Goal: Task Accomplishment & Management: Use online tool/utility

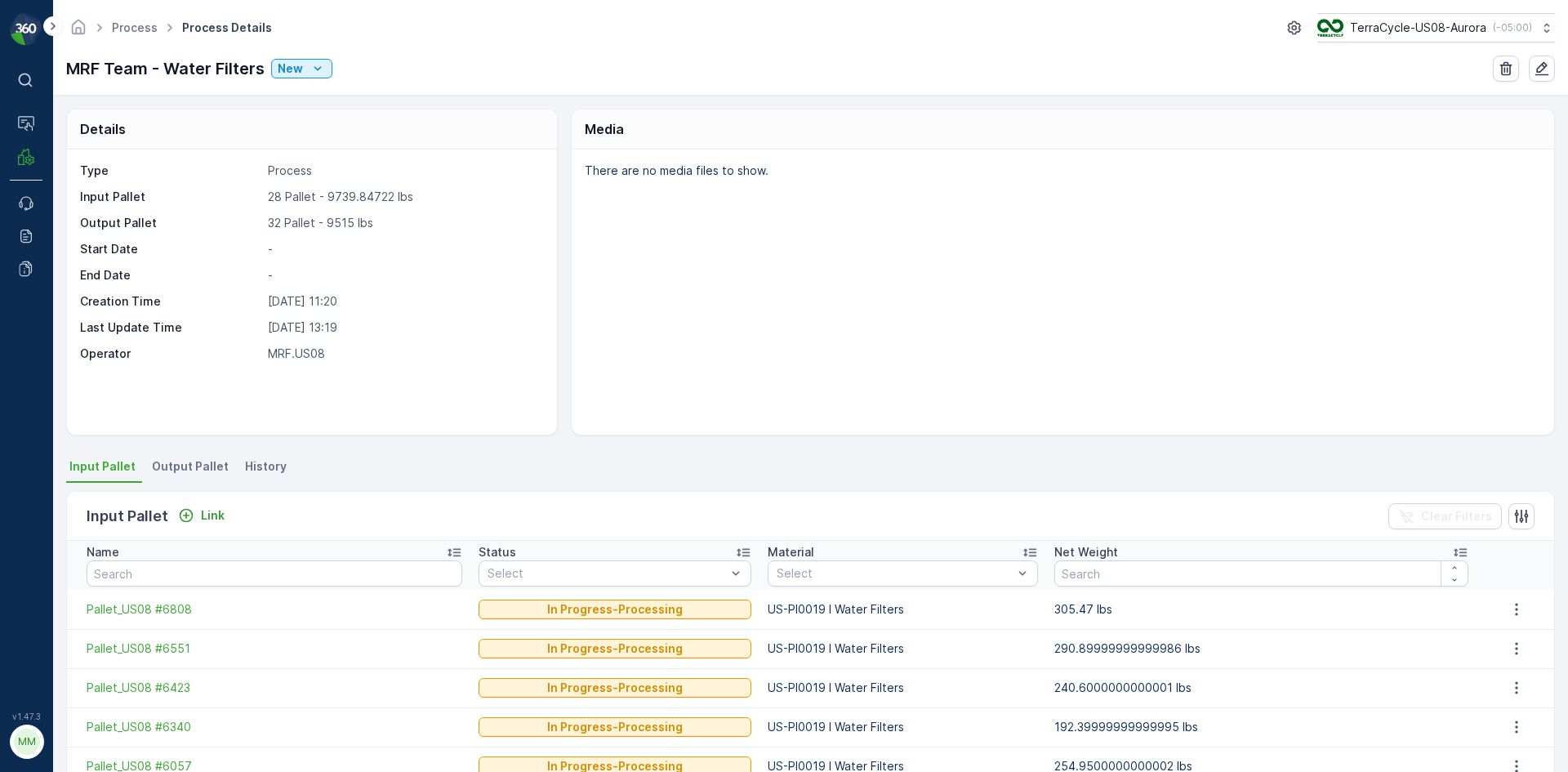
click at [197, 467] on span "Output Pallet" at bounding box center [190, 466] width 77 height 16
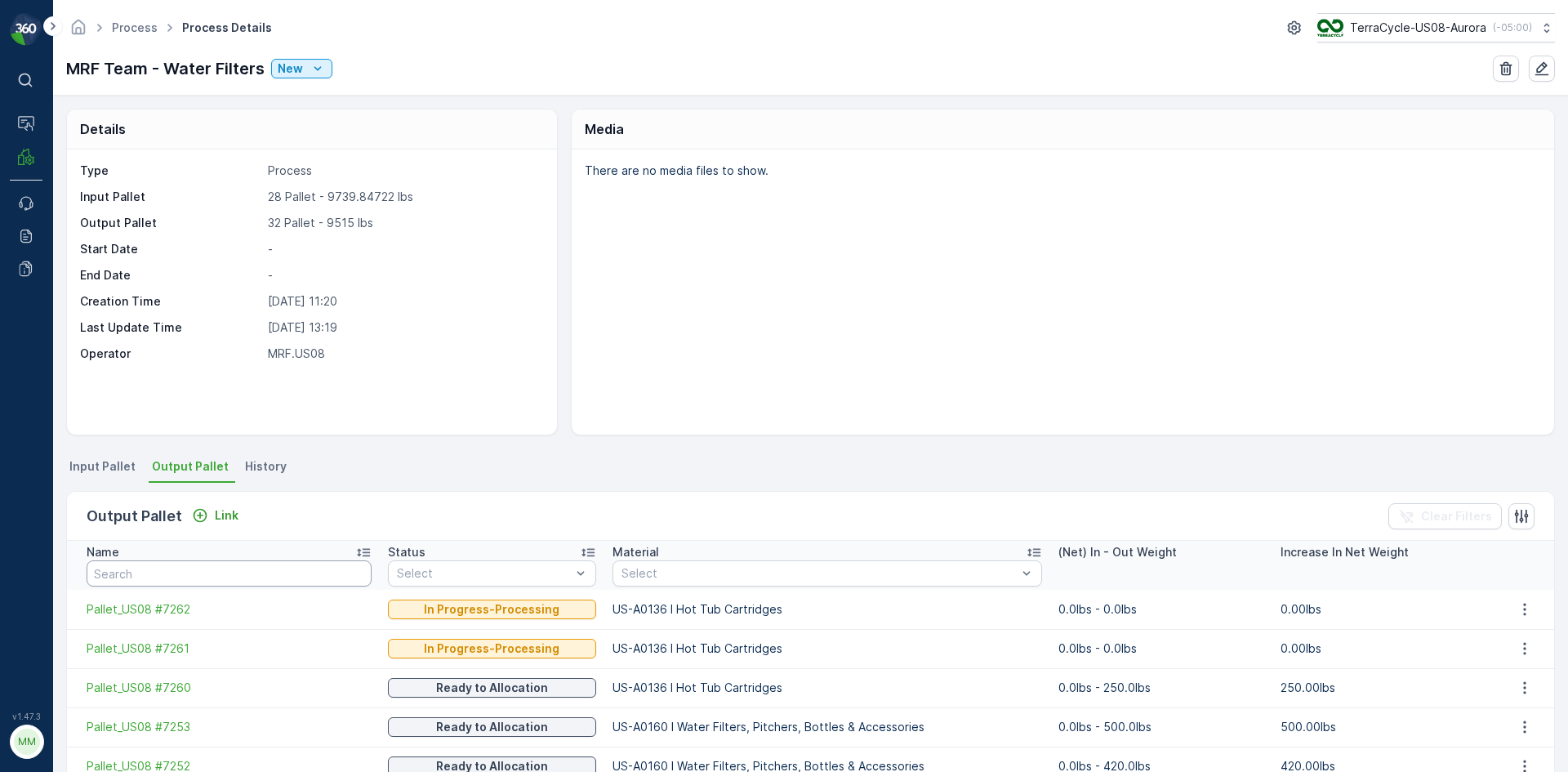
click at [165, 579] on input "text" at bounding box center [229, 573] width 285 height 26
type input "70"
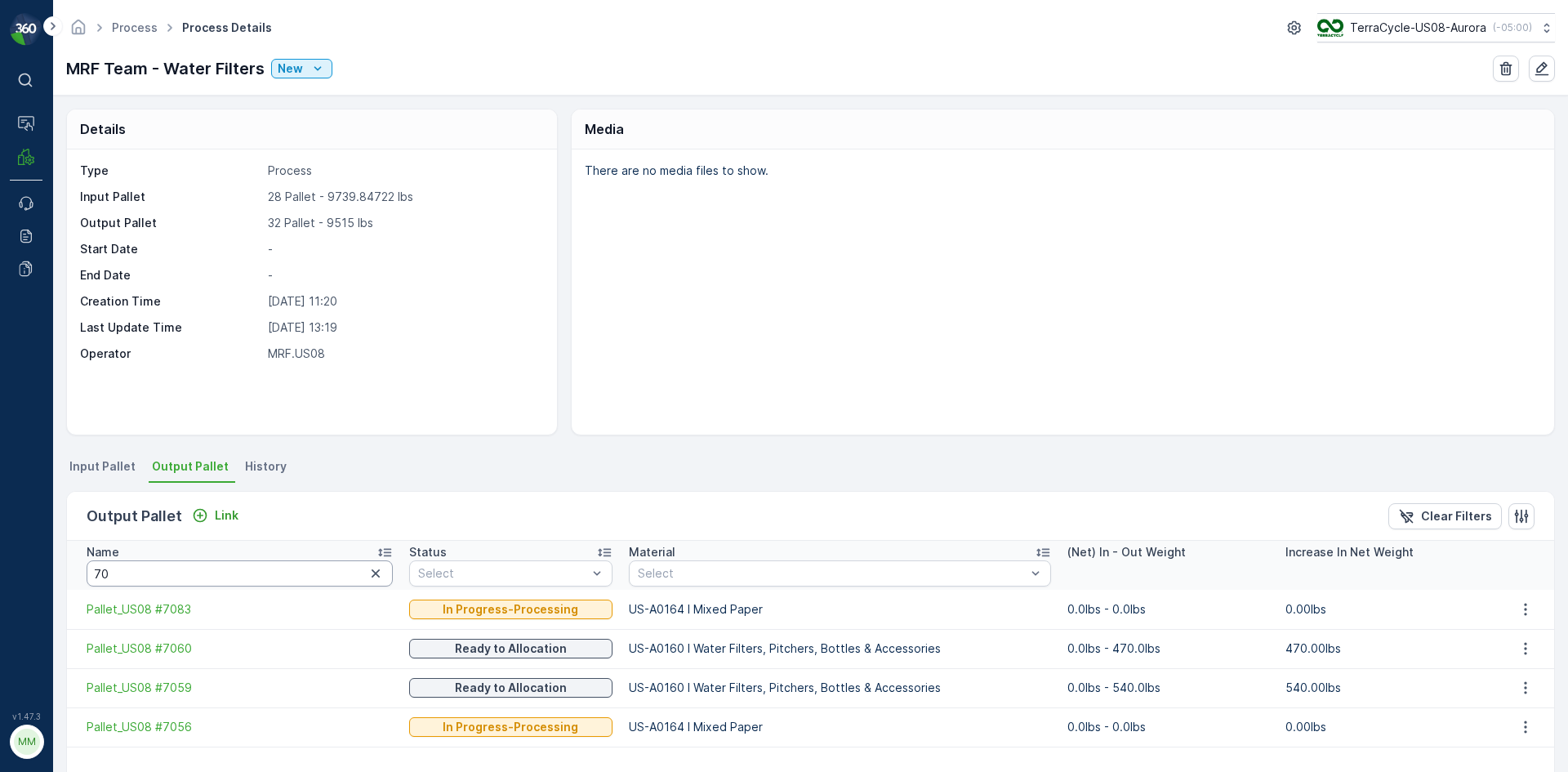
click at [131, 582] on input "70" at bounding box center [240, 573] width 306 height 26
type input "7262"
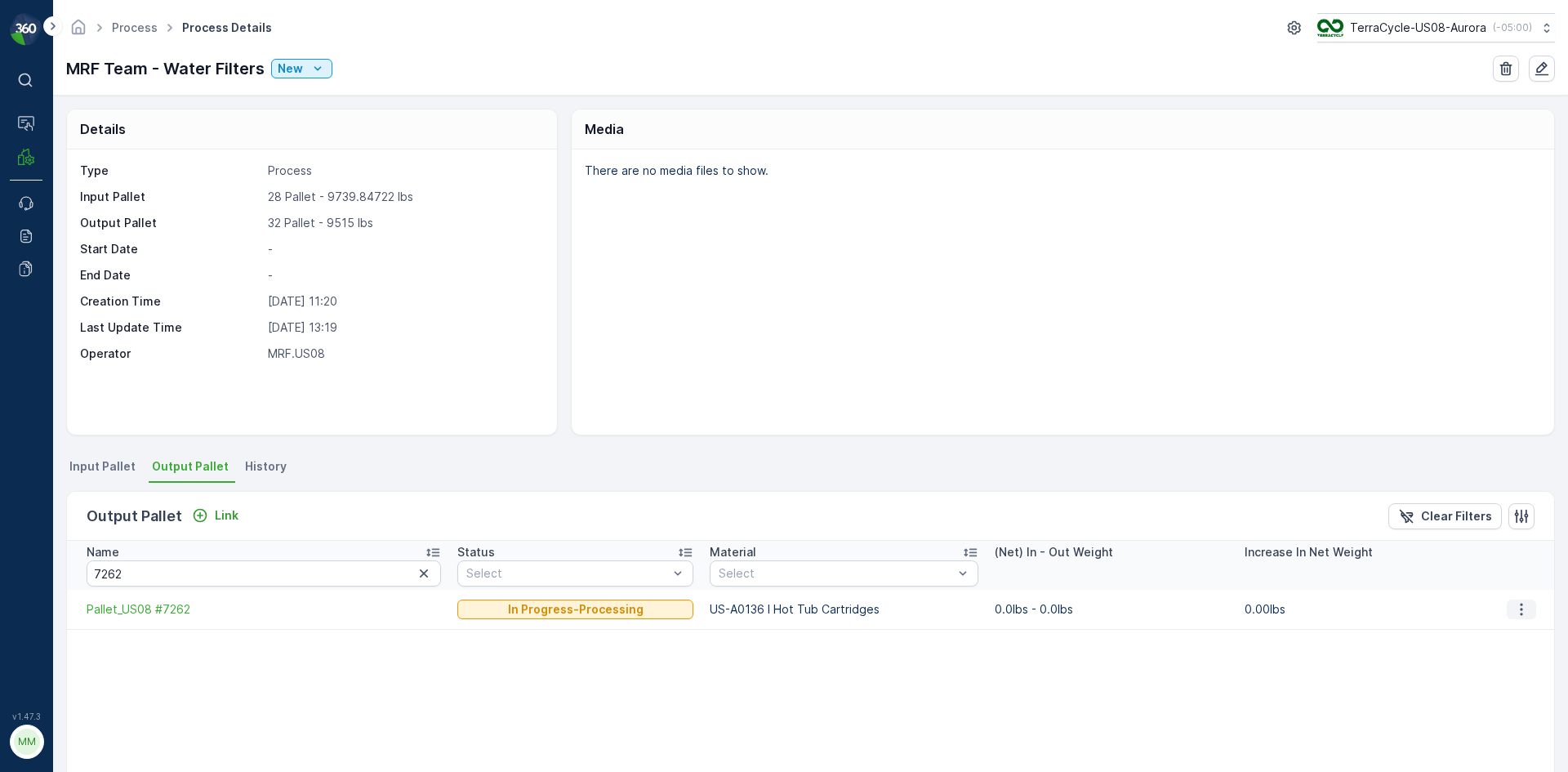
click at [1520, 612] on icon "button" at bounding box center [1521, 609] width 16 height 16
click at [1520, 637] on span "Detach" at bounding box center [1531, 634] width 40 height 16
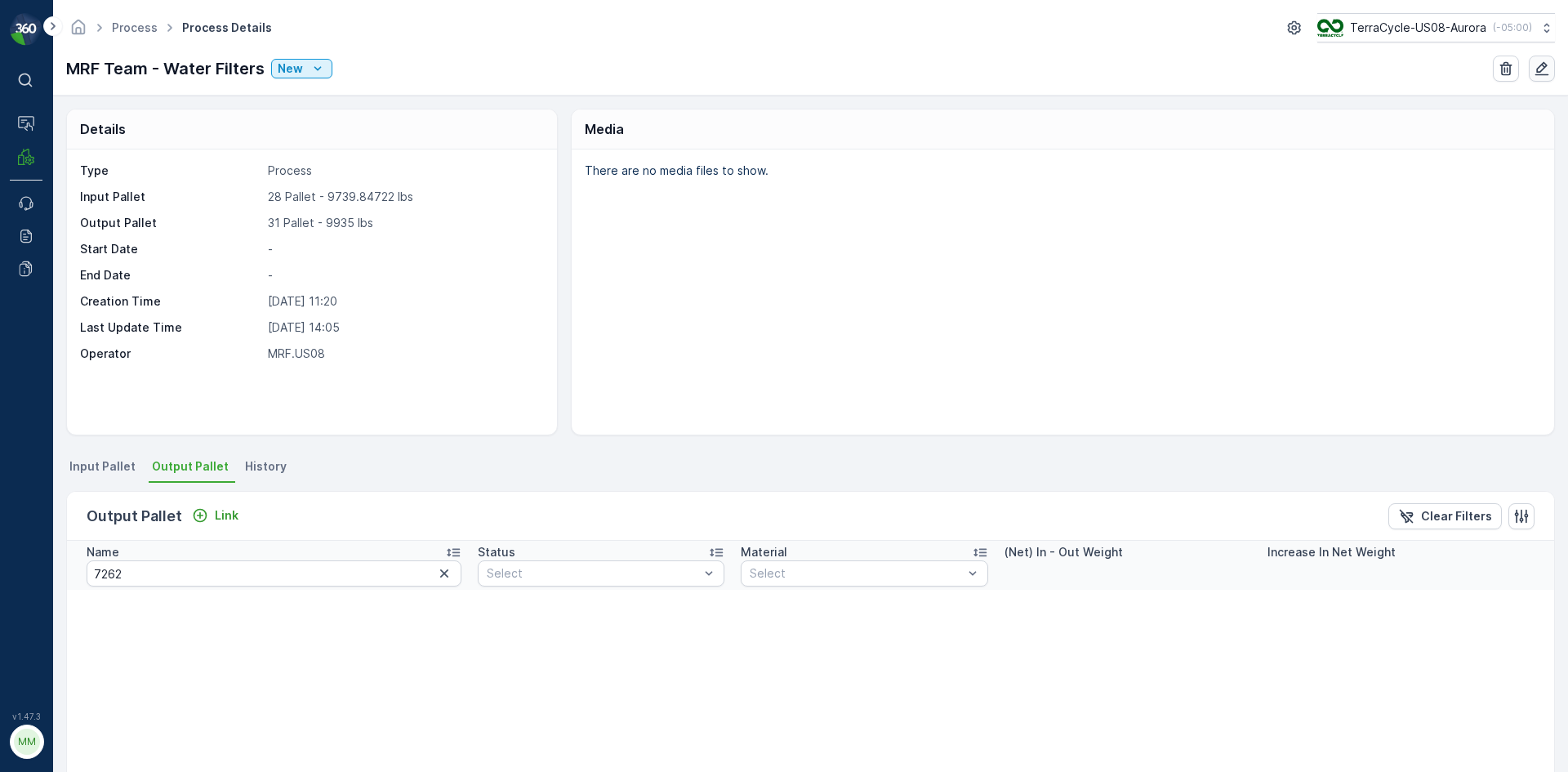
click at [1535, 69] on icon "button" at bounding box center [1542, 68] width 16 height 16
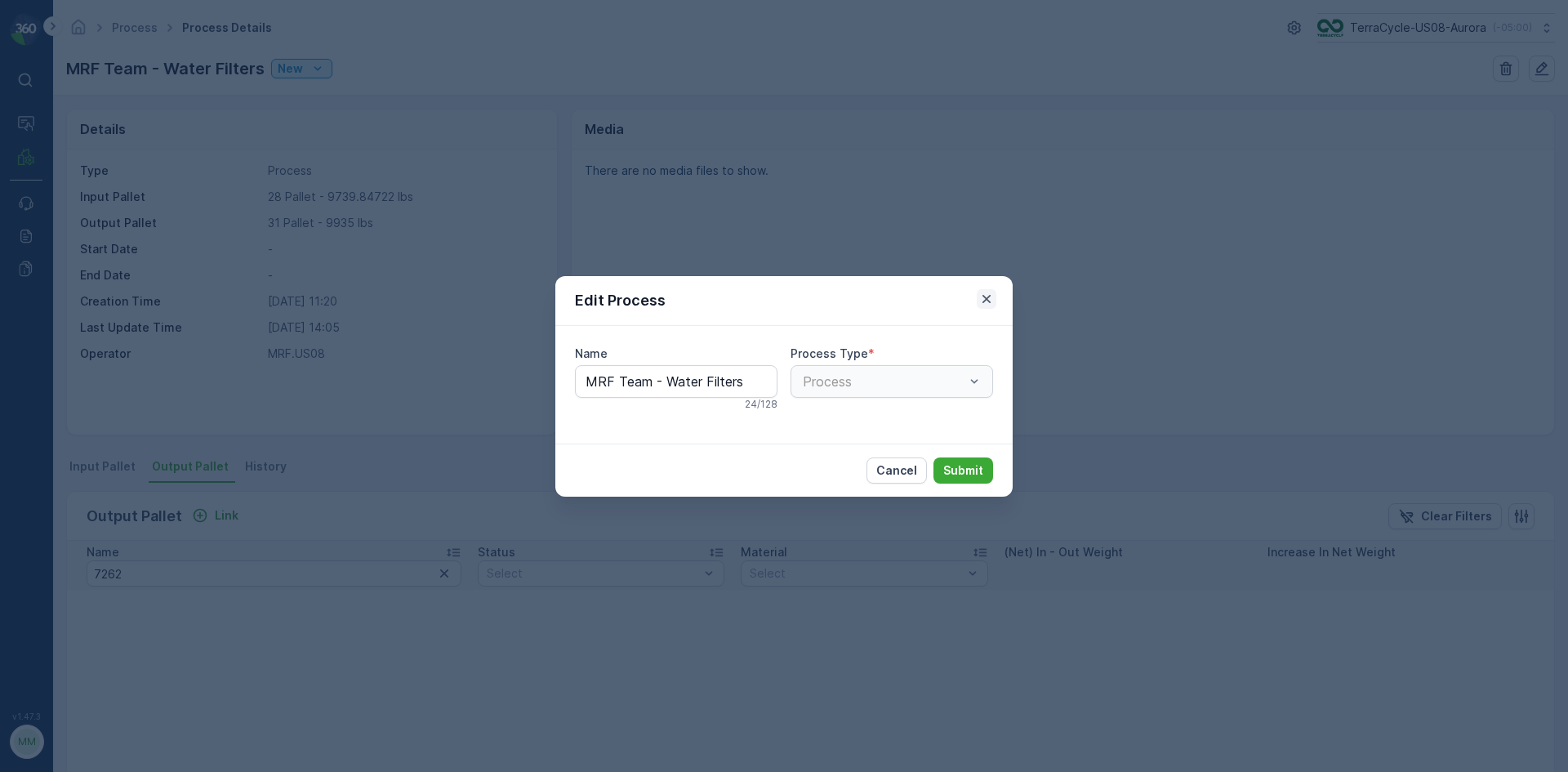
click at [988, 296] on icon "button" at bounding box center [987, 299] width 16 height 16
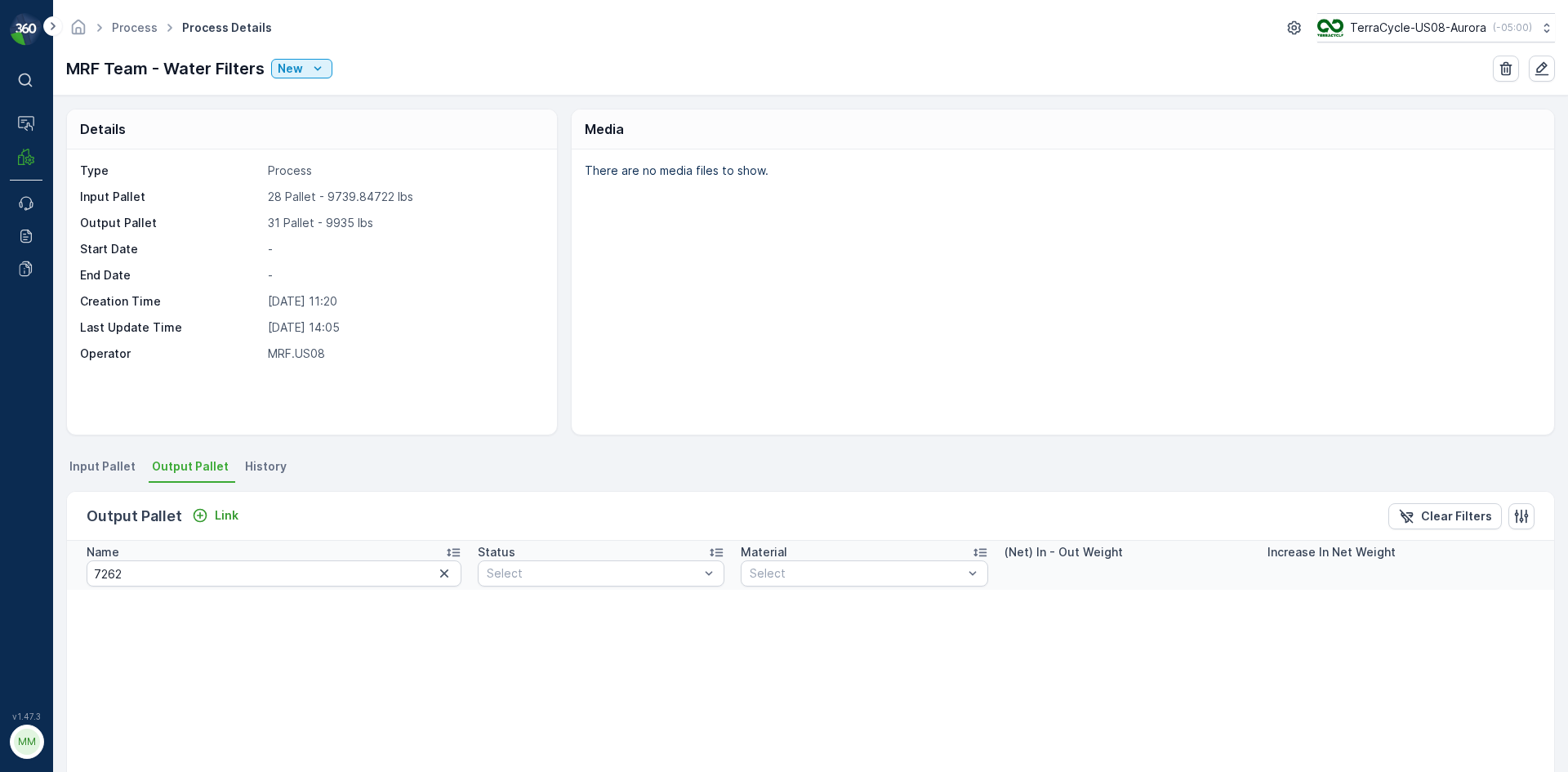
click at [119, 467] on span "Input Pallet" at bounding box center [102, 466] width 67 height 16
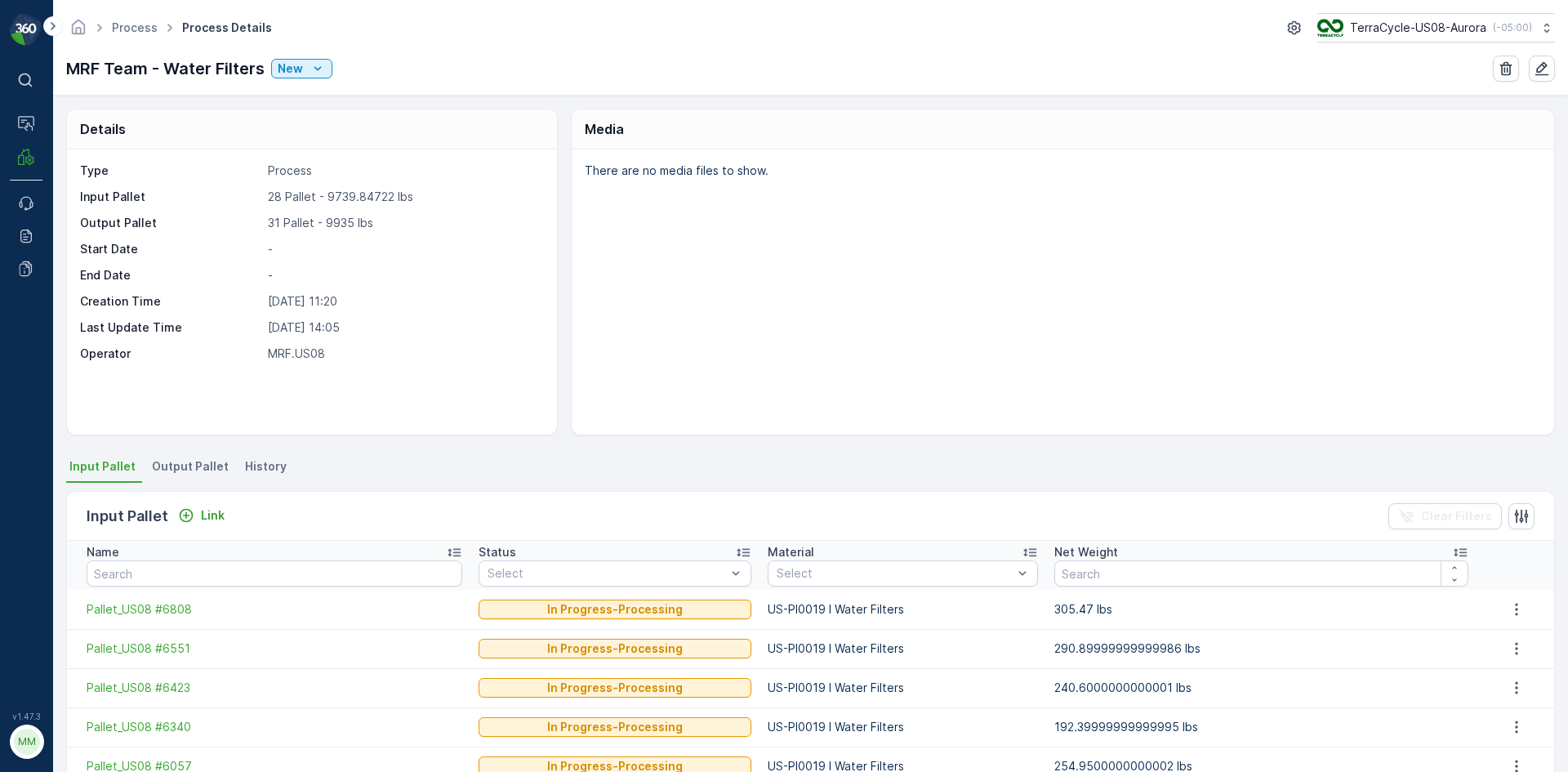
click at [231, 463] on ul "Input Pallet Output Pallet History" at bounding box center [811, 469] width 1489 height 28
click at [204, 467] on span "Output Pallet" at bounding box center [190, 466] width 77 height 16
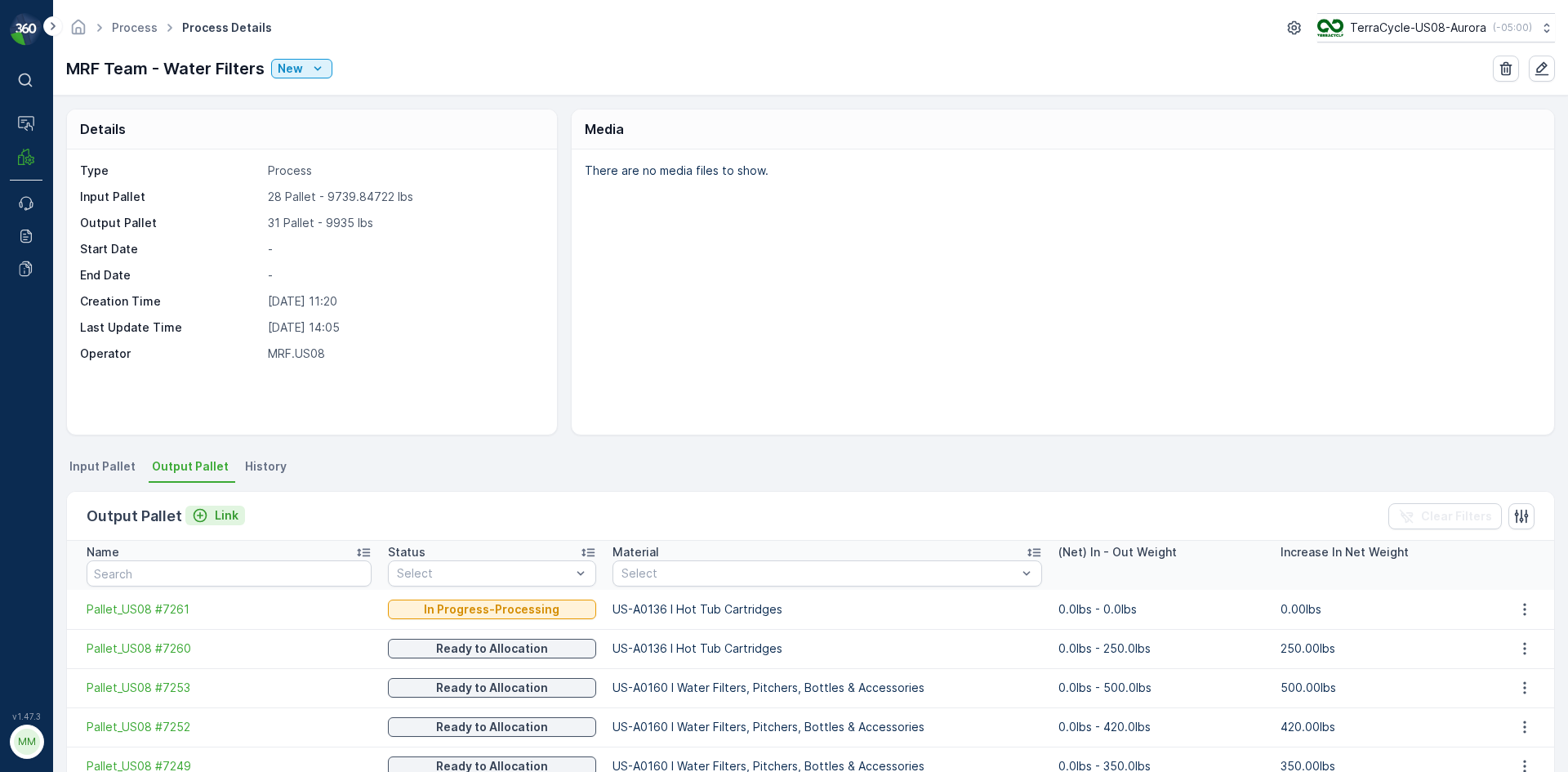
click at [215, 514] on p "Link" at bounding box center [227, 515] width 24 height 16
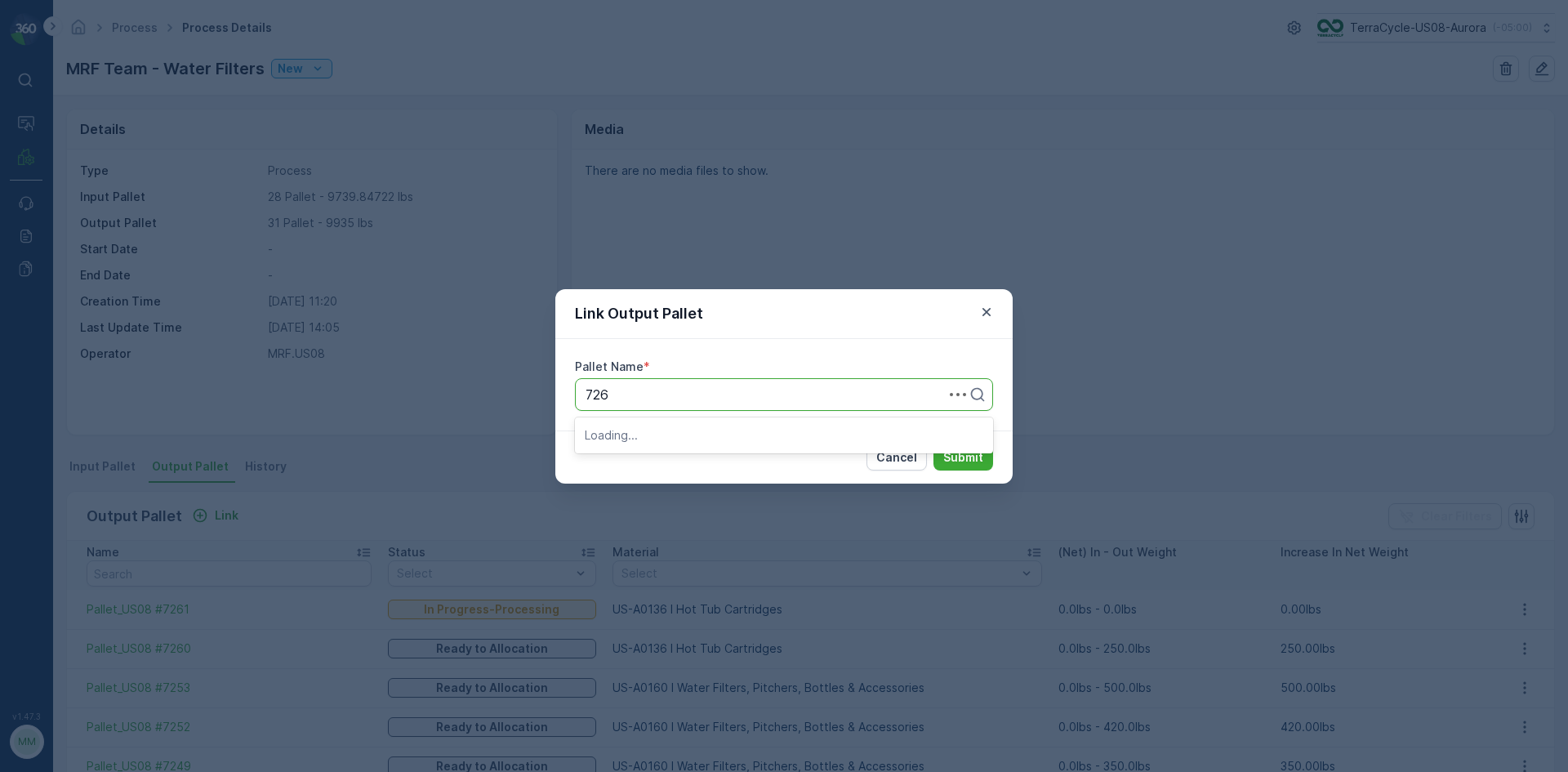
type input "7262"
click at [711, 462] on div "Pallet_US08 #7262" at bounding box center [784, 462] width 398 height 15
click at [959, 455] on p "Submit" at bounding box center [963, 457] width 40 height 16
click at [923, 464] on button "Cancel" at bounding box center [896, 457] width 61 height 26
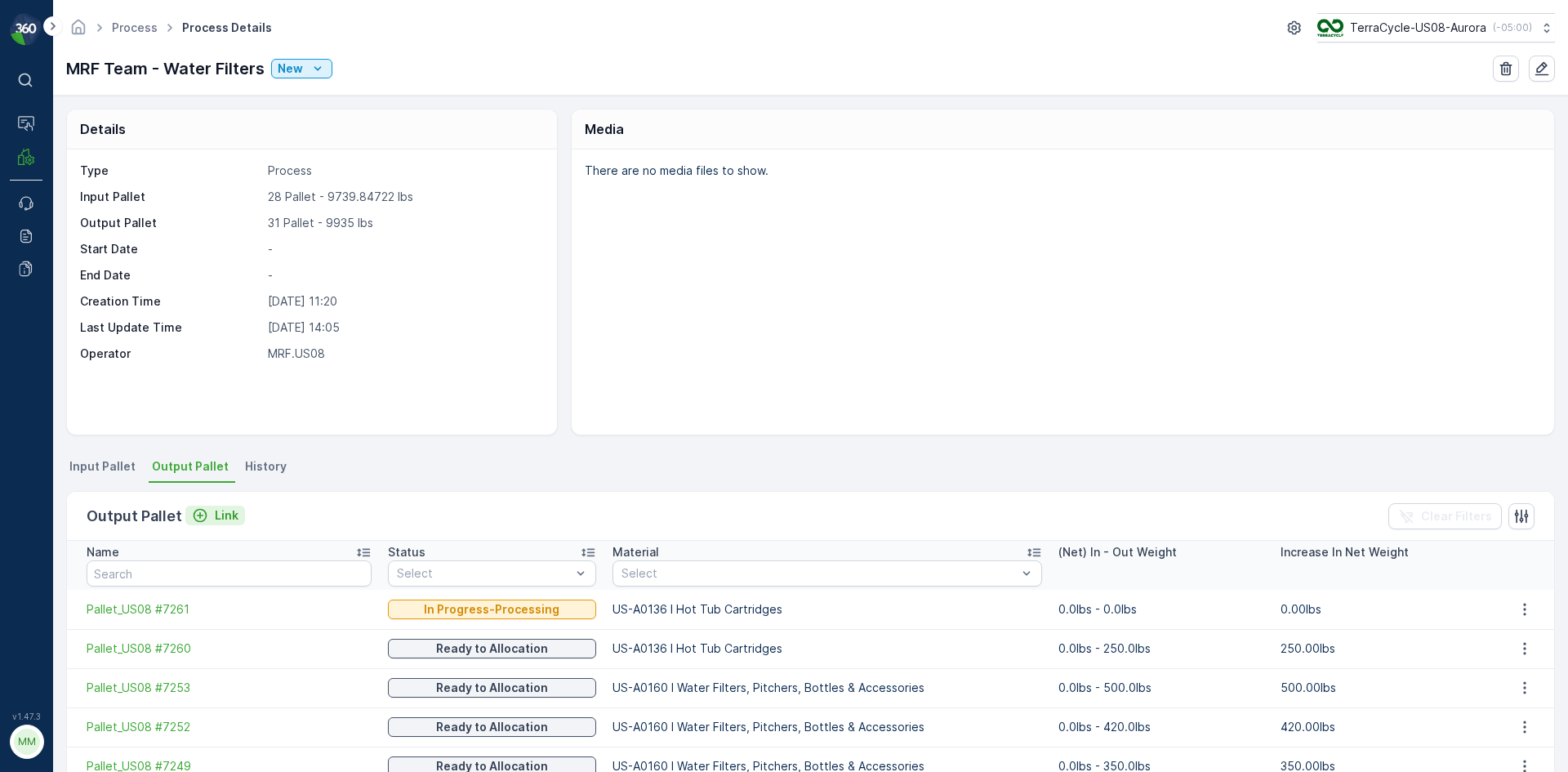
click at [209, 507] on button "Link" at bounding box center [215, 515] width 60 height 20
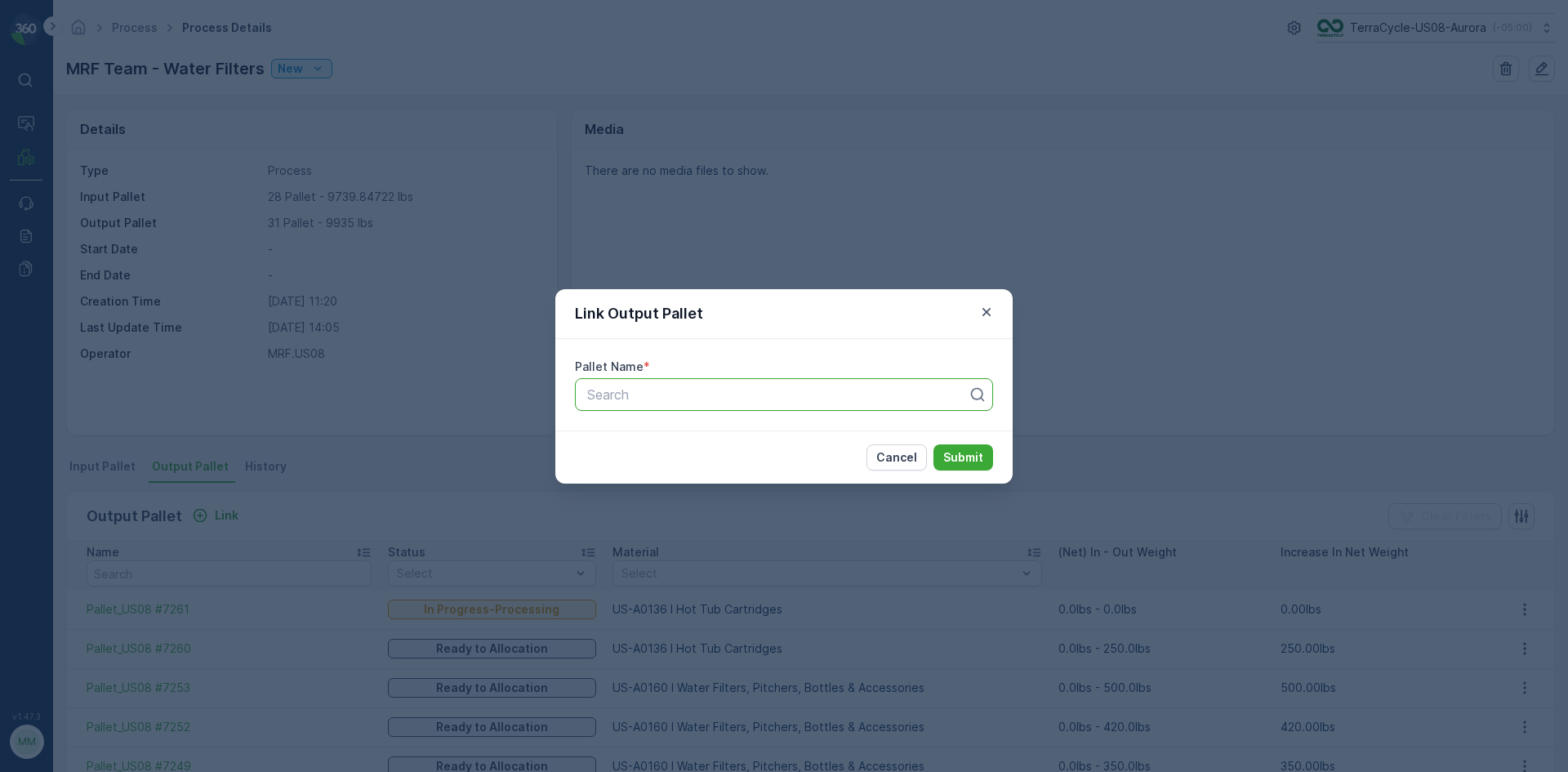
click at [618, 380] on div "Search" at bounding box center [784, 395] width 418 height 32
type input "7263"
click at [667, 438] on span "Pallet_US08 #7263" at bounding box center [643, 434] width 117 height 15
click at [956, 457] on p "Submit" at bounding box center [963, 457] width 40 height 16
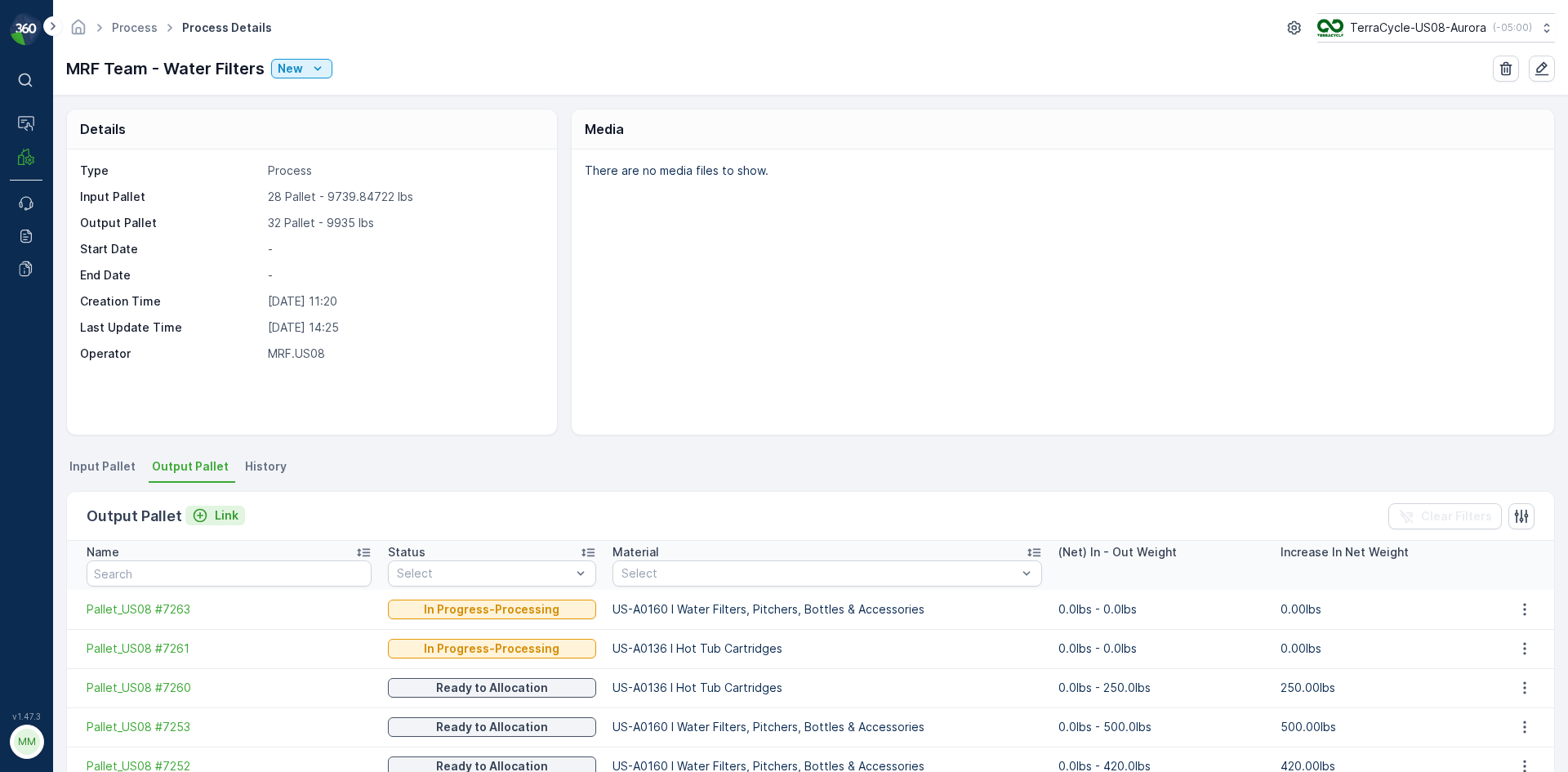
click at [201, 512] on icon "Link" at bounding box center [200, 515] width 16 height 16
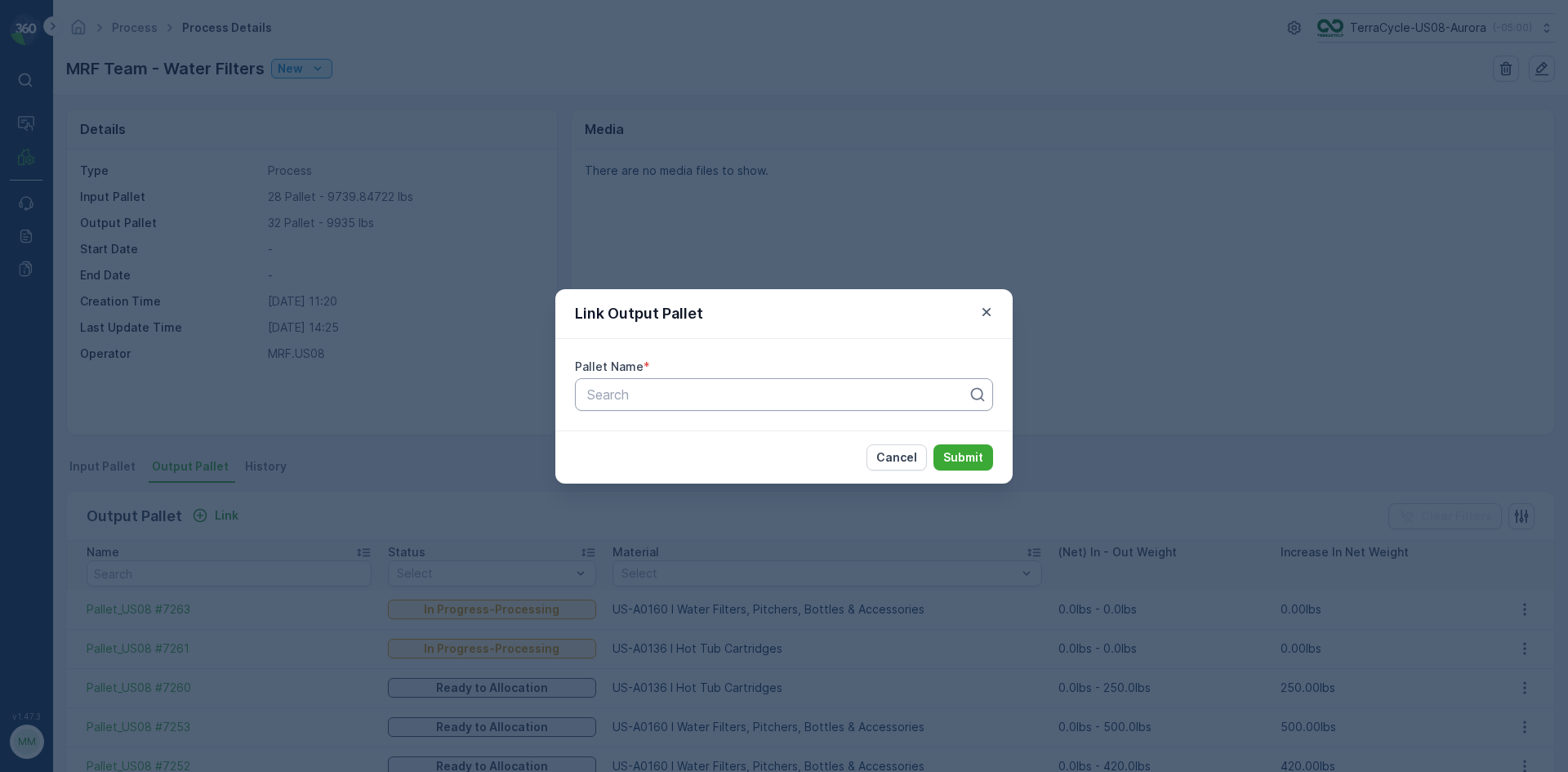
click at [605, 399] on div at bounding box center [778, 394] width 384 height 15
type input "7289"
click at [688, 430] on span "Pallet_US08 #7289" at bounding box center [643, 434] width 117 height 15
click at [969, 452] on p "Submit" at bounding box center [963, 457] width 40 height 16
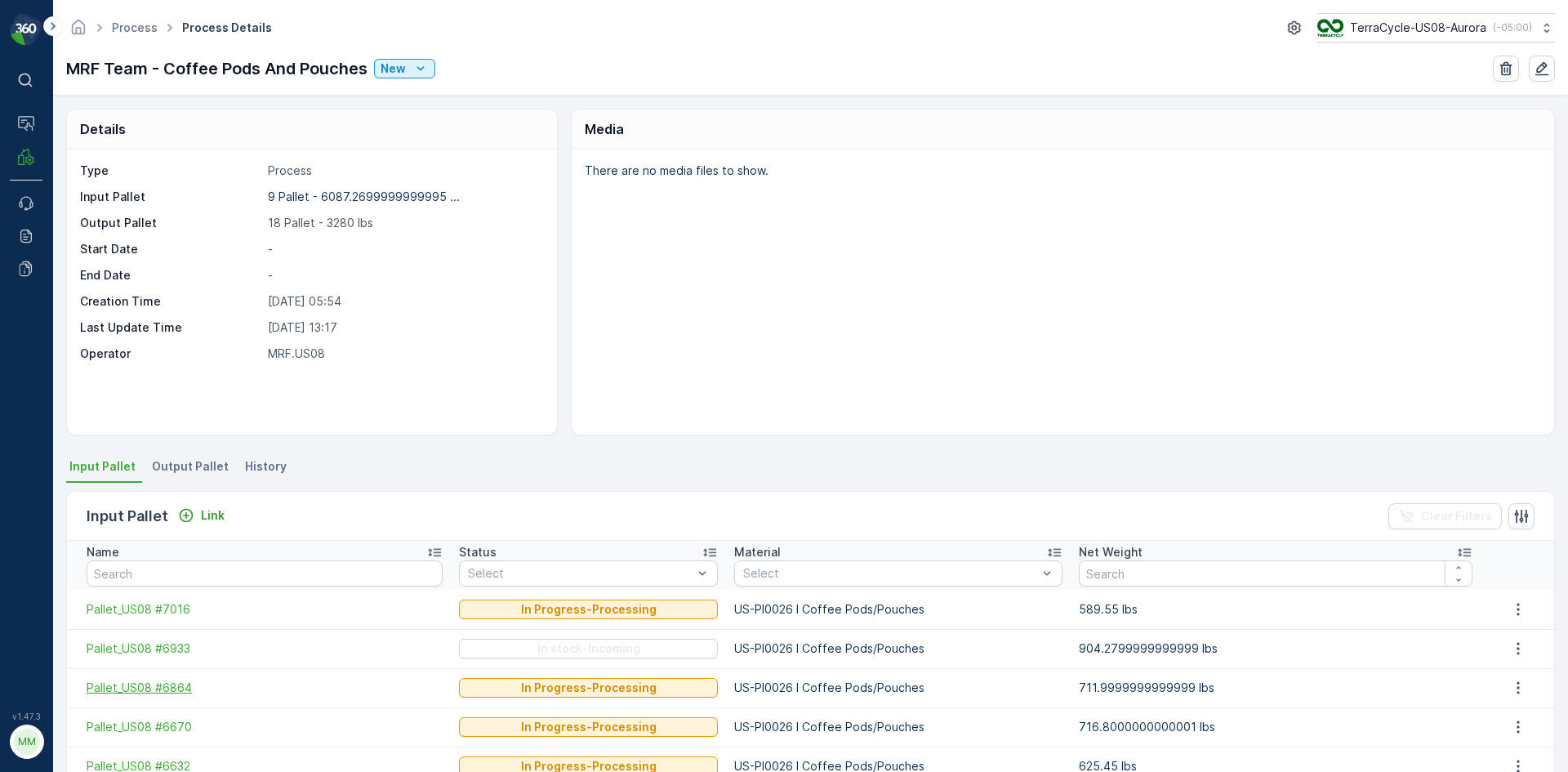
scroll to position [82, 0]
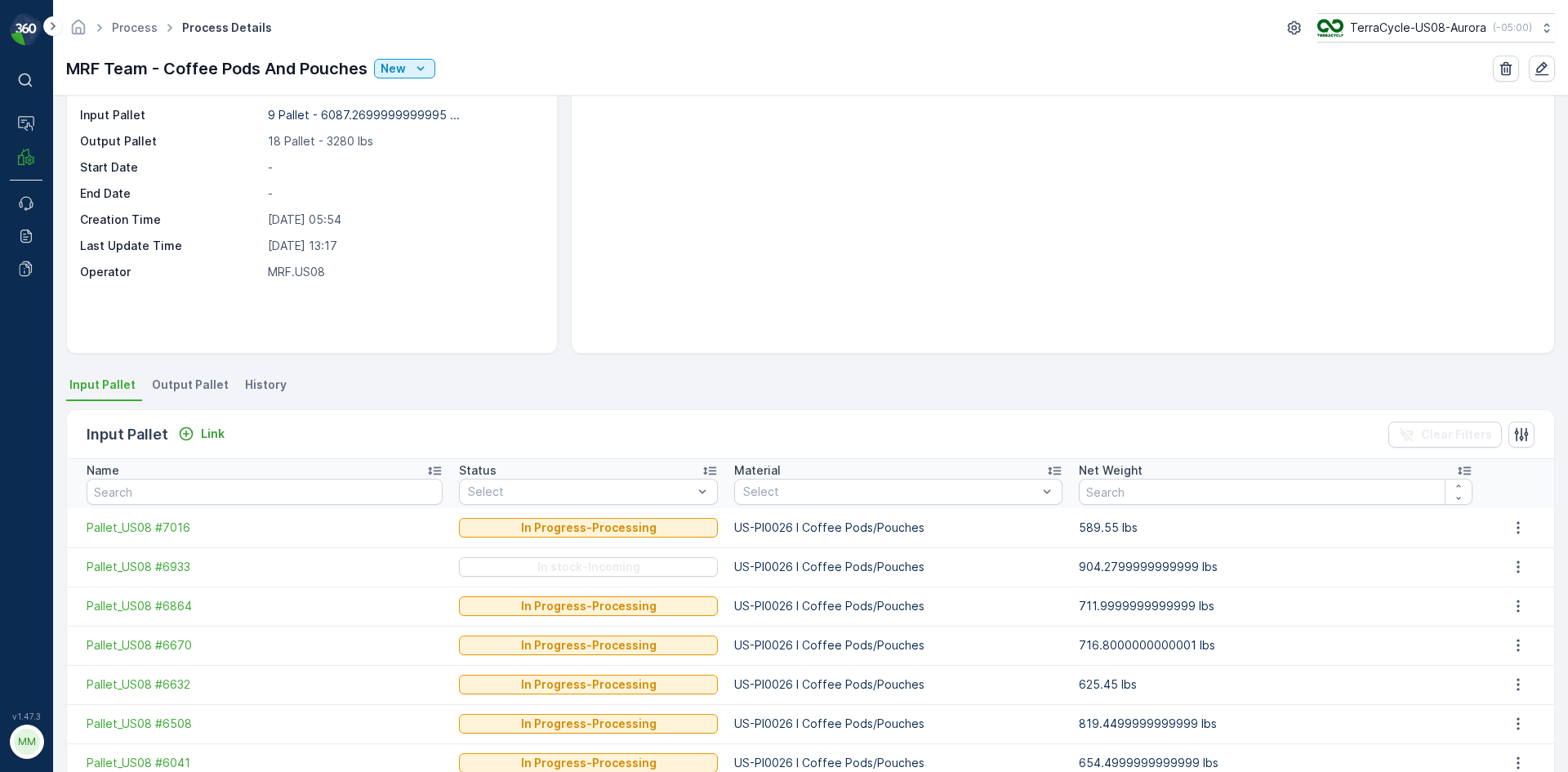
click at [209, 394] on li "Output Pallet" at bounding box center [192, 387] width 87 height 28
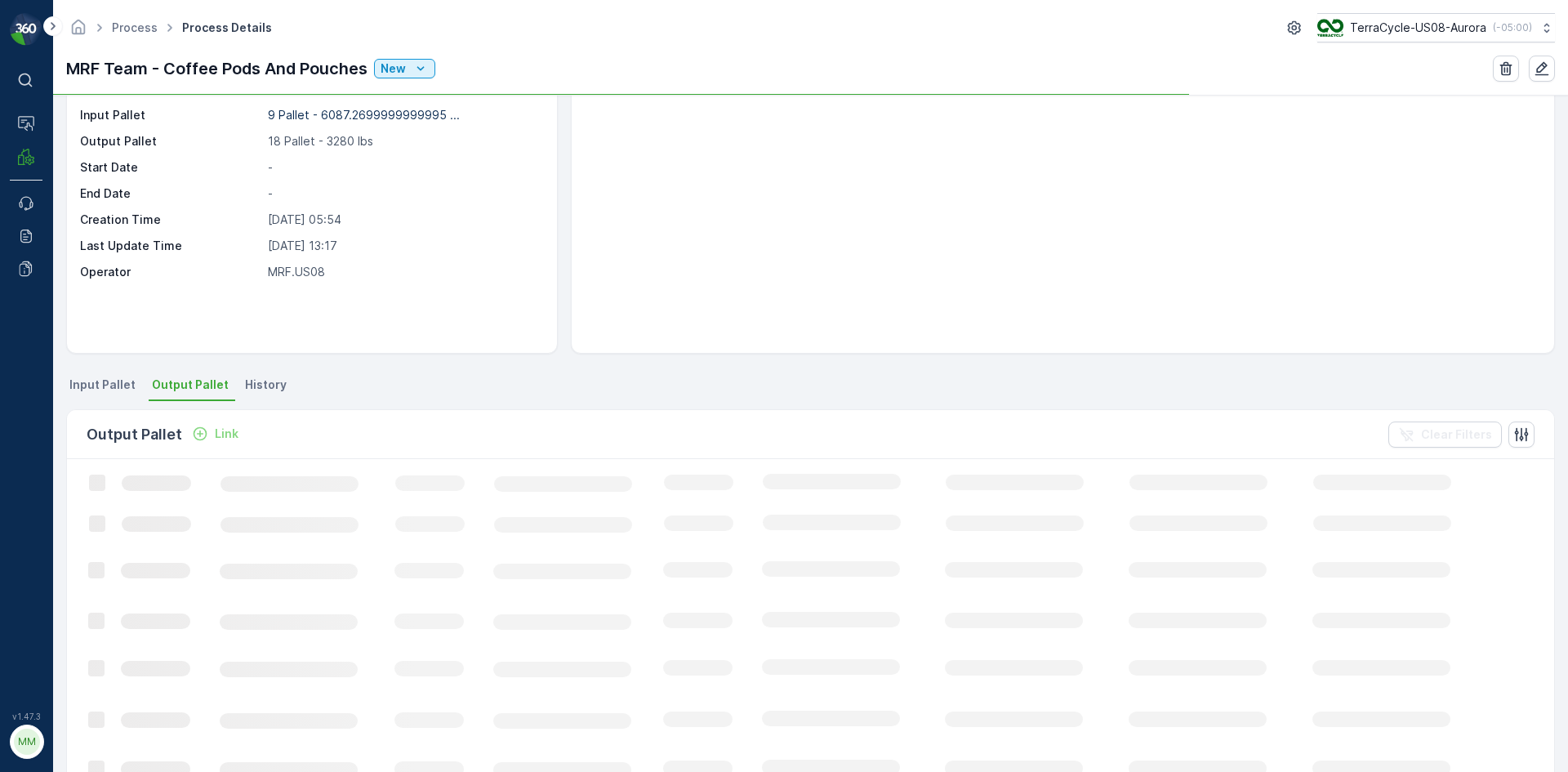
scroll to position [82, 0]
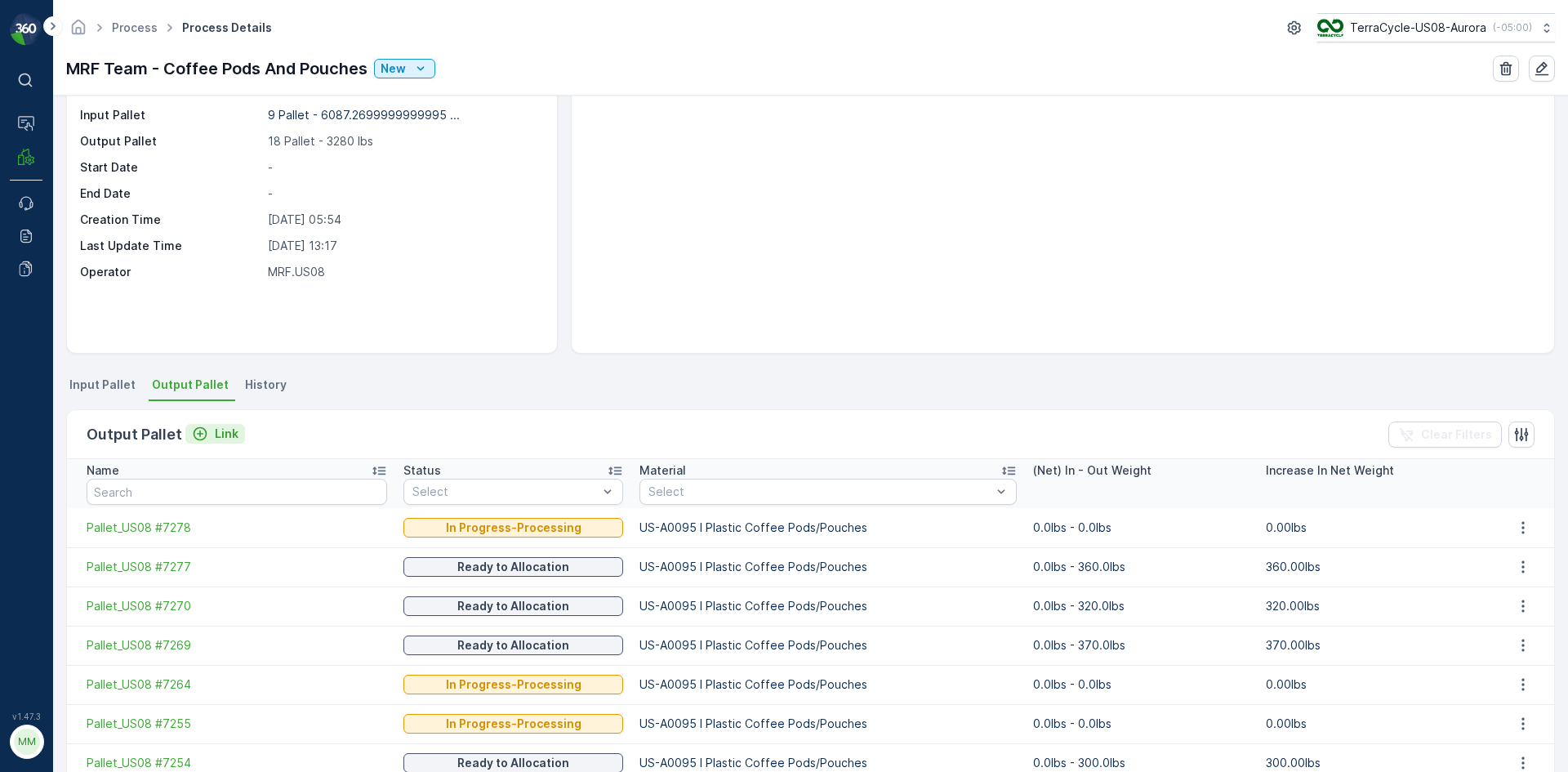
click at [209, 432] on div "Link" at bounding box center [215, 433] width 47 height 16
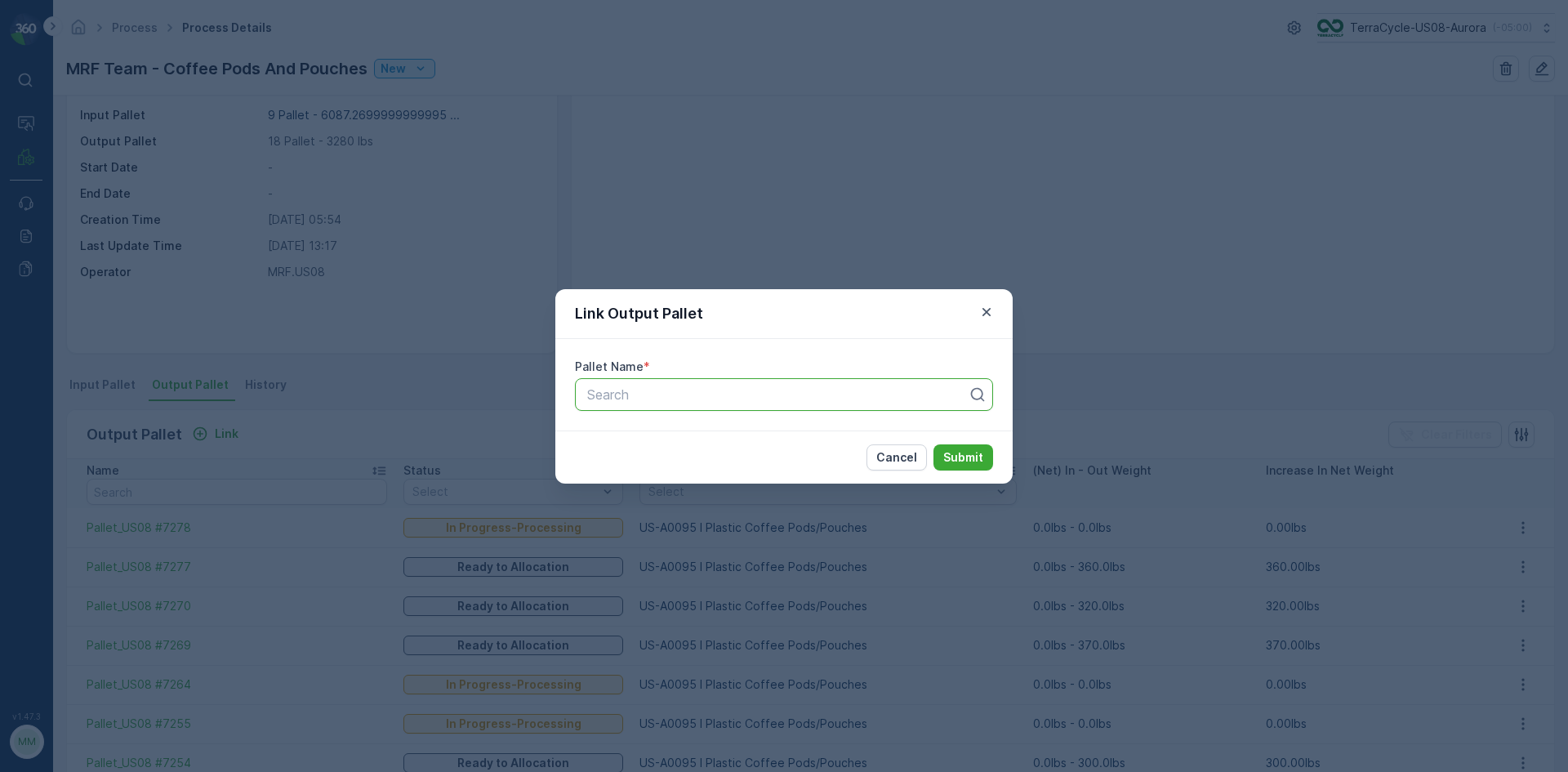
click at [606, 390] on div at bounding box center [778, 394] width 384 height 15
type input "7262"
click at [668, 458] on span "Pallet_US08 #7262" at bounding box center [643, 462] width 116 height 15
click at [972, 454] on p "Submit" at bounding box center [963, 457] width 40 height 16
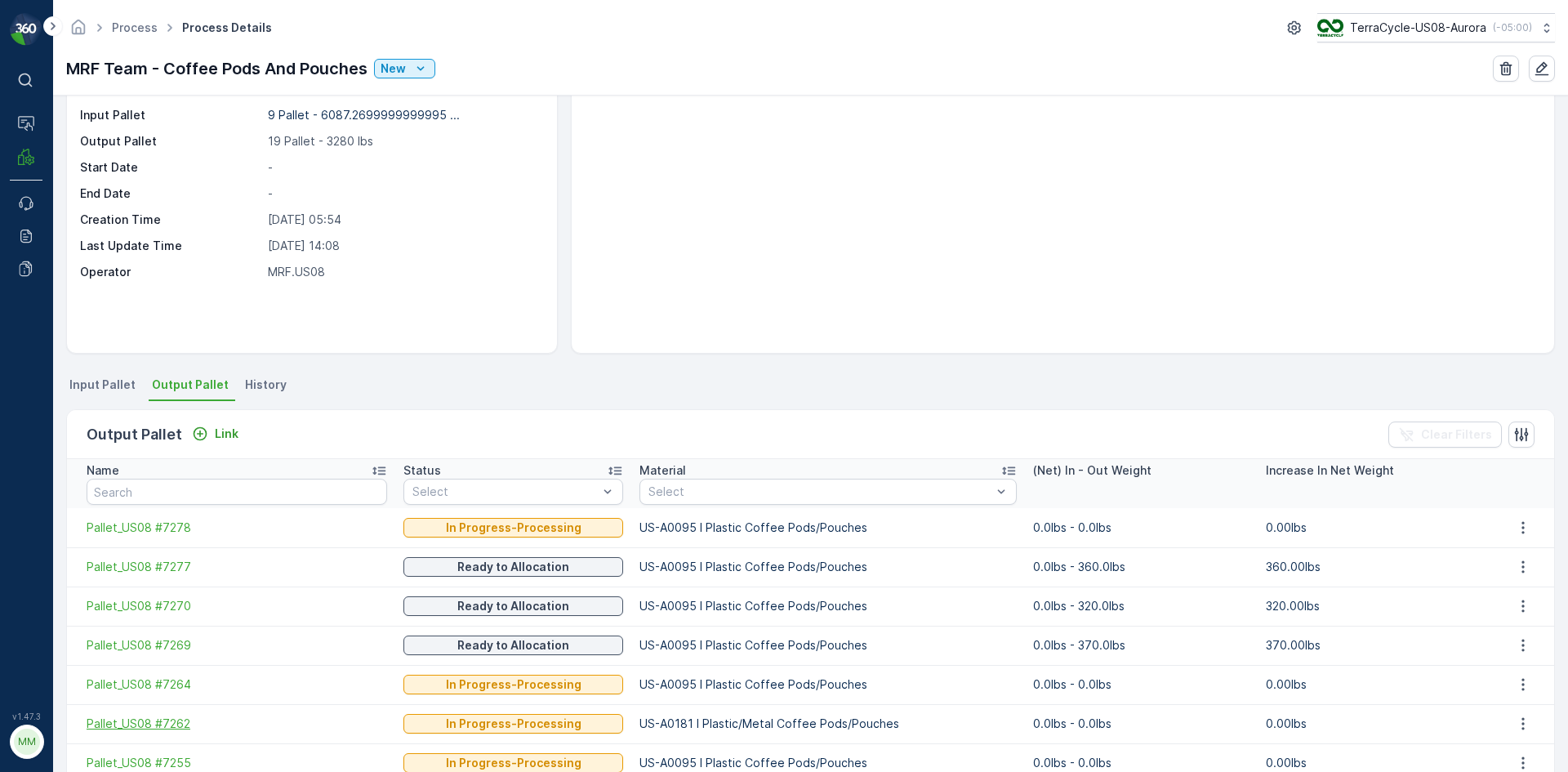
click at [139, 719] on span "Pallet_US08 #7262" at bounding box center [237, 723] width 301 height 16
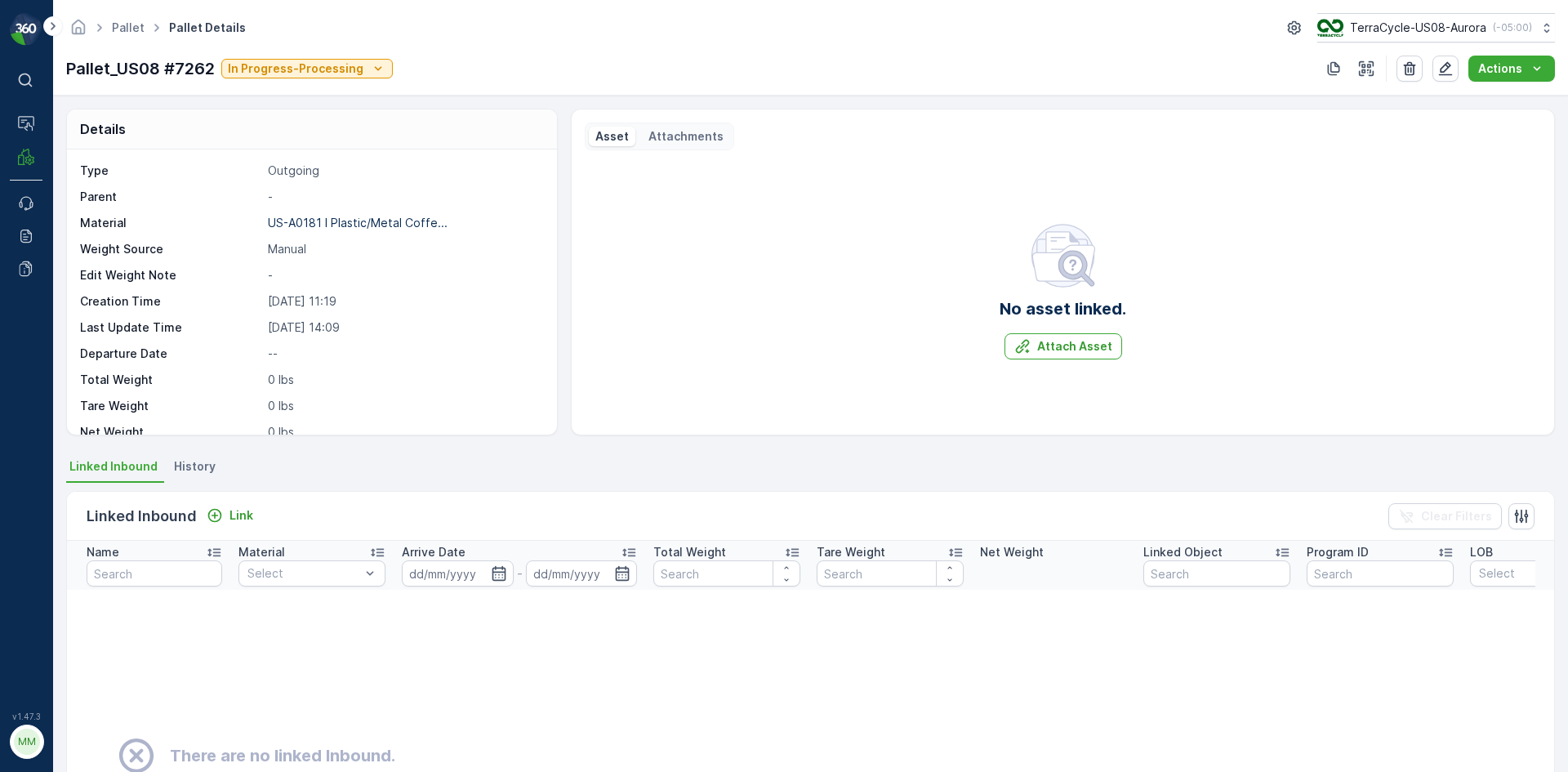
click at [175, 461] on span "History" at bounding box center [194, 466] width 42 height 16
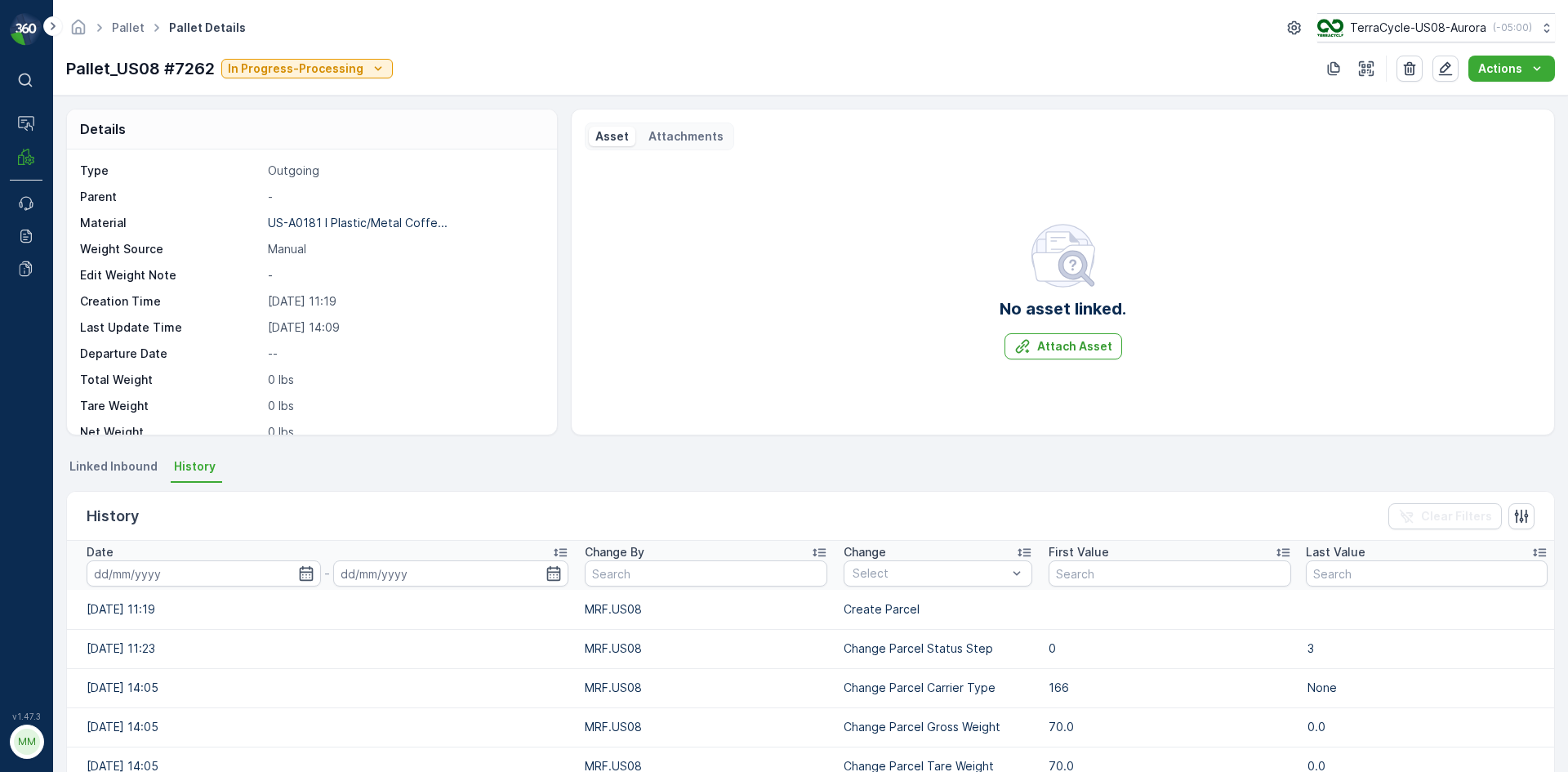
click at [200, 465] on span "History" at bounding box center [194, 466] width 42 height 16
click at [134, 462] on span "Linked Inbound" at bounding box center [113, 466] width 88 height 16
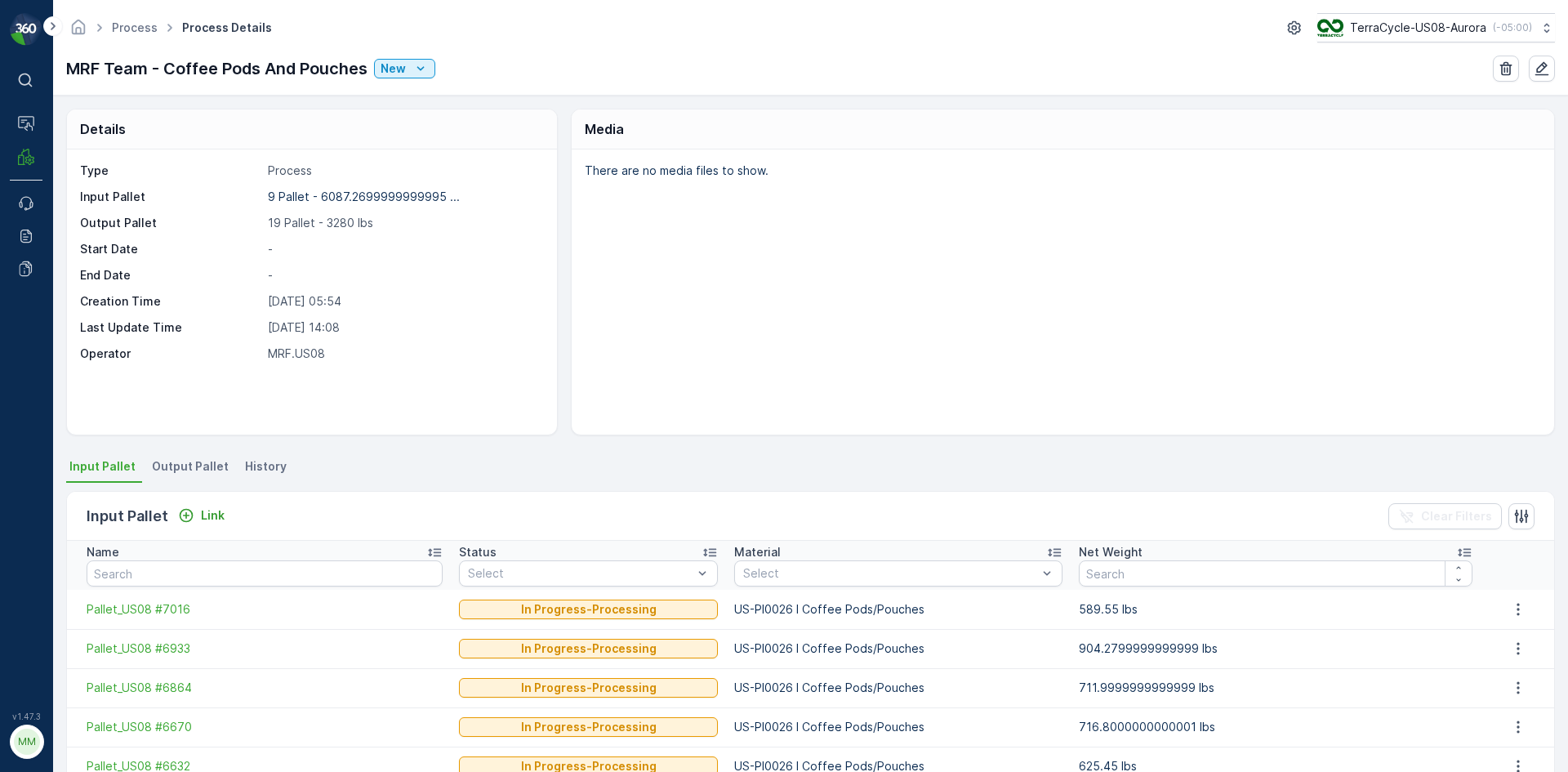
click at [204, 472] on span "Output Pallet" at bounding box center [190, 466] width 77 height 16
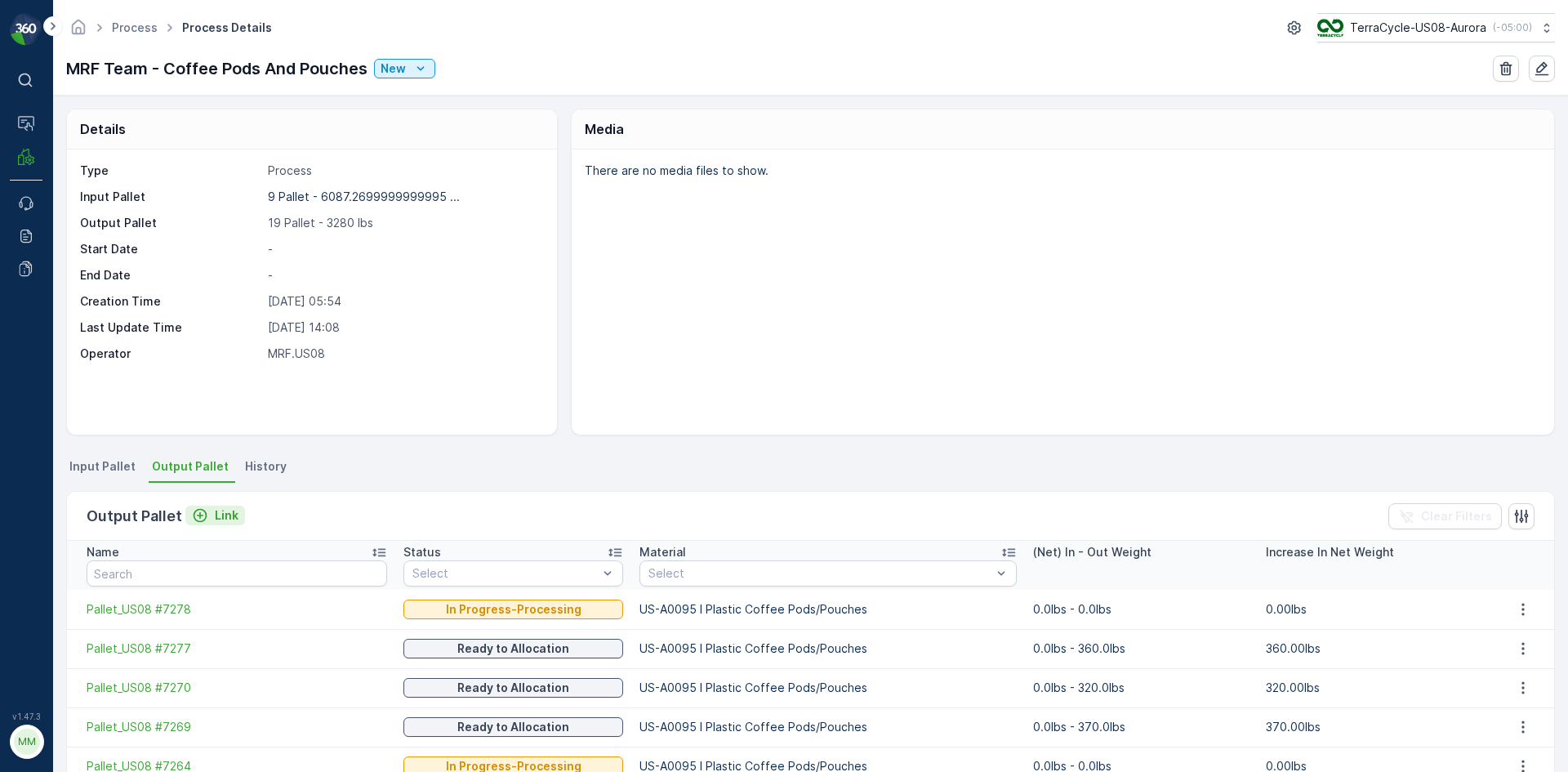
click at [205, 512] on div "Link" at bounding box center [215, 515] width 47 height 16
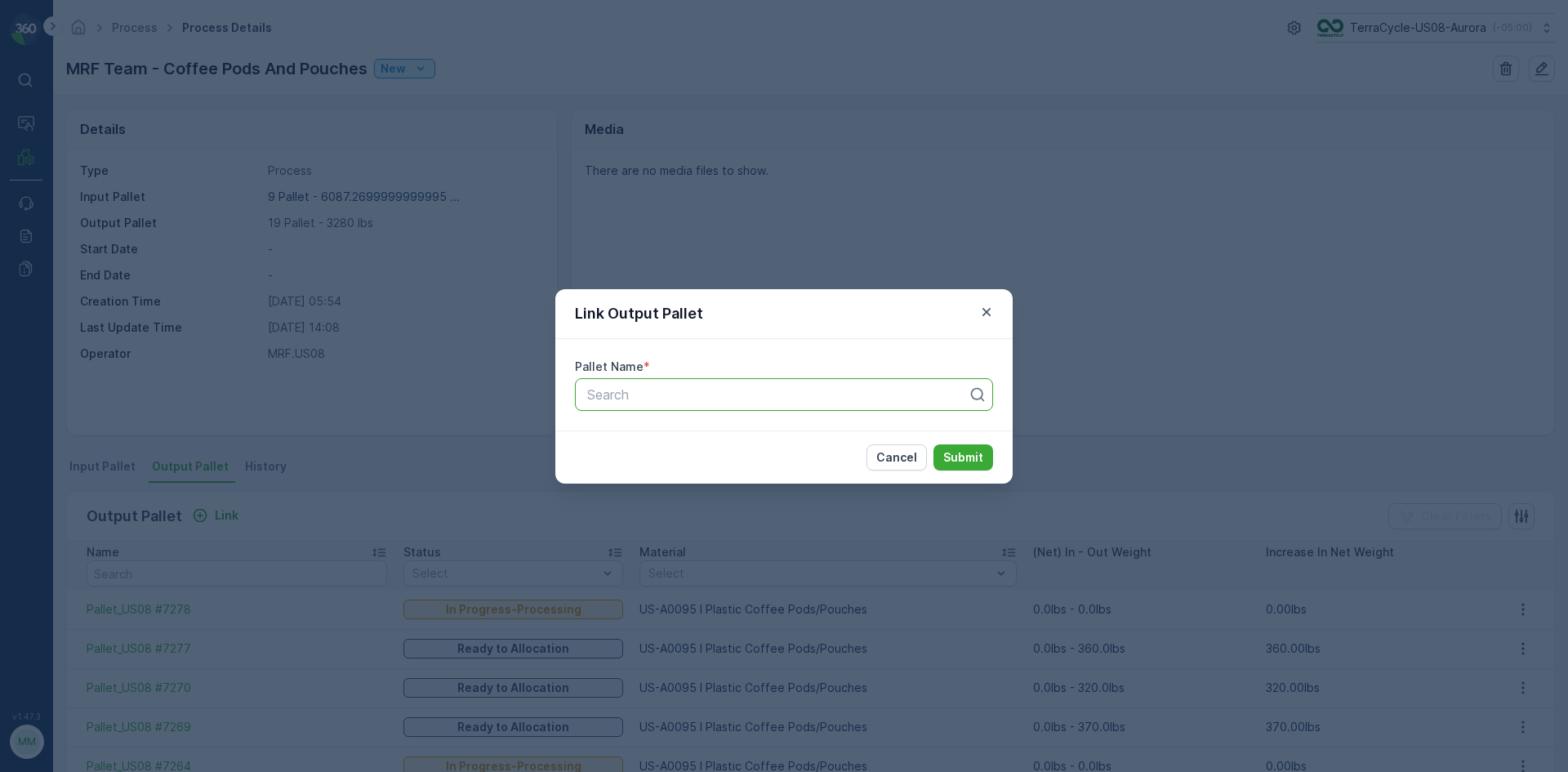
click at [668, 398] on div at bounding box center [778, 394] width 384 height 15
type input "7262"
drag, startPoint x: 725, startPoint y: 465, endPoint x: 890, endPoint y: 439, distance: 167.0
click at [725, 466] on div "Pallet_US08 #7262" at bounding box center [784, 462] width 398 height 15
click at [968, 456] on p "Submit" at bounding box center [963, 457] width 40 height 16
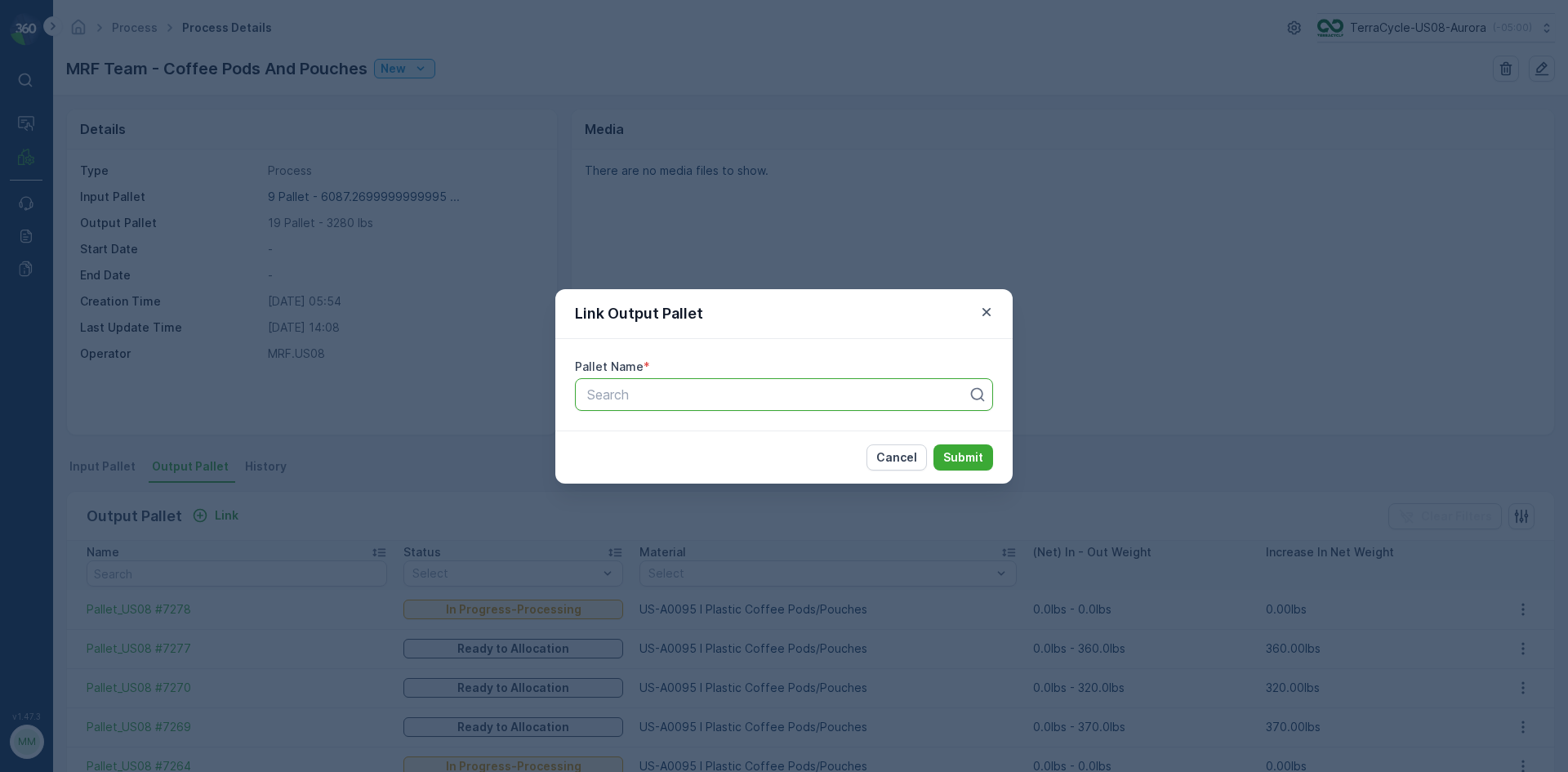
click at [877, 392] on div at bounding box center [778, 394] width 384 height 15
type input "7283"
click at [668, 462] on span "Pallet_US08 #7283" at bounding box center [643, 462] width 117 height 15
click at [950, 444] on button "Submit" at bounding box center [963, 457] width 60 height 26
click at [923, 453] on button "Cancel" at bounding box center [896, 457] width 61 height 26
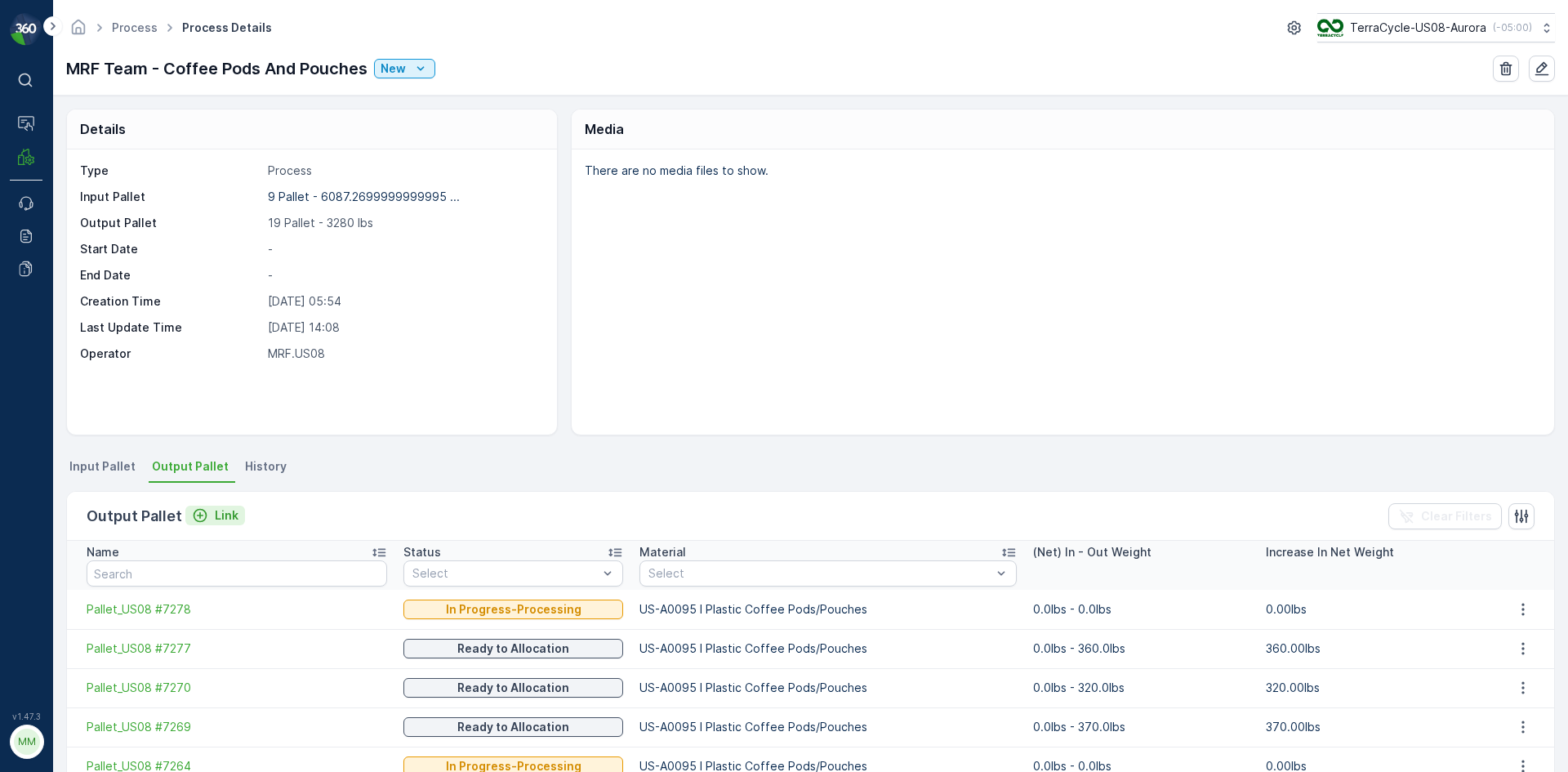
click at [222, 515] on p "Link" at bounding box center [227, 515] width 24 height 16
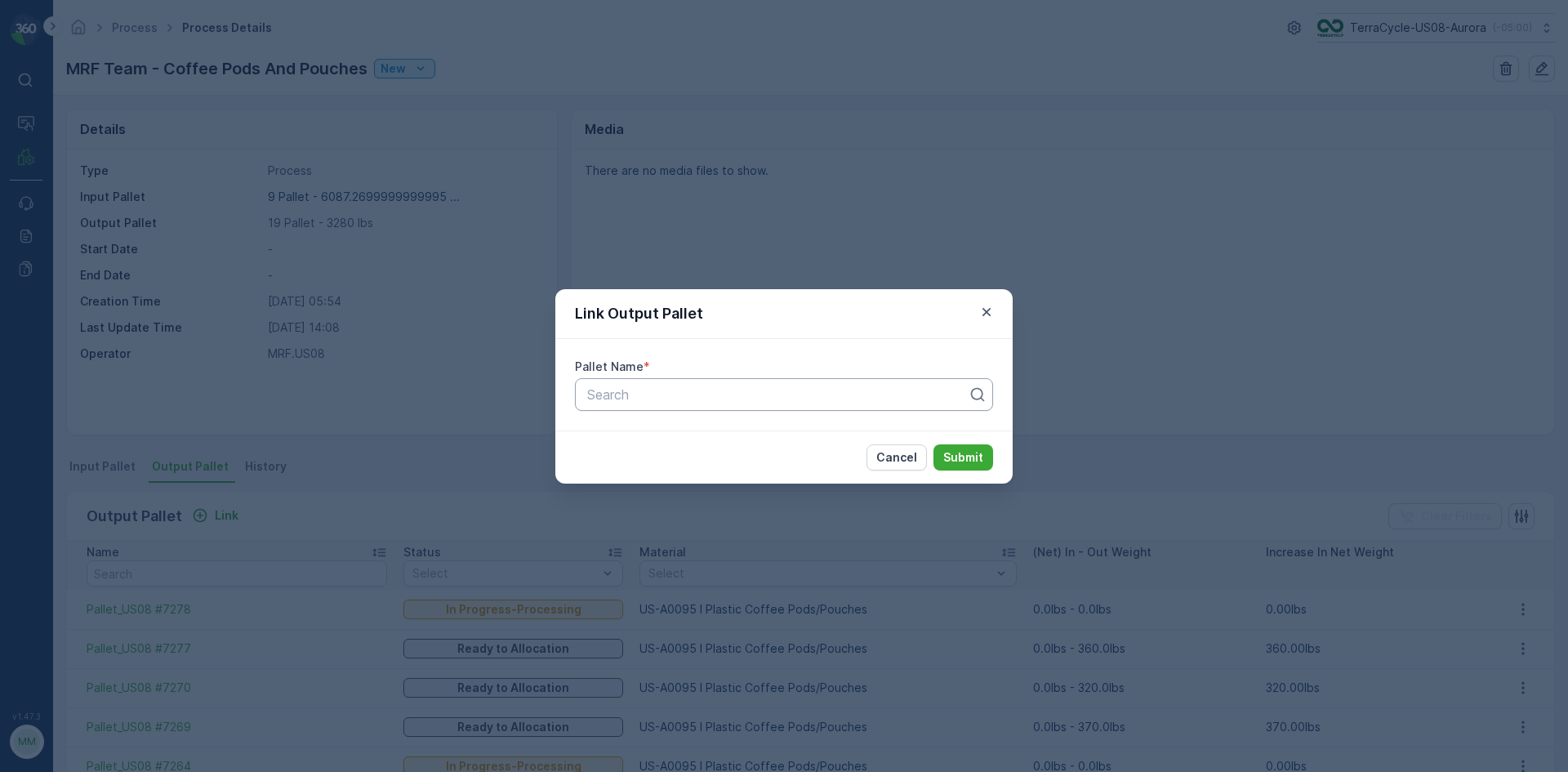
click at [697, 400] on div at bounding box center [778, 394] width 384 height 15
type input "7278"
click at [669, 425] on div "Pallet_US08 #7278" at bounding box center [784, 434] width 418 height 28
click at [976, 455] on p "Submit" at bounding box center [963, 457] width 40 height 16
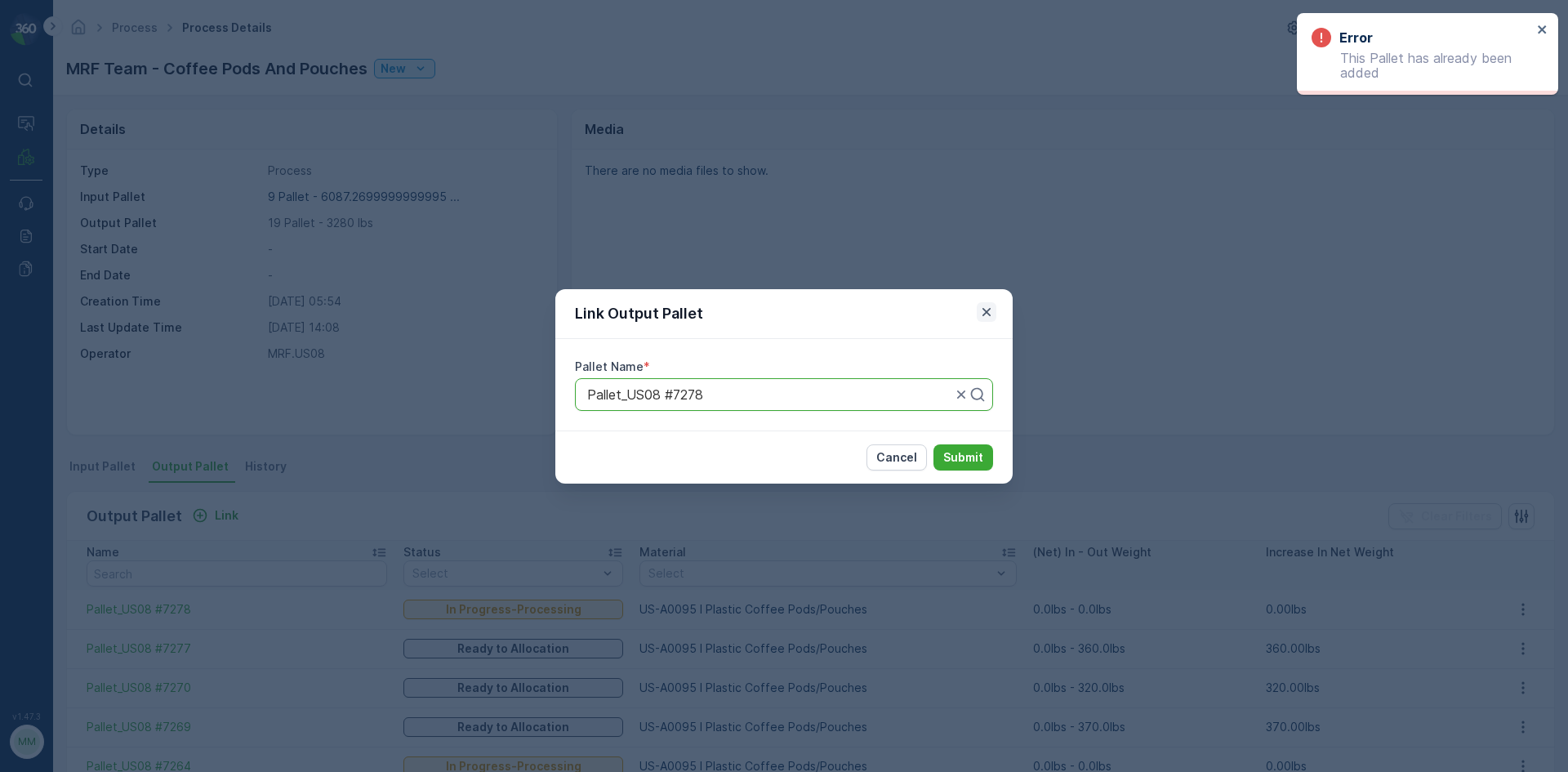
click at [982, 305] on icon "button" at bounding box center [987, 311] width 16 height 16
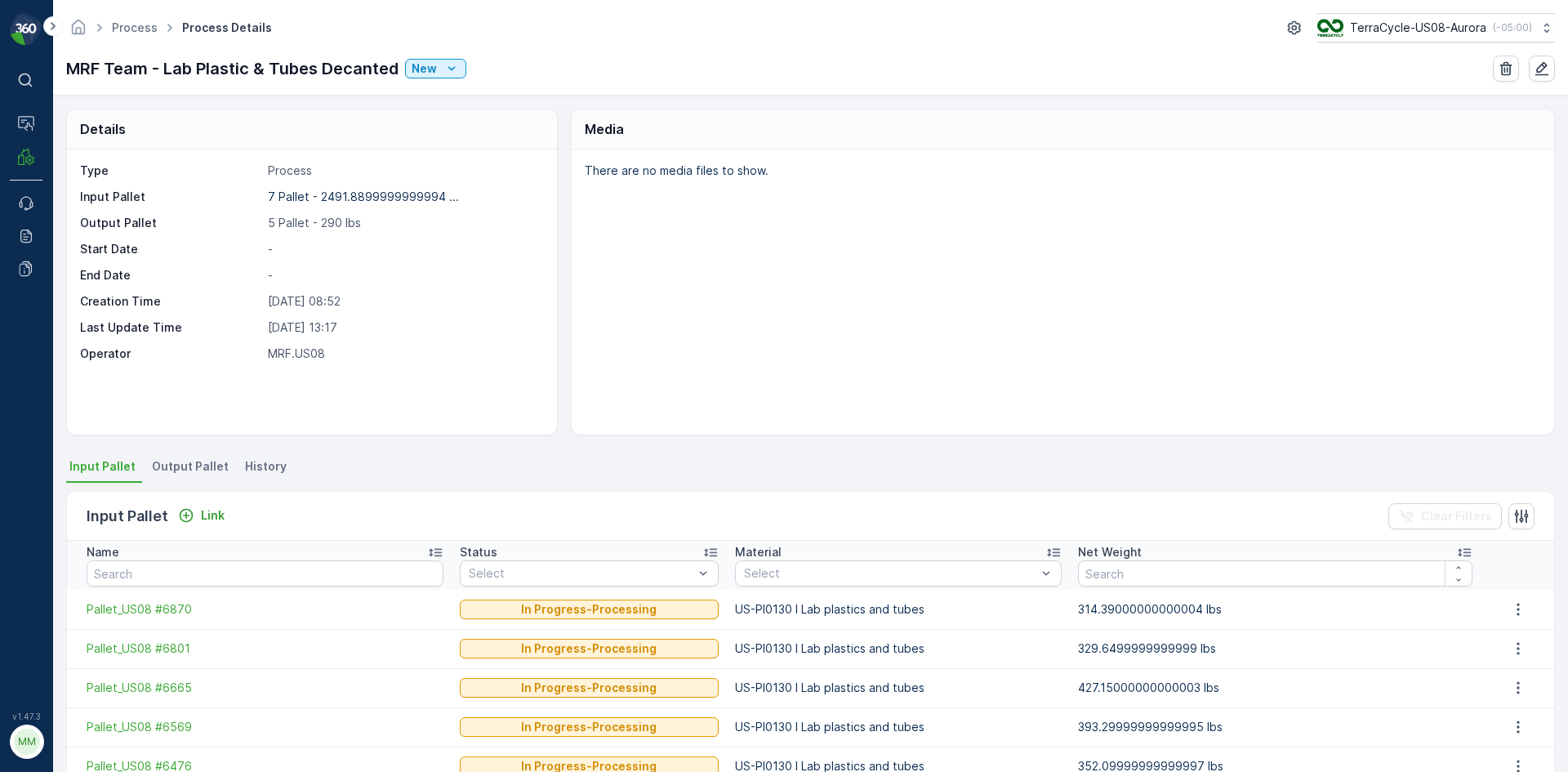
click at [200, 457] on li "Output Pallet" at bounding box center [192, 469] width 87 height 28
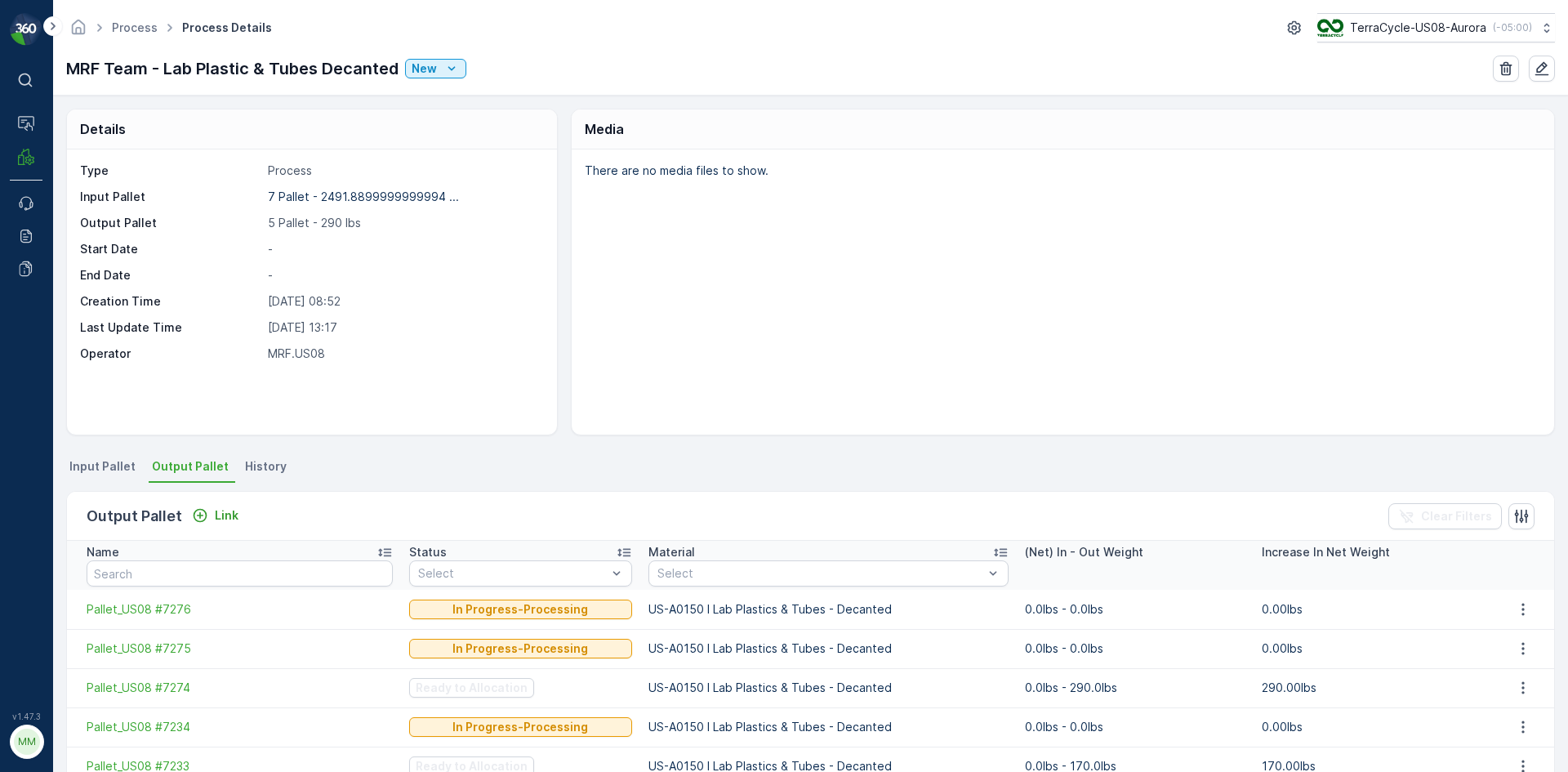
drag, startPoint x: 146, startPoint y: 511, endPoint x: 166, endPoint y: 515, distance: 20.4
click at [146, 511] on p "Output Pallet" at bounding box center [135, 516] width 95 height 23
click at [194, 515] on icon "Link" at bounding box center [200, 516] width 14 height 14
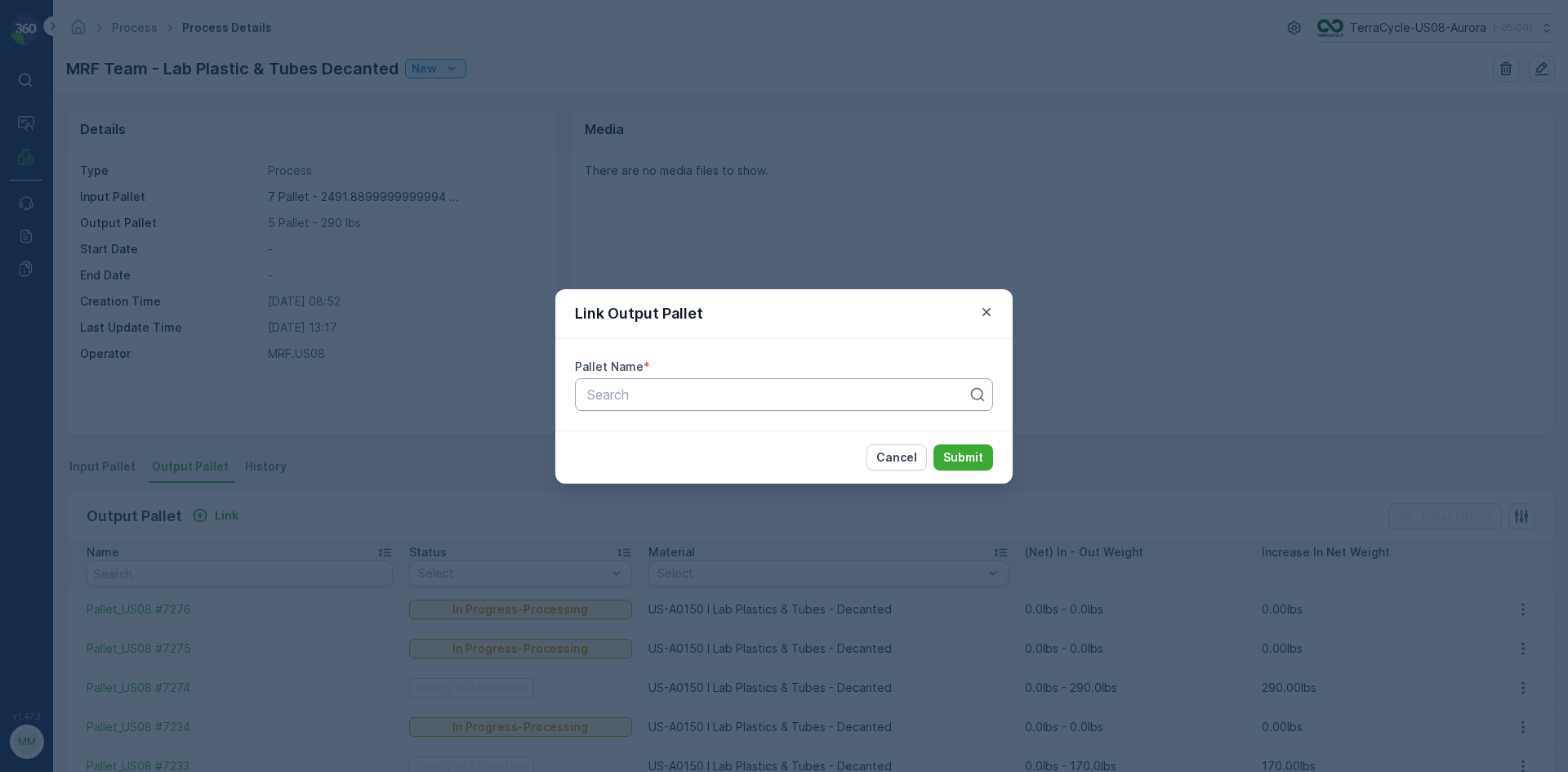
click at [629, 392] on div at bounding box center [778, 394] width 384 height 15
type input "7283"
click at [702, 460] on span "Pallet_US08 #7283" at bounding box center [643, 462] width 117 height 15
click at [963, 452] on p "Submit" at bounding box center [963, 457] width 40 height 16
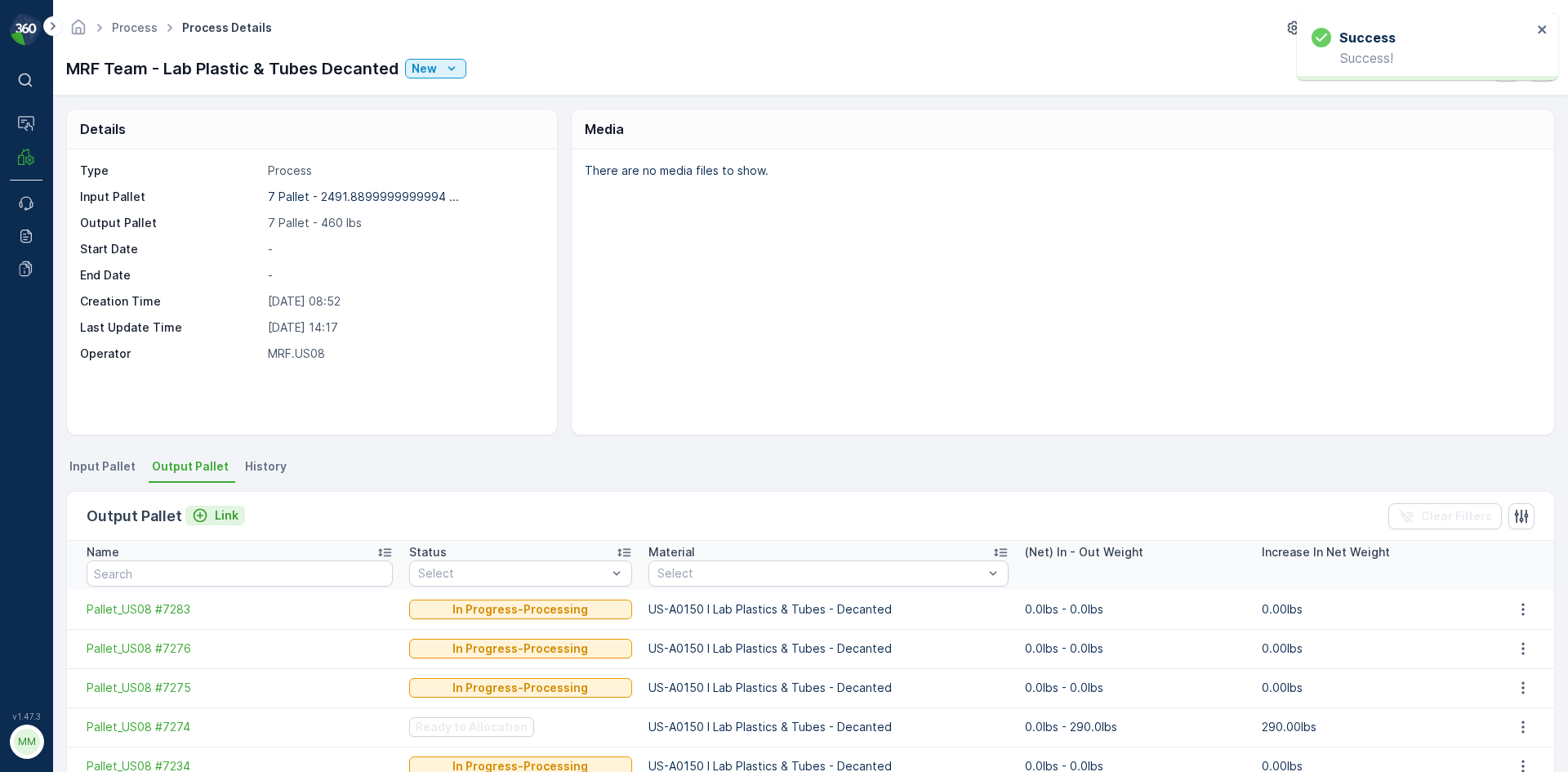
click at [207, 508] on div "Link" at bounding box center [215, 515] width 47 height 16
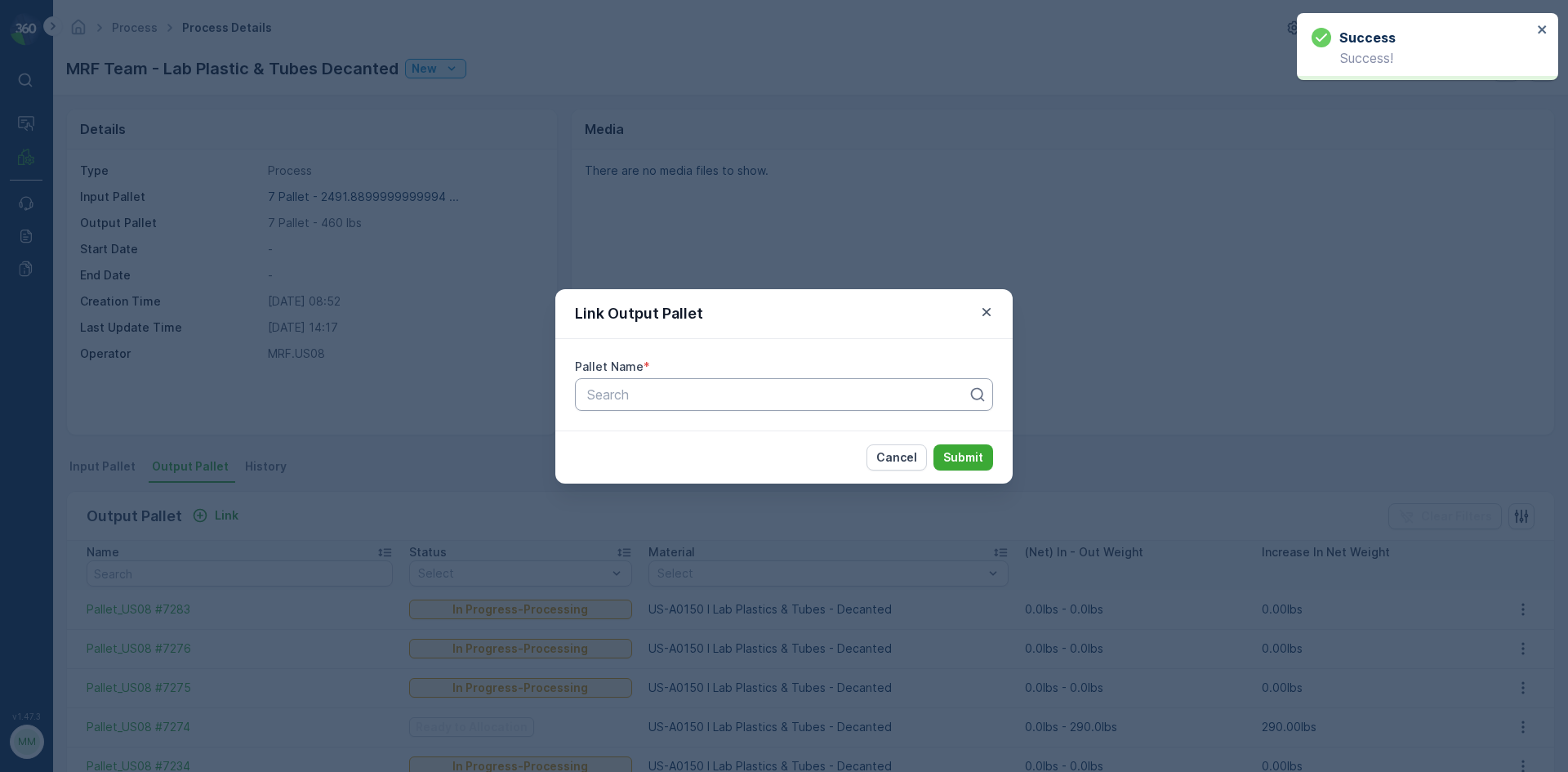
click at [607, 379] on div "Search" at bounding box center [784, 395] width 418 height 32
type input "7284"
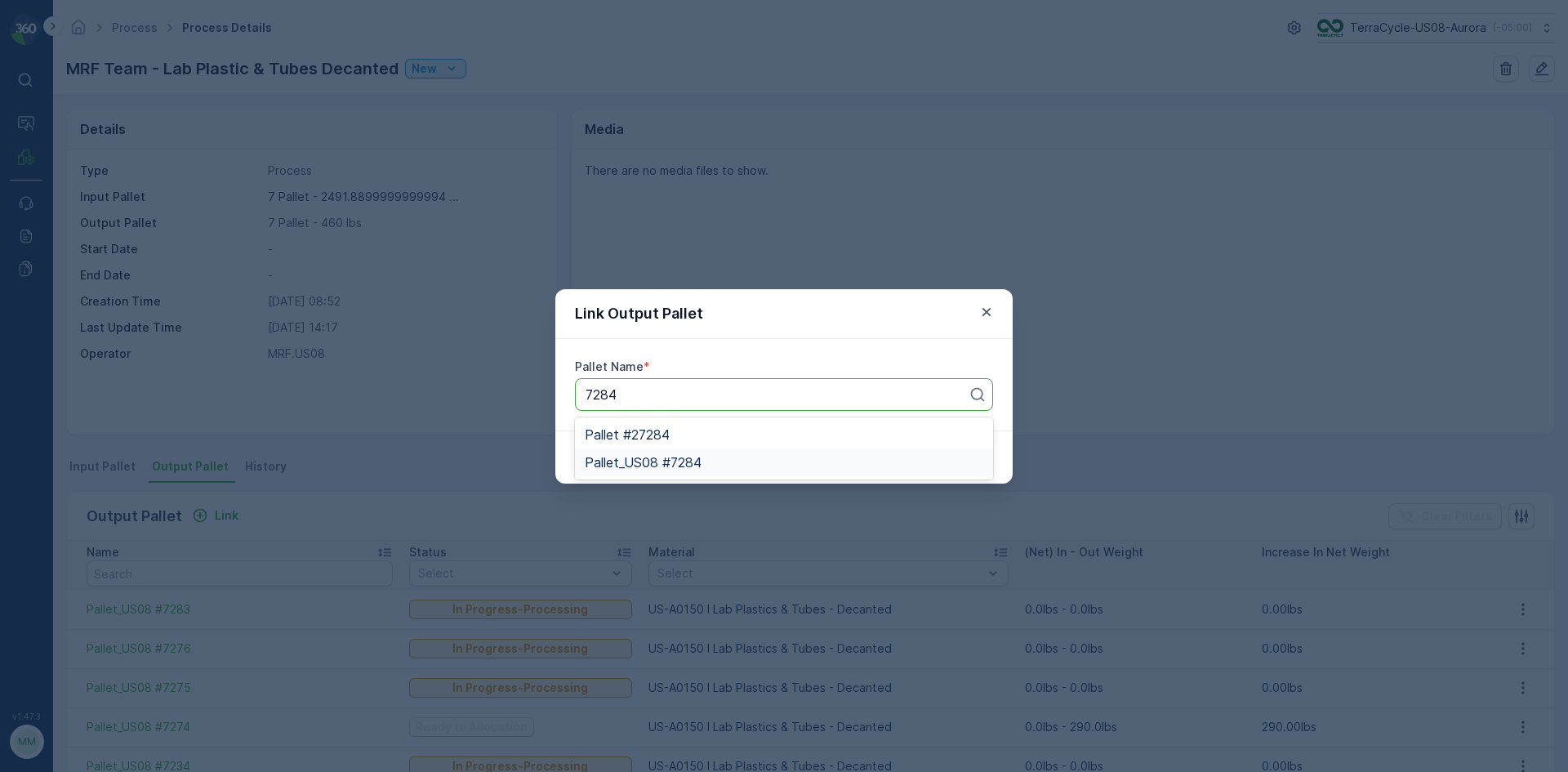
click at [671, 454] on div "Pallet_US08 #7284" at bounding box center [784, 462] width 418 height 28
click at [977, 457] on p "Submit" at bounding box center [963, 457] width 40 height 16
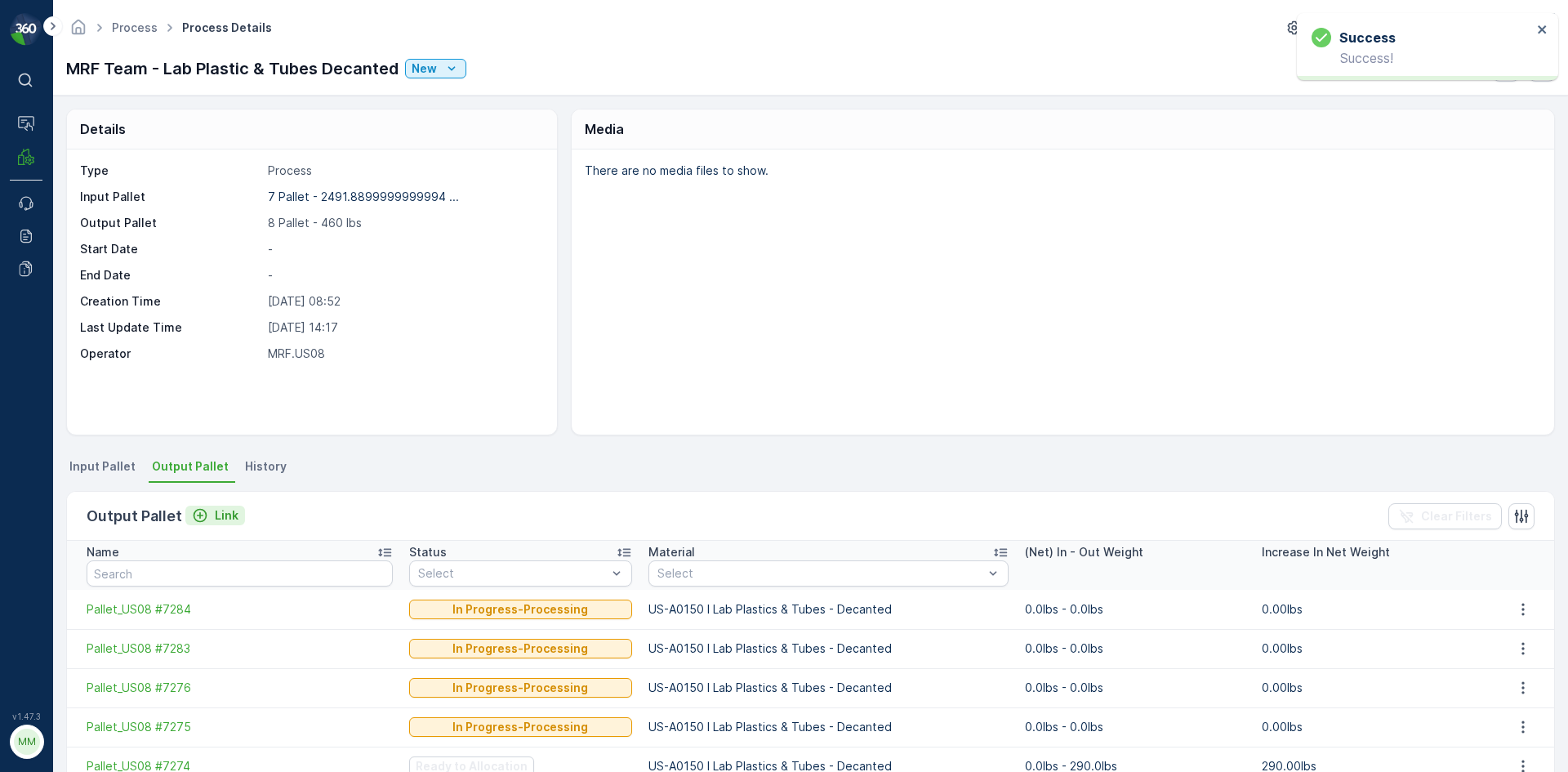
click at [236, 515] on button "Link" at bounding box center [215, 515] width 60 height 20
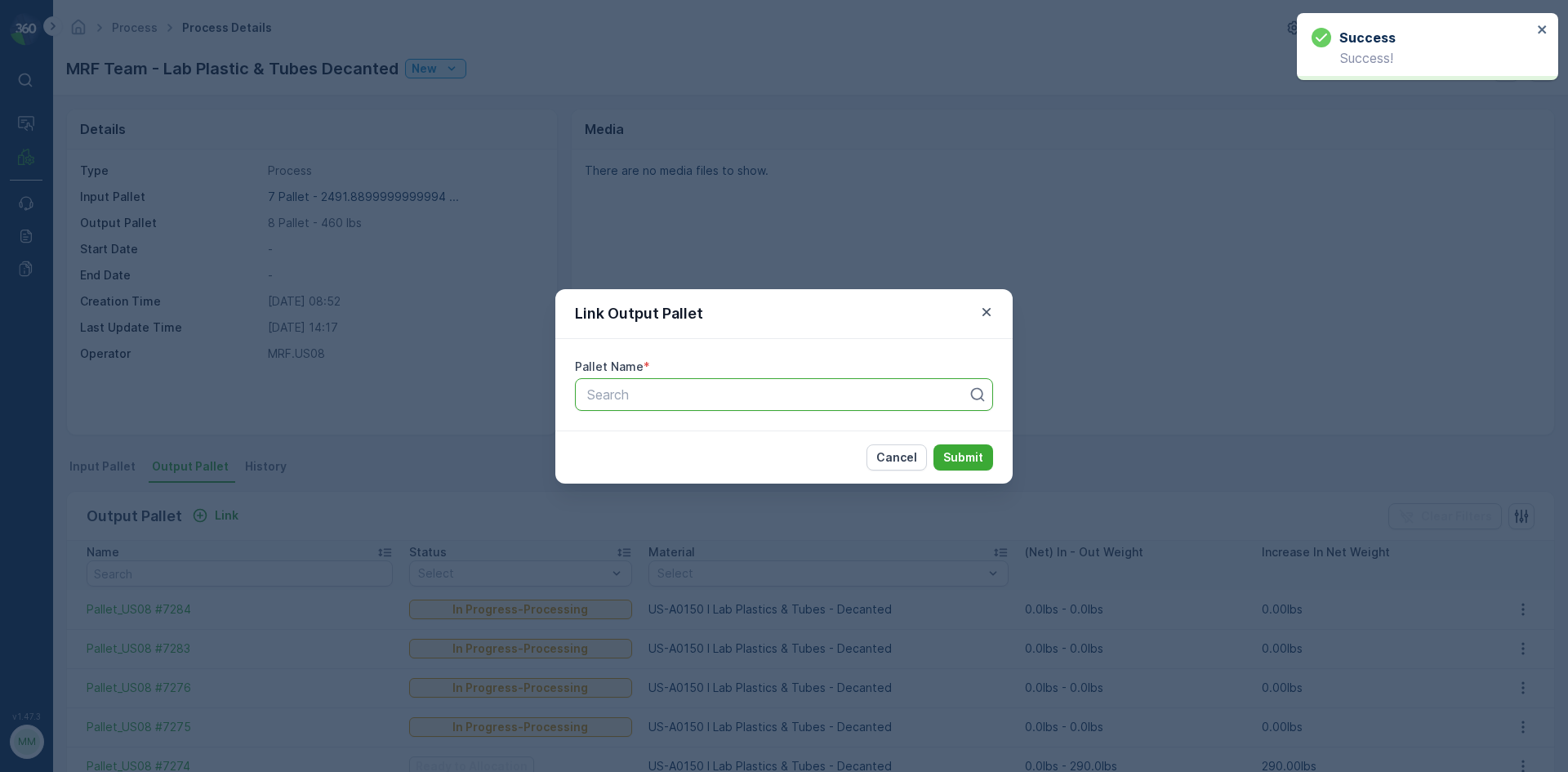
click at [657, 401] on div at bounding box center [778, 394] width 384 height 15
type input "7285"
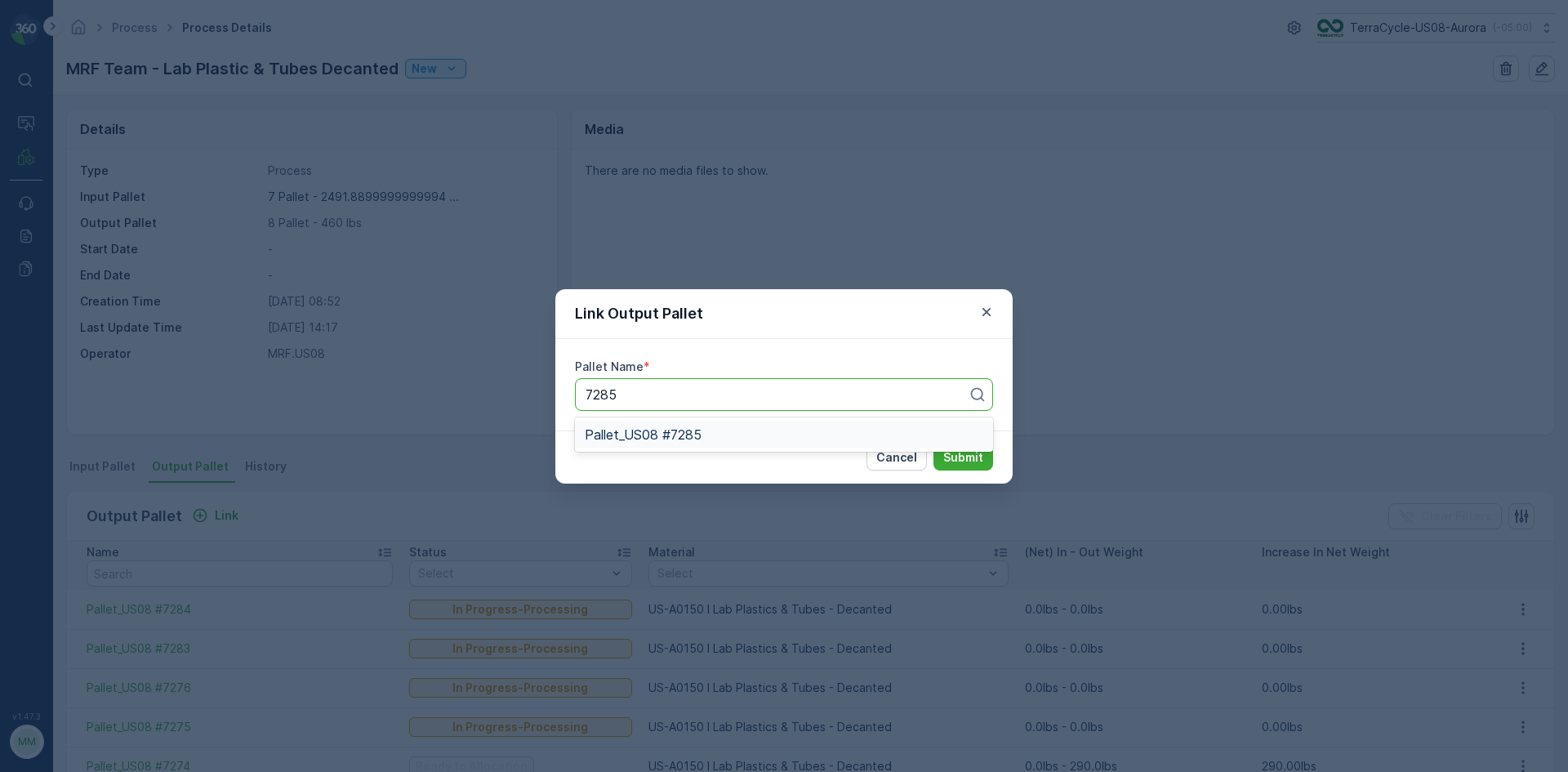
click at [692, 438] on span "Pallet_US08 #7285" at bounding box center [643, 434] width 117 height 15
click at [978, 459] on p "Submit" at bounding box center [963, 457] width 40 height 16
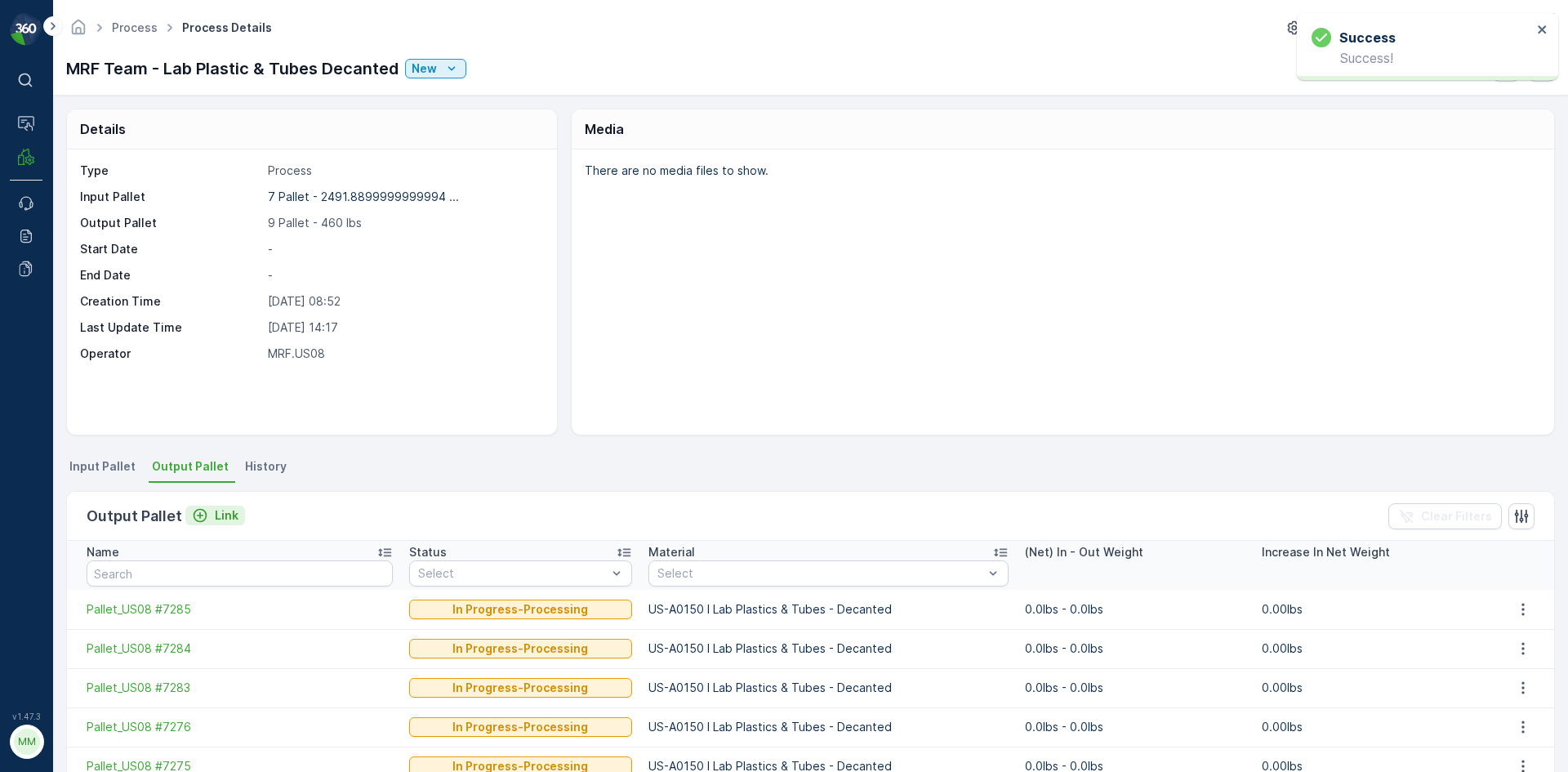
click at [211, 521] on div "Link" at bounding box center [215, 515] width 47 height 16
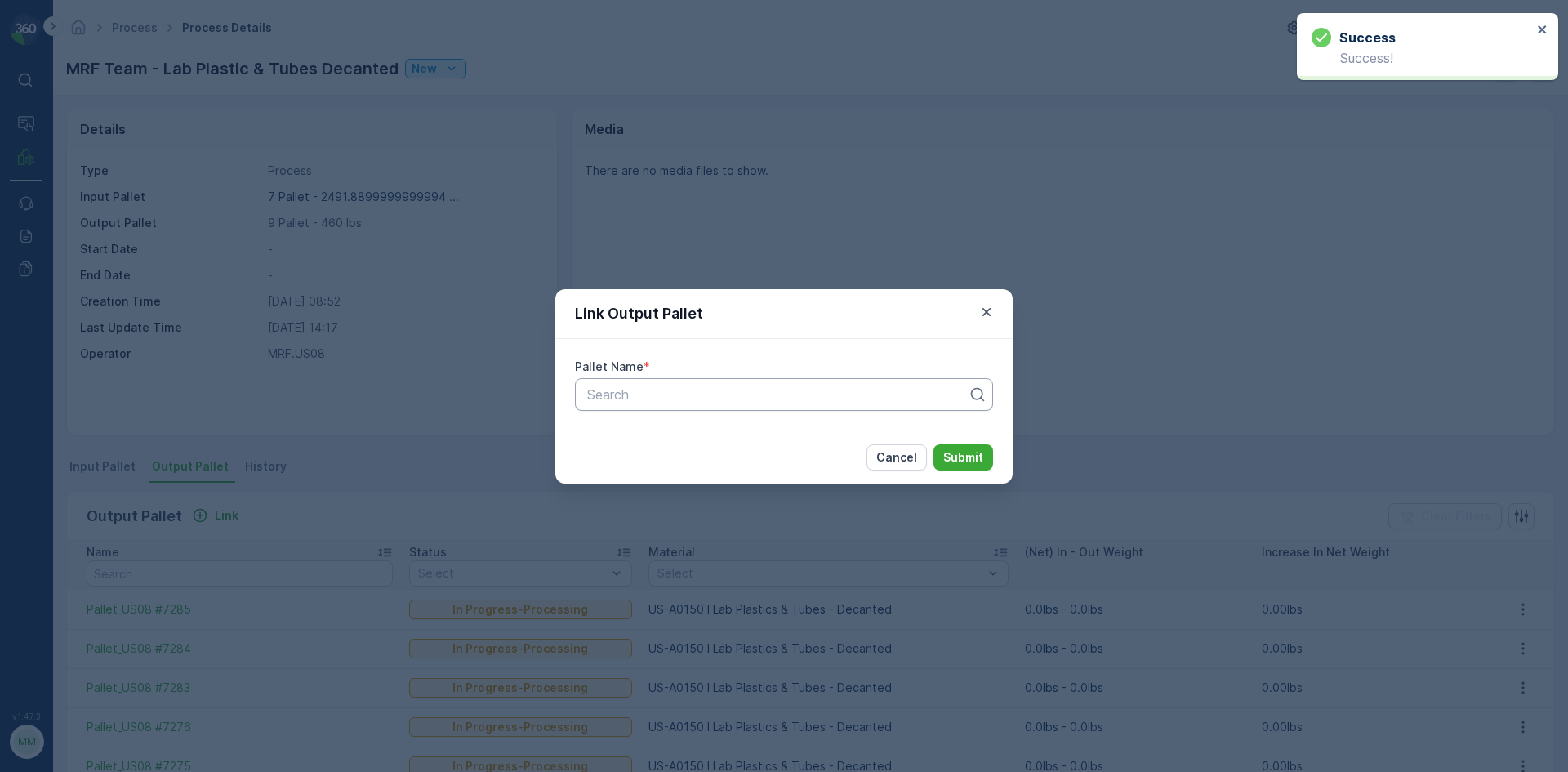
click at [669, 392] on div at bounding box center [778, 394] width 384 height 15
type input "7286"
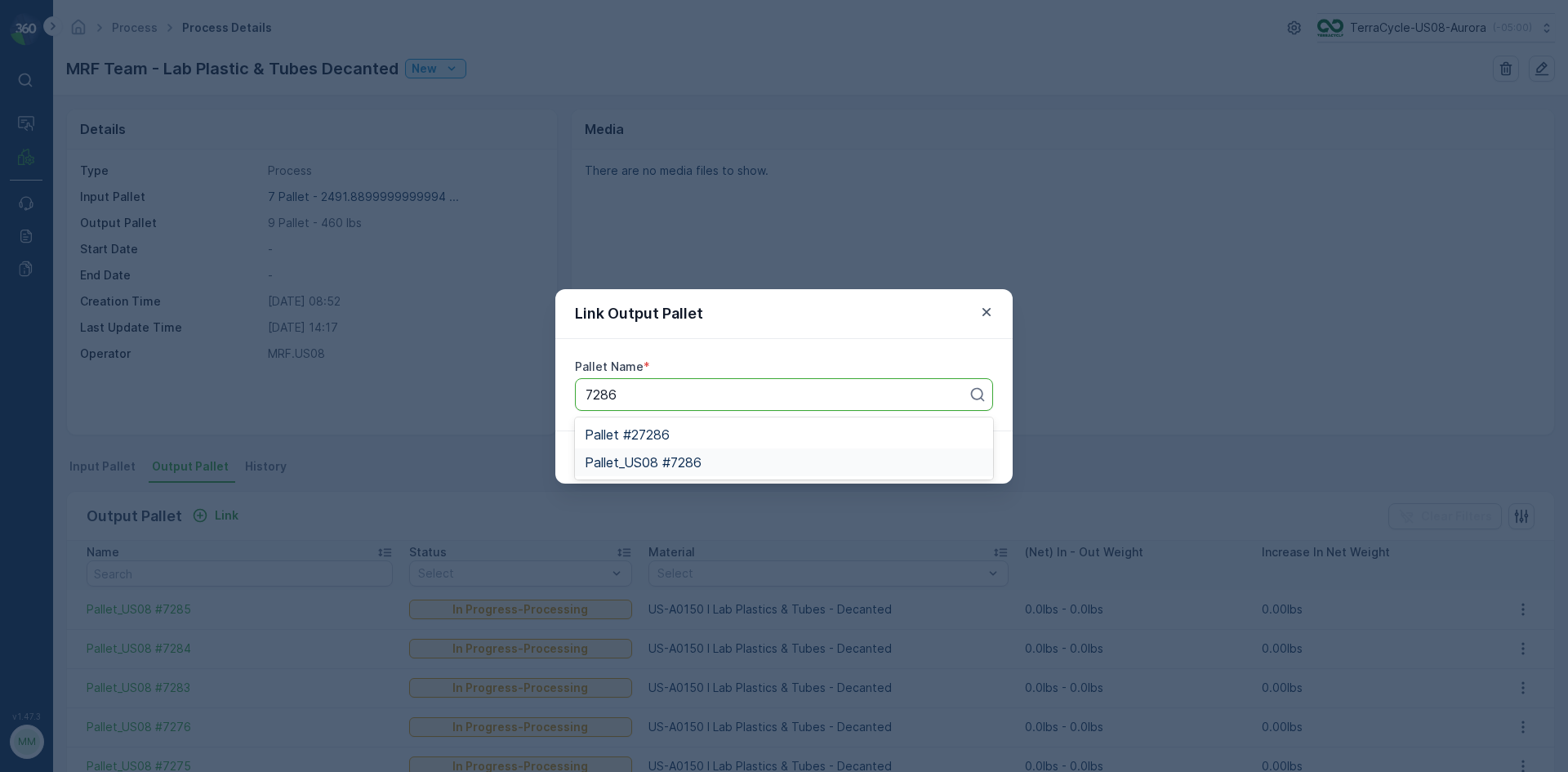
click at [732, 456] on div "Pallet_US08 #7286" at bounding box center [784, 462] width 398 height 15
click at [968, 452] on p "Submit" at bounding box center [963, 457] width 40 height 16
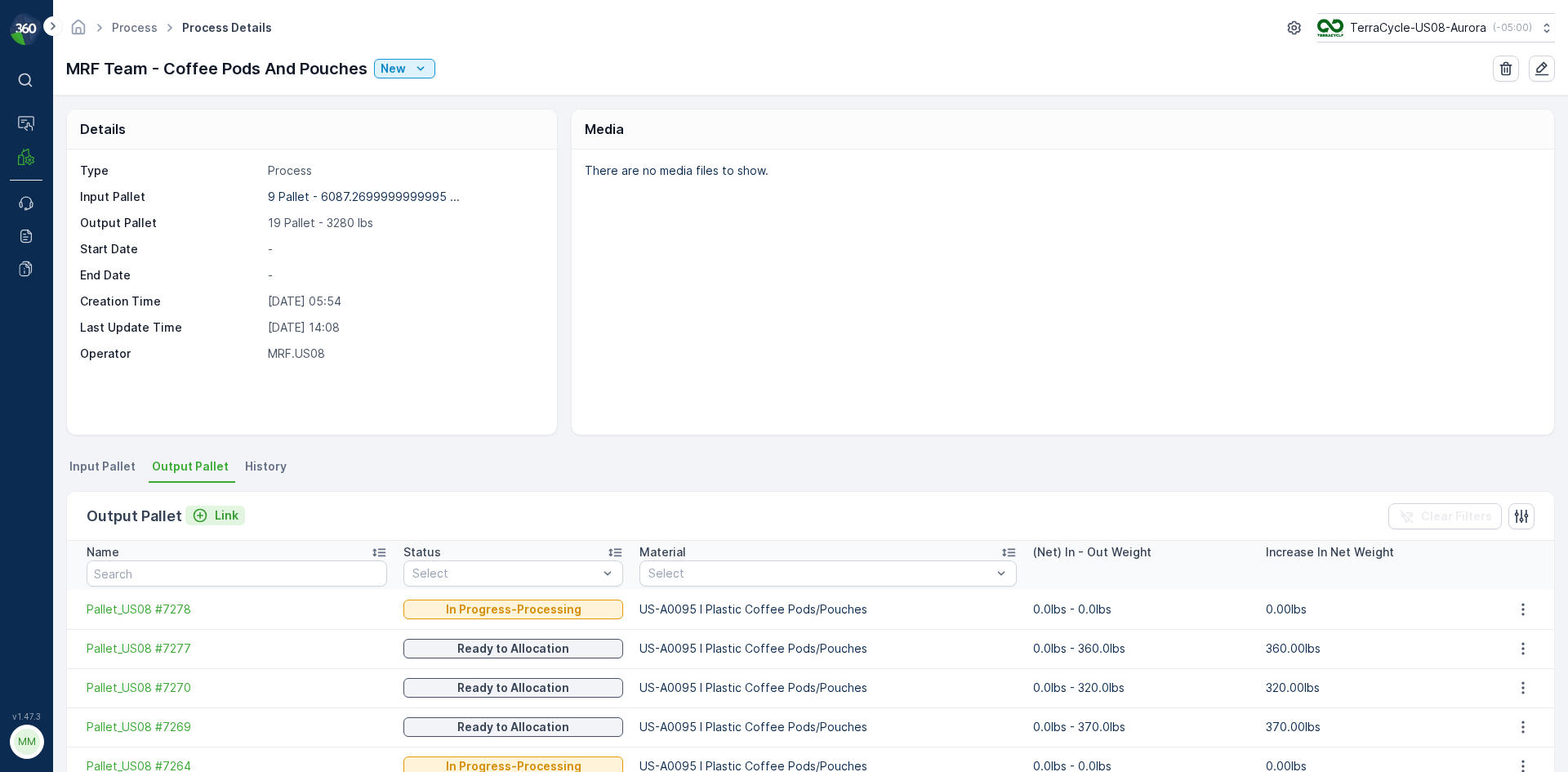
click at [226, 515] on p "Link" at bounding box center [227, 515] width 24 height 16
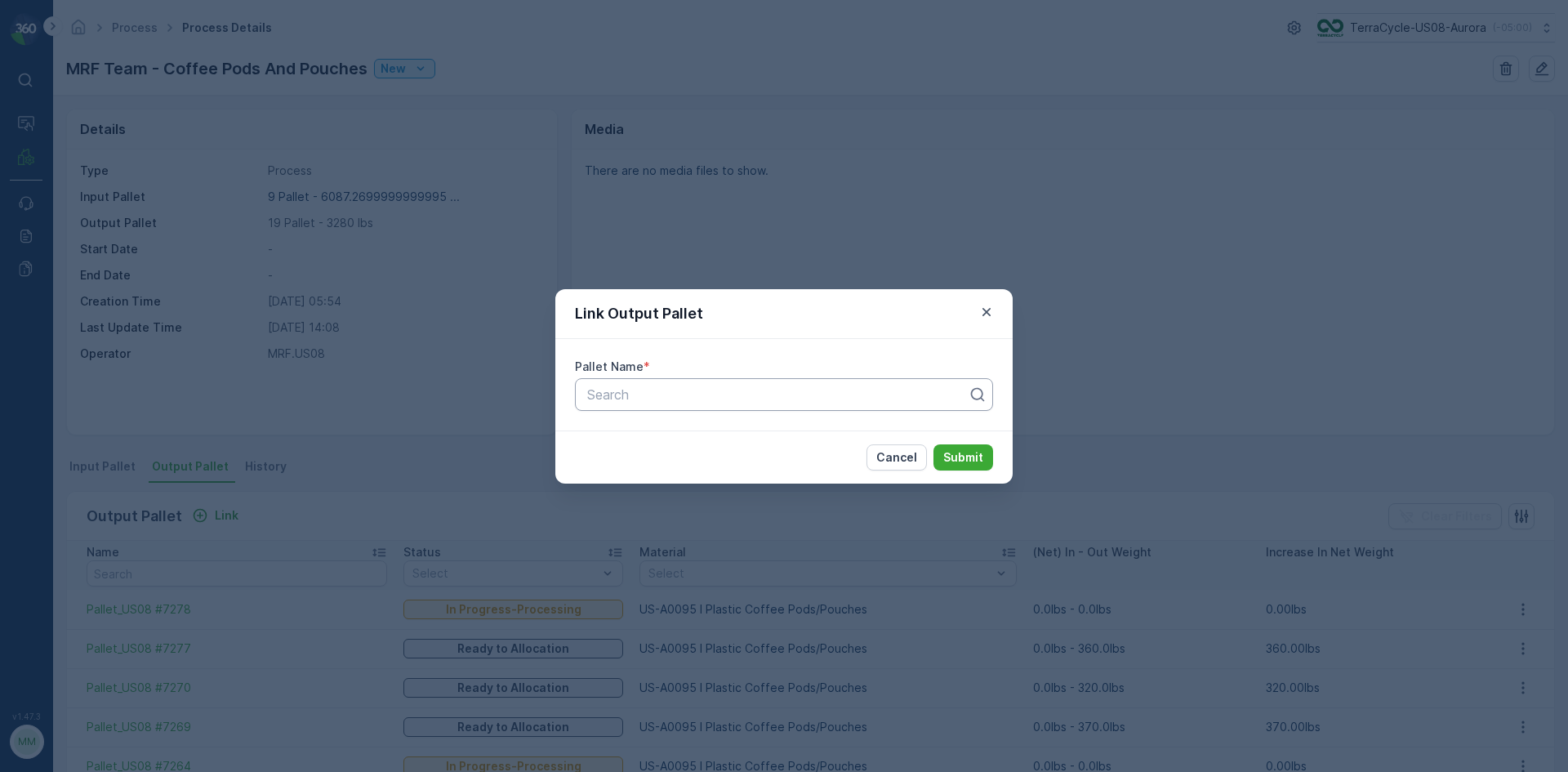
click at [696, 409] on div "Search" at bounding box center [784, 395] width 418 height 32
type input "7291"
click at [706, 454] on div "Pallet_US08 #7291" at bounding box center [784, 462] width 418 height 28
click at [957, 452] on p "Submit" at bounding box center [963, 457] width 40 height 16
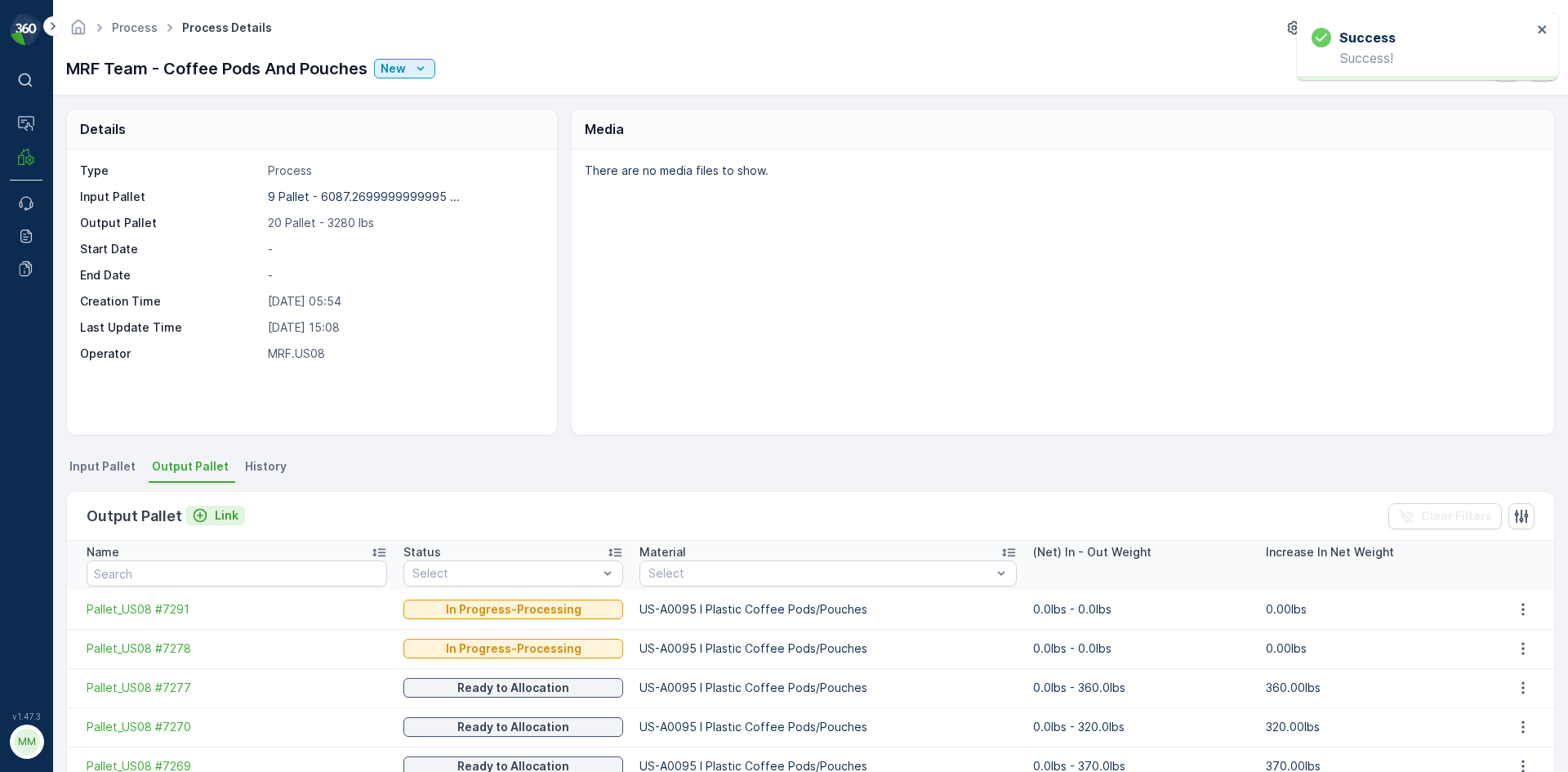
click at [225, 516] on p "Link" at bounding box center [227, 515] width 24 height 16
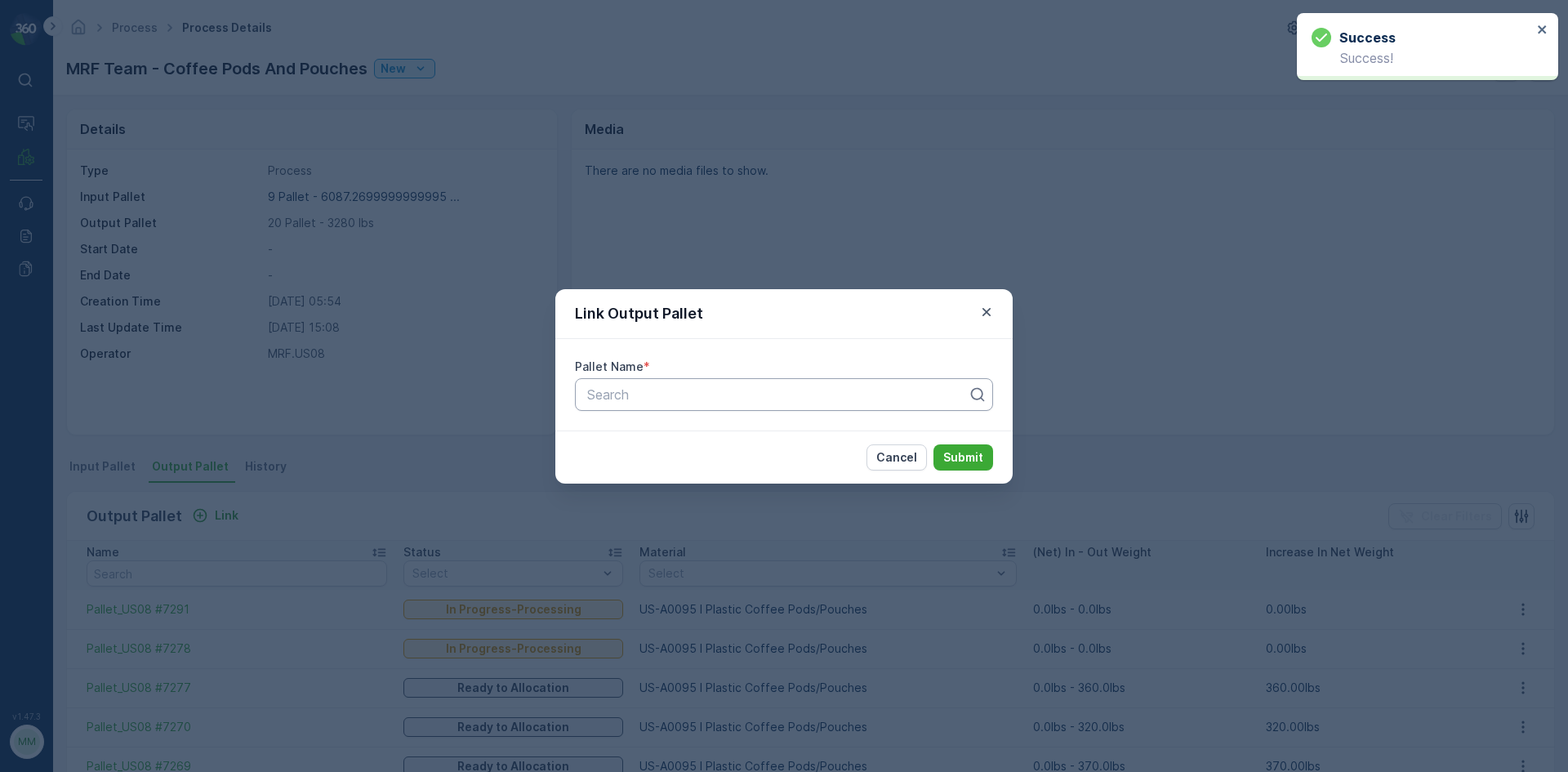
click at [623, 387] on div at bounding box center [778, 394] width 384 height 15
type input "7292"
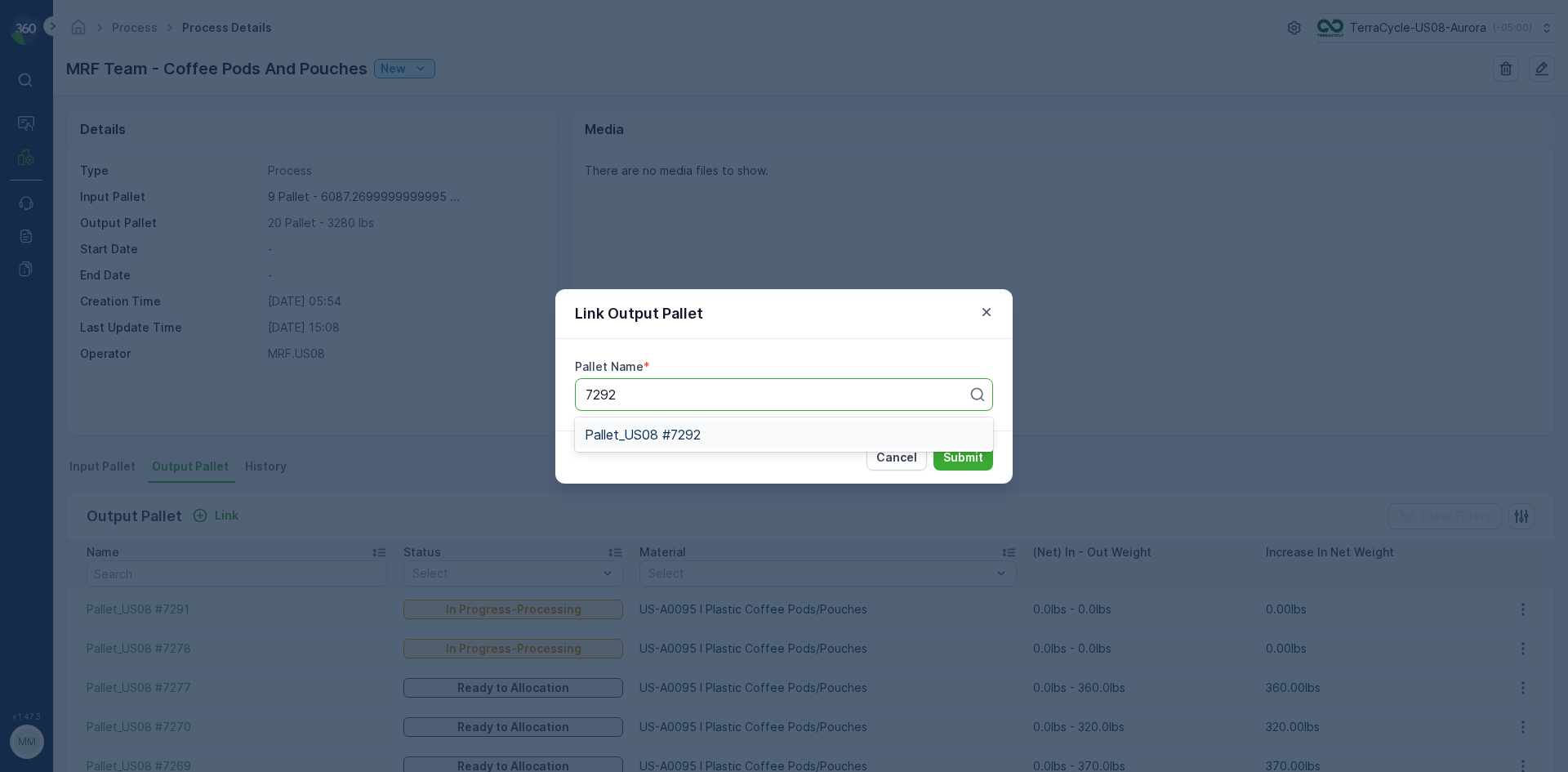
click at [681, 427] on span "Pallet_US08 #7292" at bounding box center [643, 434] width 116 height 15
click at [968, 454] on p "Submit" at bounding box center [963, 457] width 40 height 16
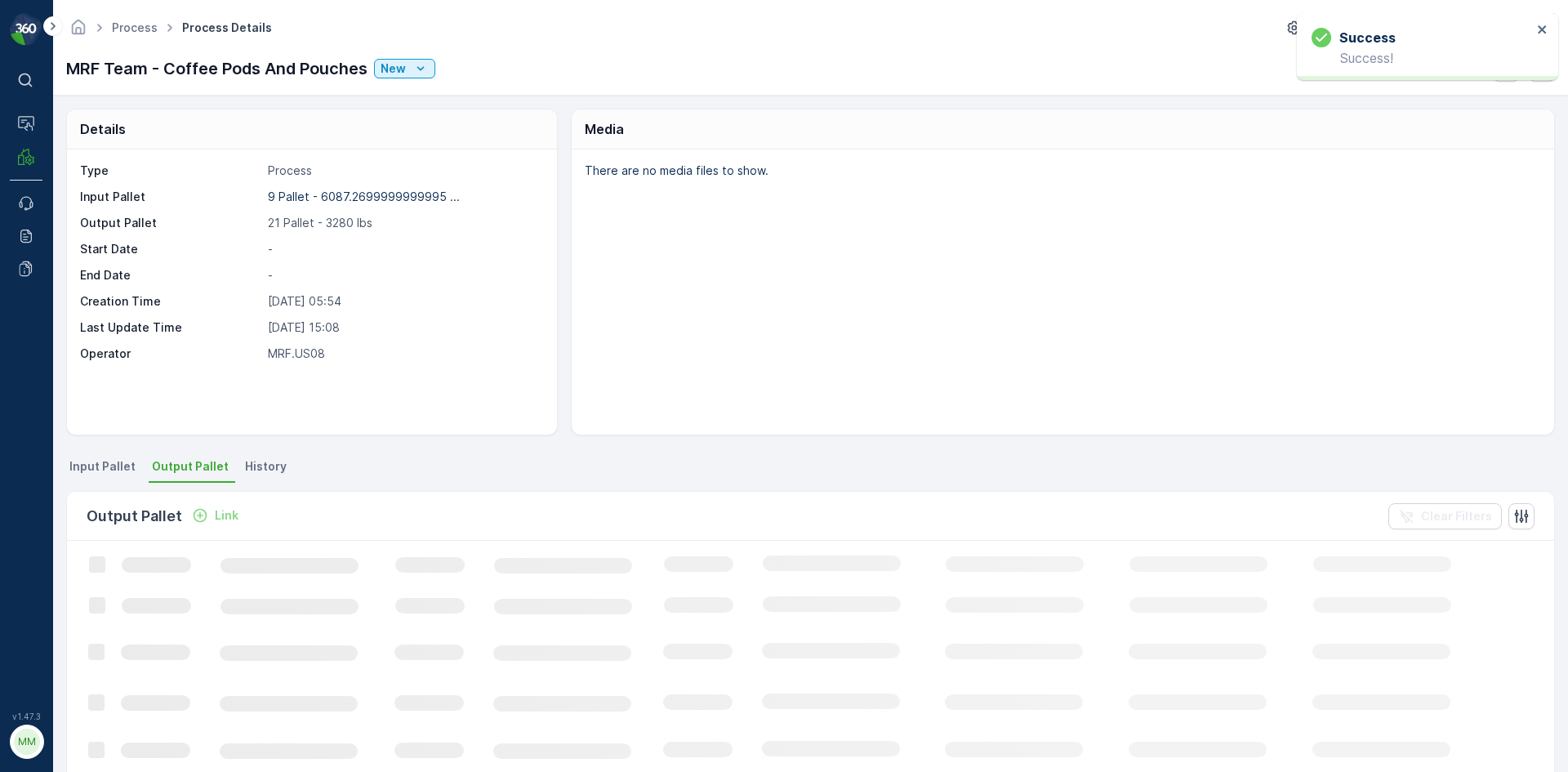
click at [225, 513] on p "Link" at bounding box center [227, 515] width 24 height 16
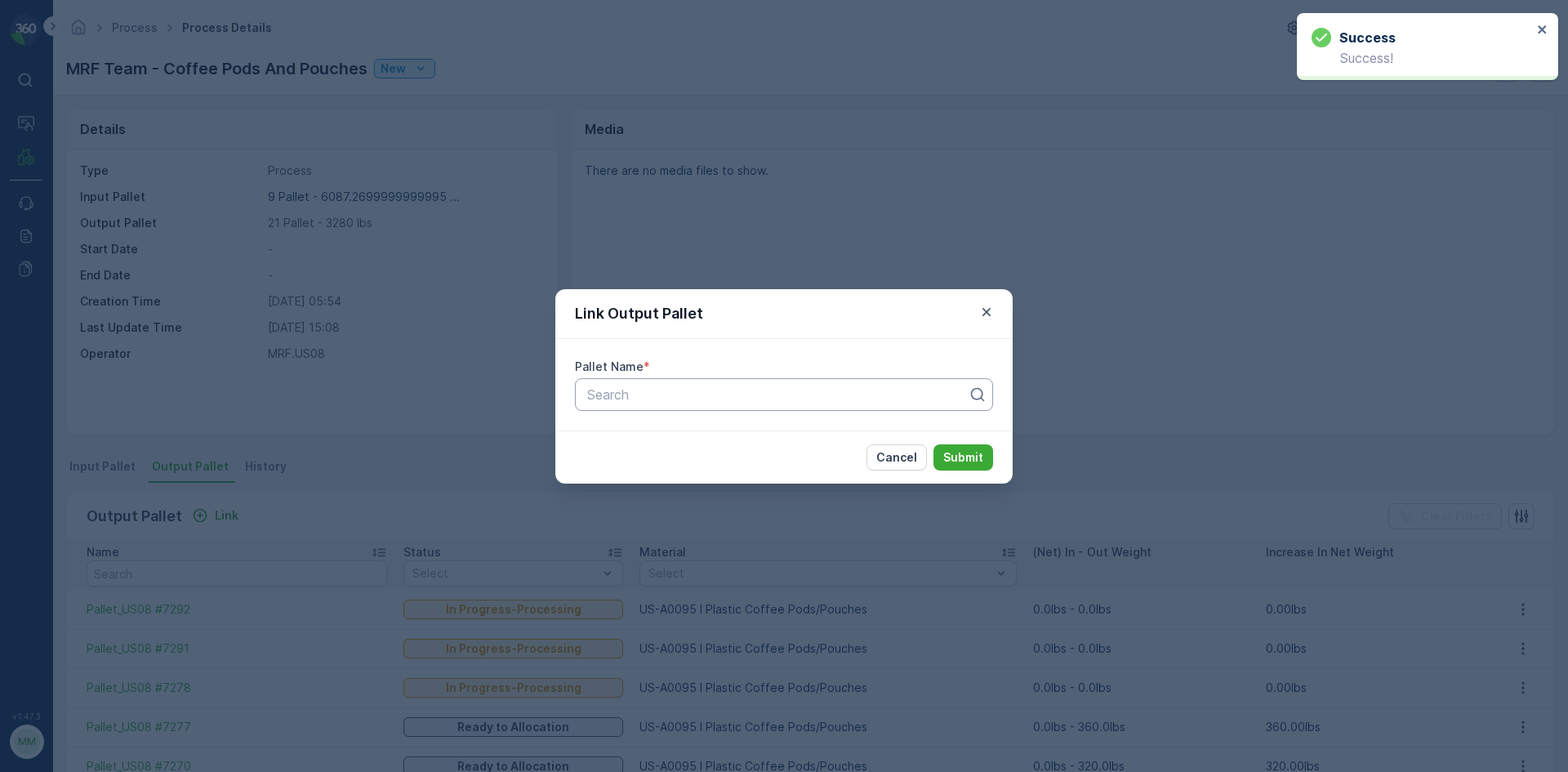
click at [690, 393] on div at bounding box center [778, 394] width 384 height 15
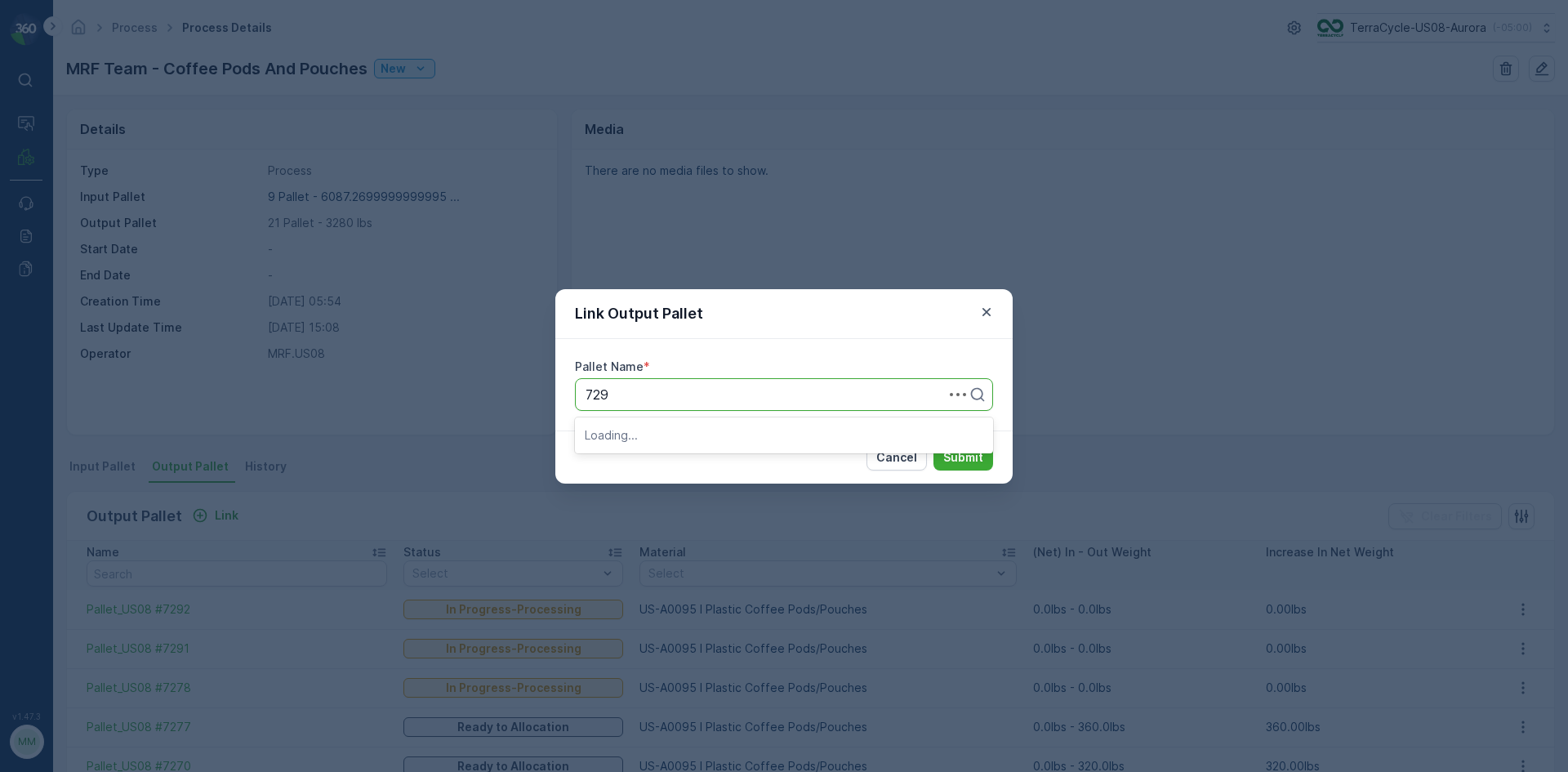
type input "7293"
click at [727, 433] on div "Pallet_US08 #7293" at bounding box center [784, 434] width 398 height 15
click at [944, 447] on button "Submit" at bounding box center [963, 457] width 60 height 26
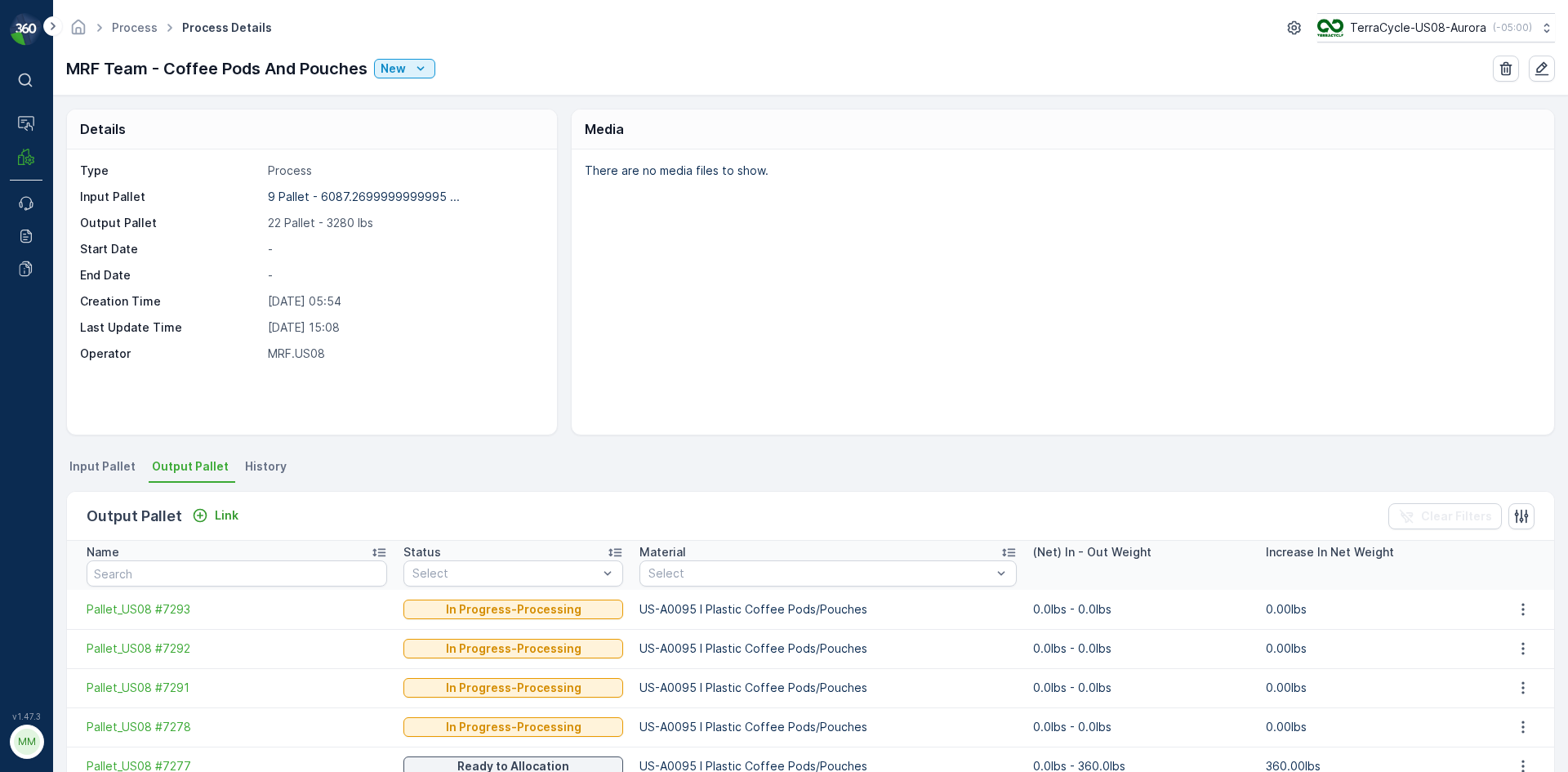
click at [87, 463] on span "Input Pallet" at bounding box center [102, 466] width 67 height 16
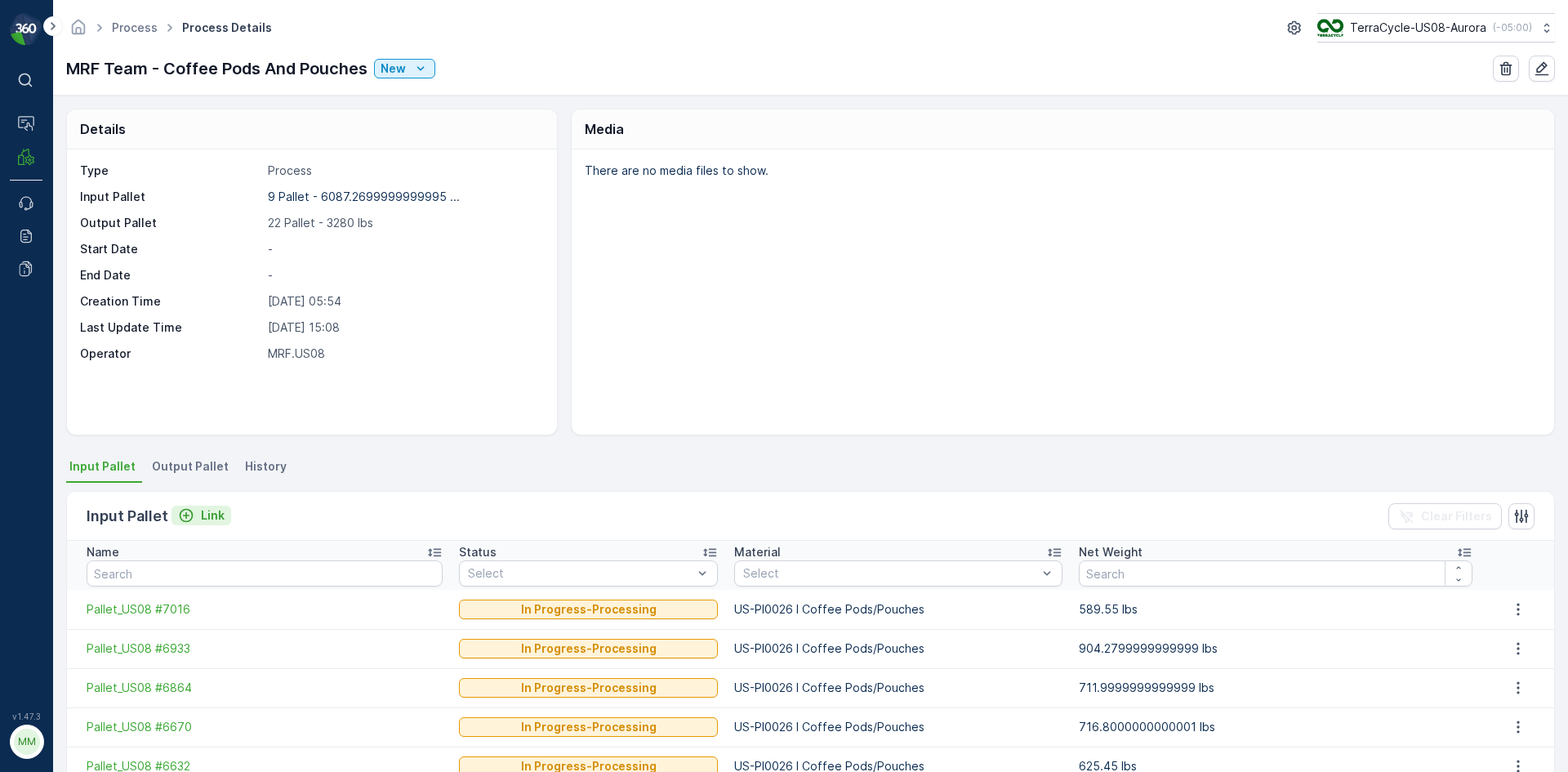
click at [196, 514] on div "Link" at bounding box center [201, 515] width 47 height 16
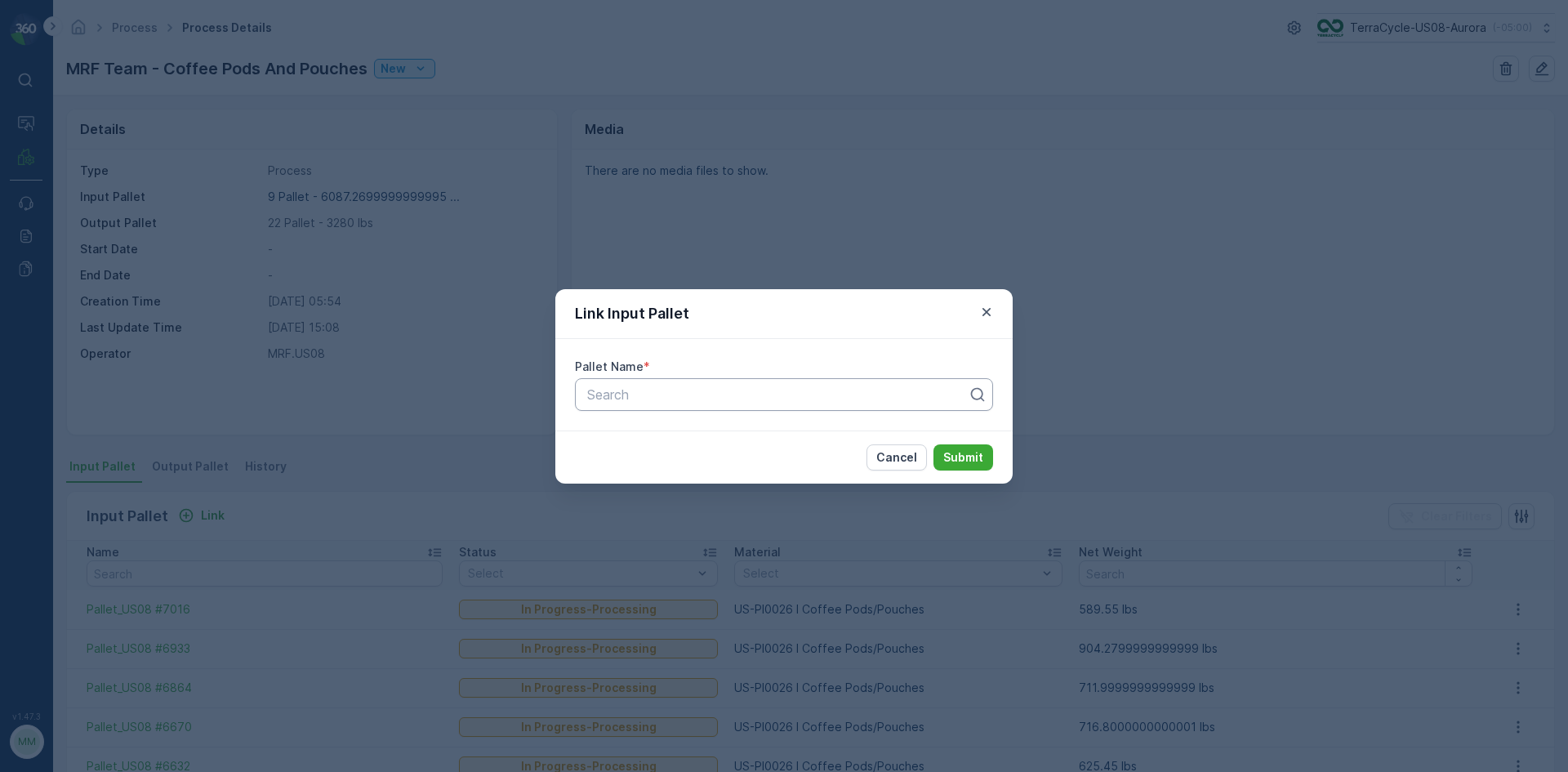
click at [612, 398] on div at bounding box center [778, 394] width 384 height 15
type input "6489"
click at [657, 458] on span "Pallet_US08 #6489" at bounding box center [644, 462] width 119 height 15
click at [969, 473] on div "Cancel Submit" at bounding box center [784, 457] width 457 height 53
click at [972, 457] on p "Submit" at bounding box center [963, 457] width 40 height 16
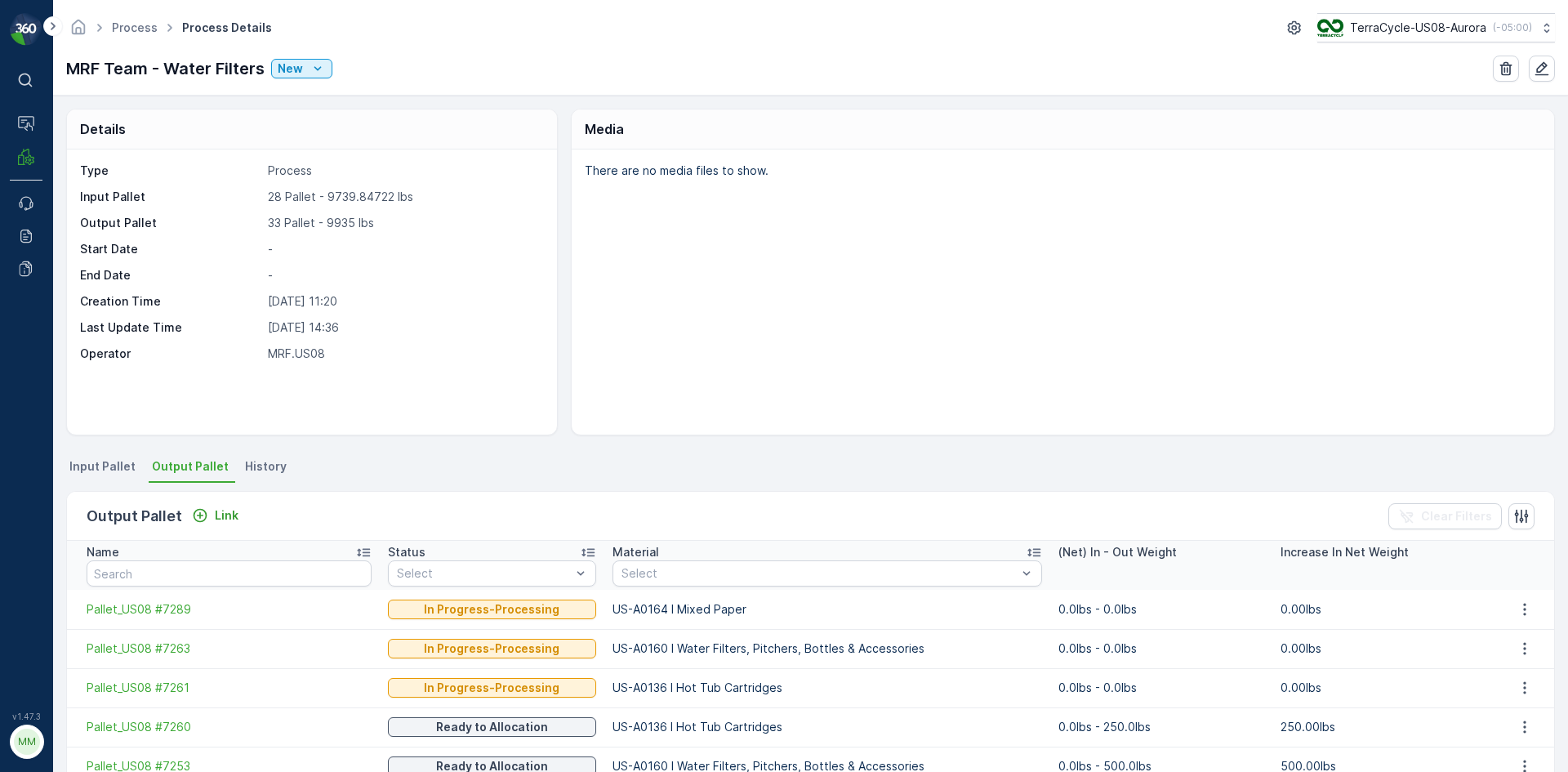
click at [119, 462] on span "Input Pallet" at bounding box center [102, 466] width 67 height 16
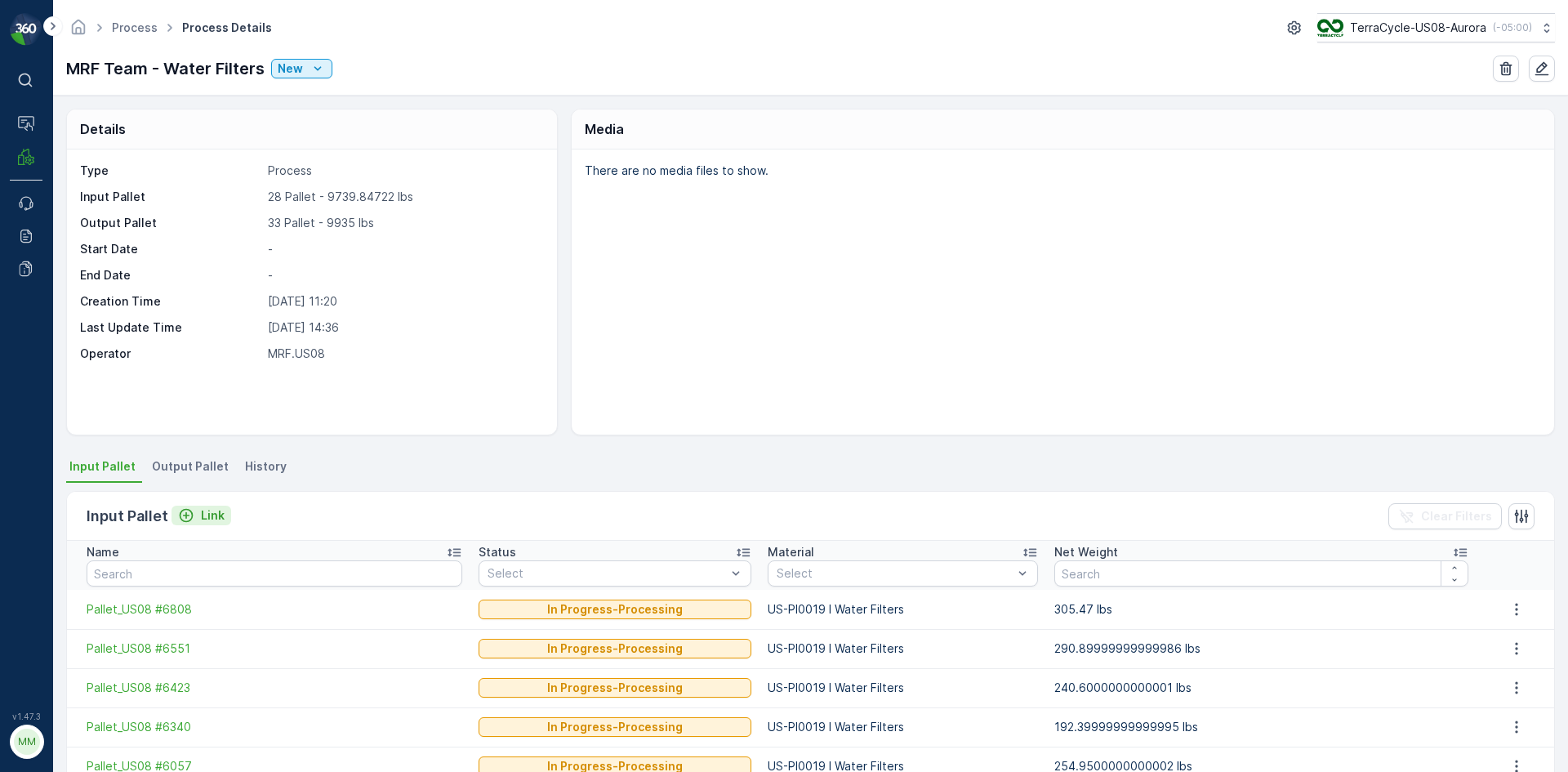
click at [211, 515] on p "Link" at bounding box center [213, 515] width 24 height 16
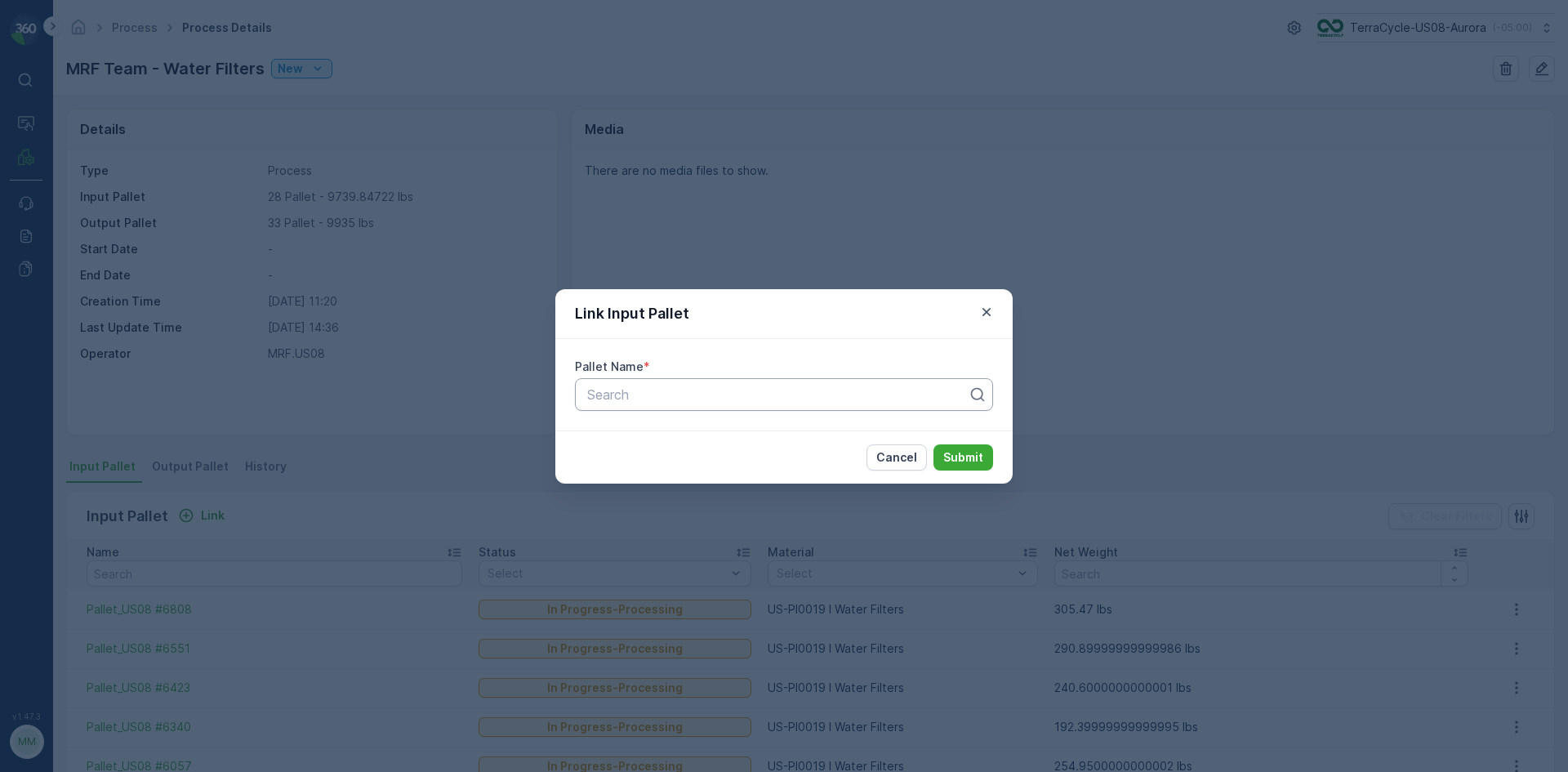
click at [620, 387] on div at bounding box center [778, 394] width 384 height 15
type input "3216"
click at [703, 456] on div "Pallet_US08 #3216" at bounding box center [784, 462] width 398 height 15
click at [981, 452] on p "Submit" at bounding box center [963, 457] width 40 height 16
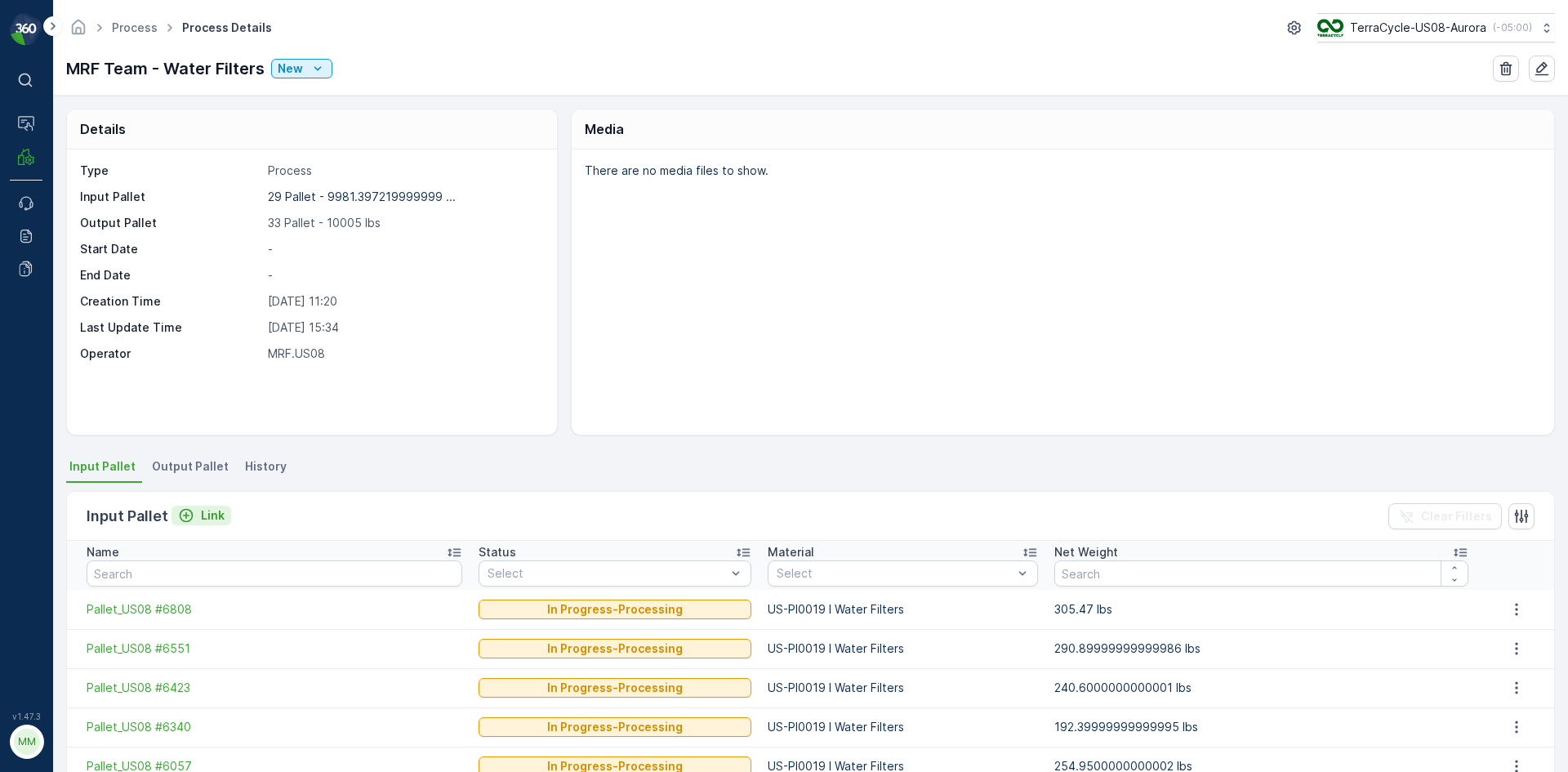
click at [218, 523] on button "Link" at bounding box center [201, 515] width 60 height 20
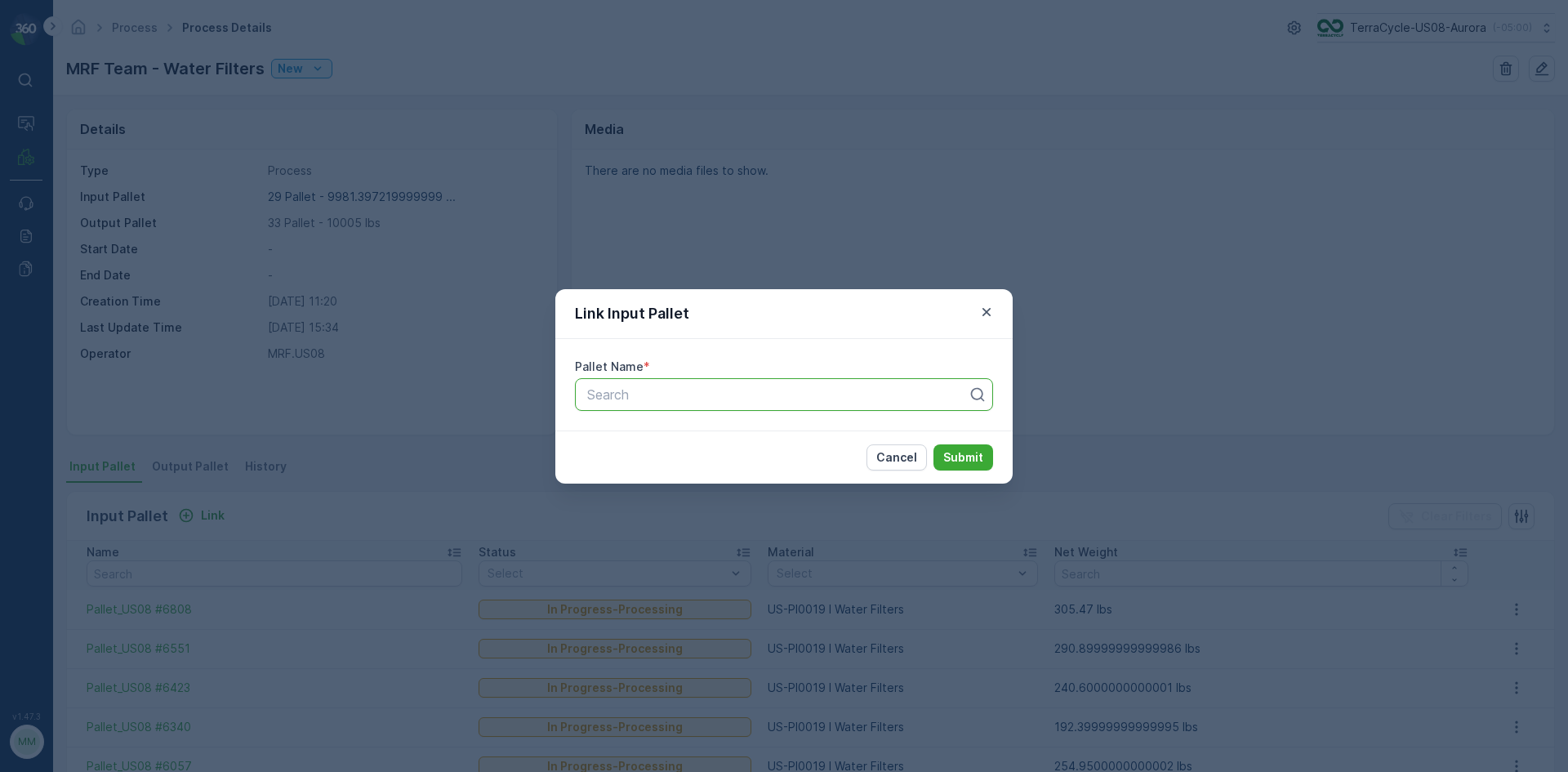
click at [663, 396] on div at bounding box center [778, 394] width 384 height 15
type input "7022"
click at [657, 426] on div "Pallet_US08 #7022" at bounding box center [784, 434] width 418 height 28
click at [960, 459] on p "Submit" at bounding box center [963, 457] width 40 height 16
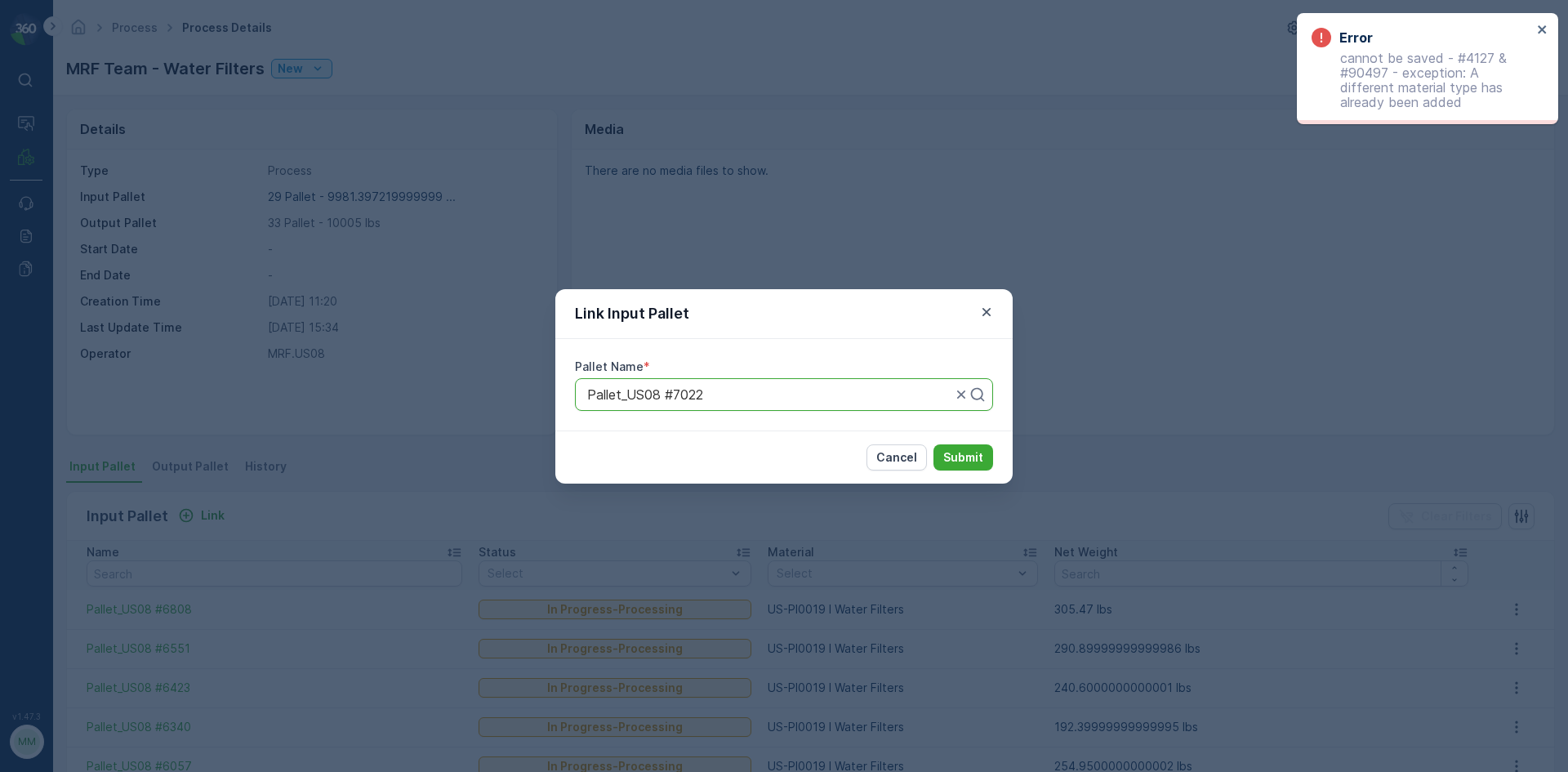
click at [988, 298] on div "Link Input Pallet" at bounding box center [784, 314] width 457 height 49
click at [985, 314] on icon "button" at bounding box center [987, 311] width 9 height 9
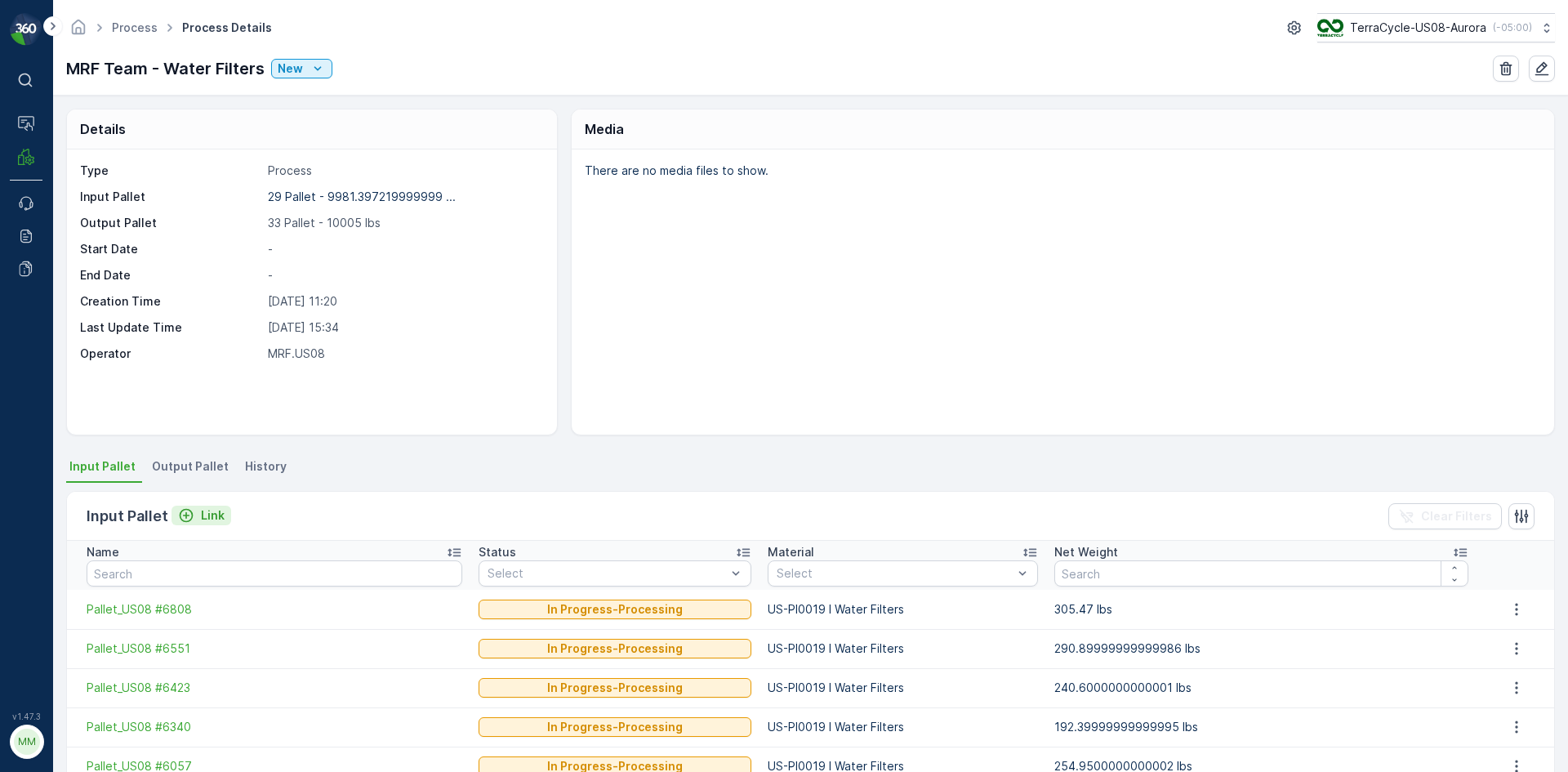
click at [198, 515] on div "Link" at bounding box center [201, 515] width 47 height 16
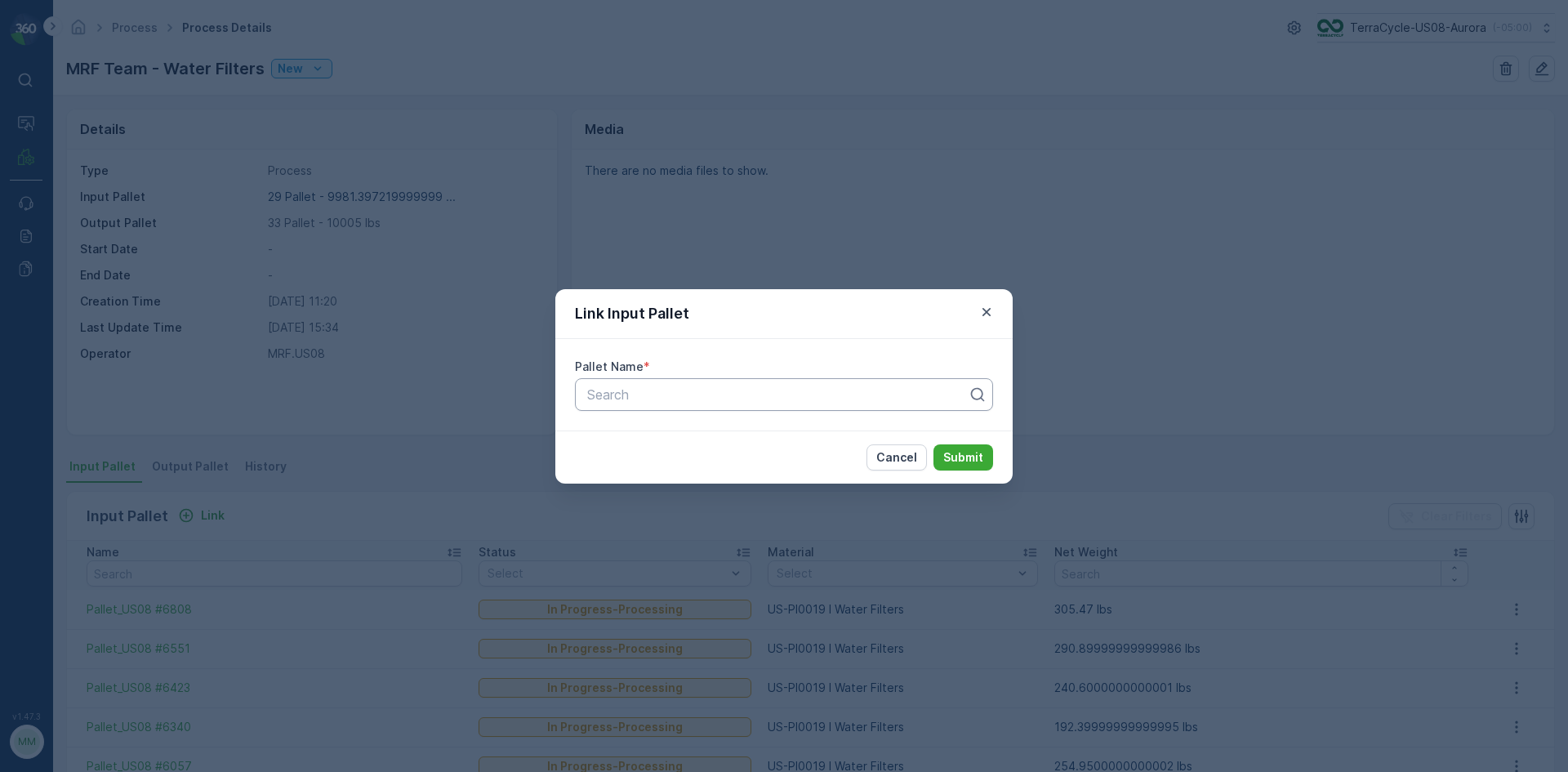
click at [778, 394] on div at bounding box center [778, 394] width 384 height 15
type input "3937"
click at [718, 427] on div "Pallet #23937" at bounding box center [784, 434] width 418 height 28
click at [958, 403] on div at bounding box center [969, 395] width 32 height 31
click at [921, 398] on div at bounding box center [778, 394] width 384 height 15
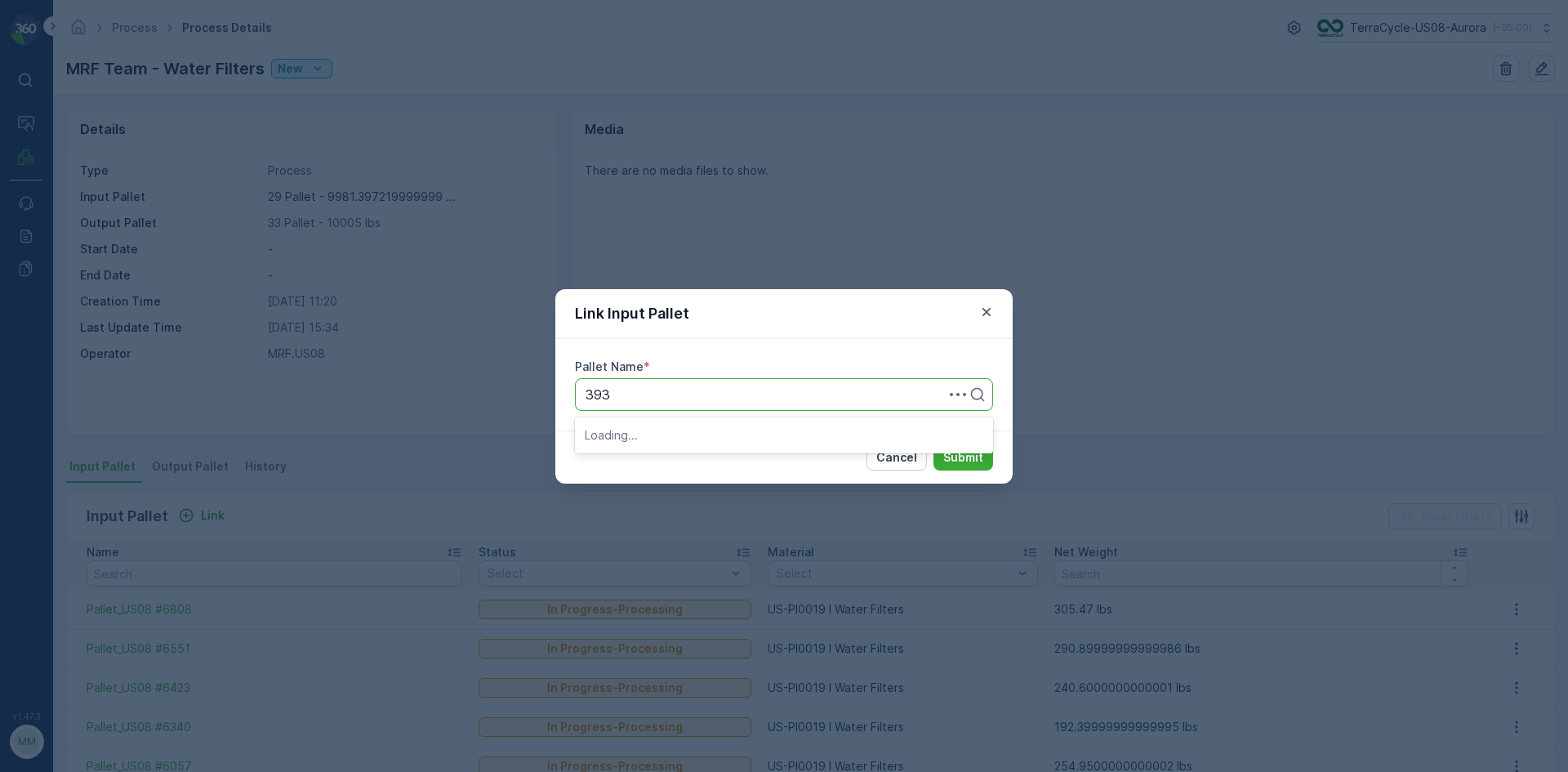
type input "3937"
click at [701, 474] on div "Pallet_US08 #3937" at bounding box center [784, 462] width 418 height 28
click at [988, 447] on button "Submit" at bounding box center [963, 457] width 60 height 26
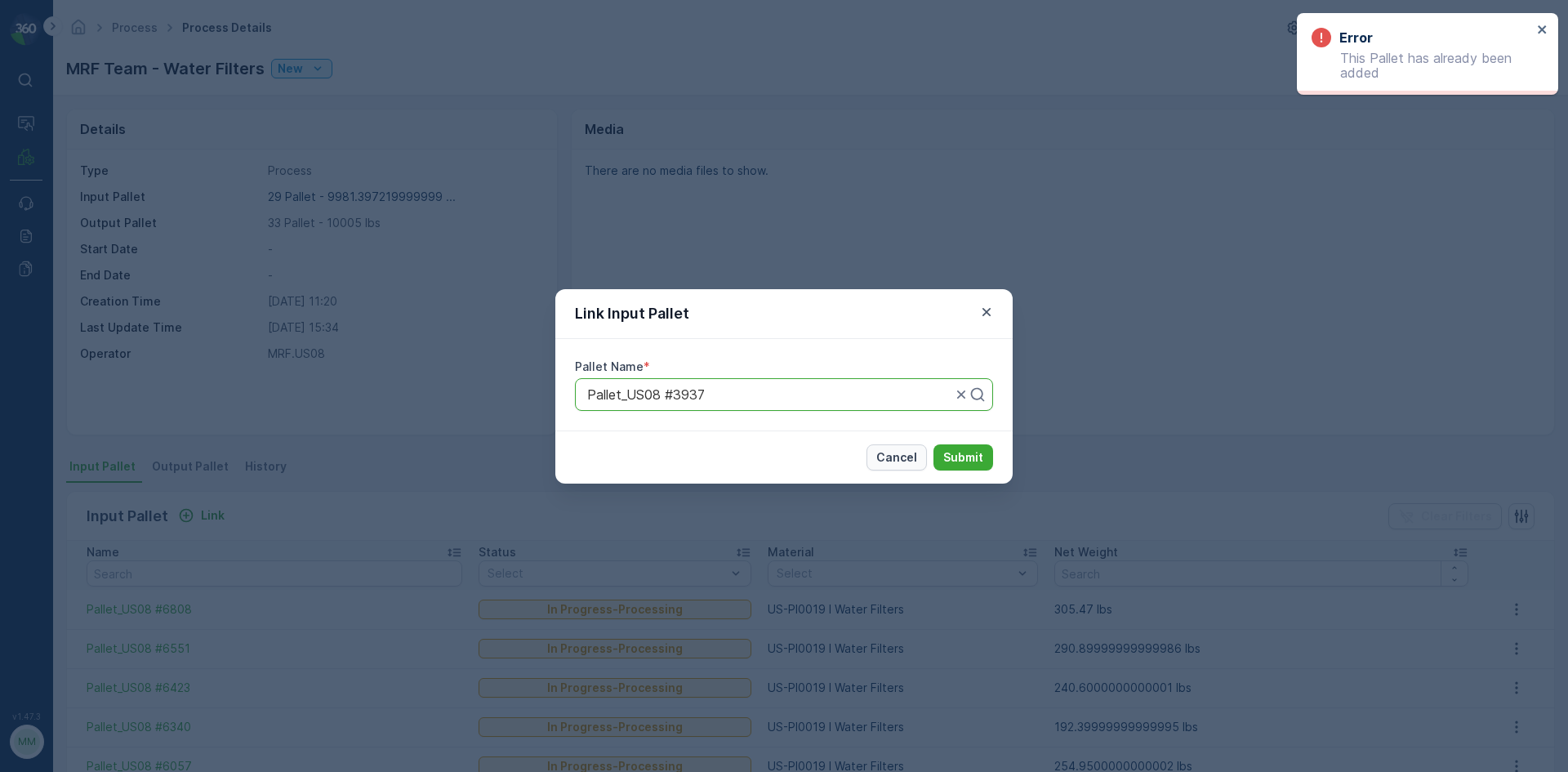
click at [899, 456] on p "Cancel" at bounding box center [897, 457] width 41 height 16
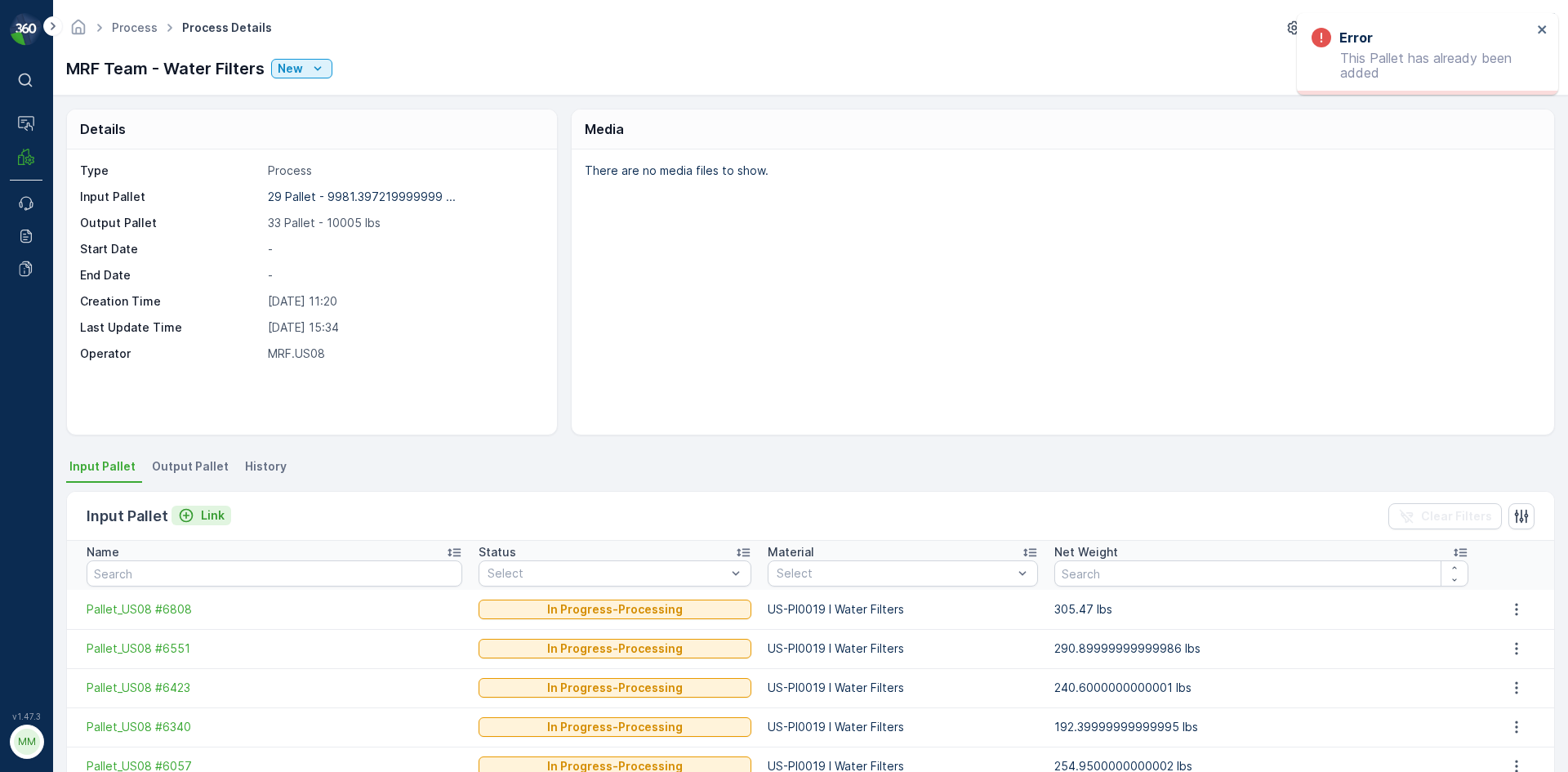
click at [181, 524] on button "Link" at bounding box center [201, 515] width 60 height 20
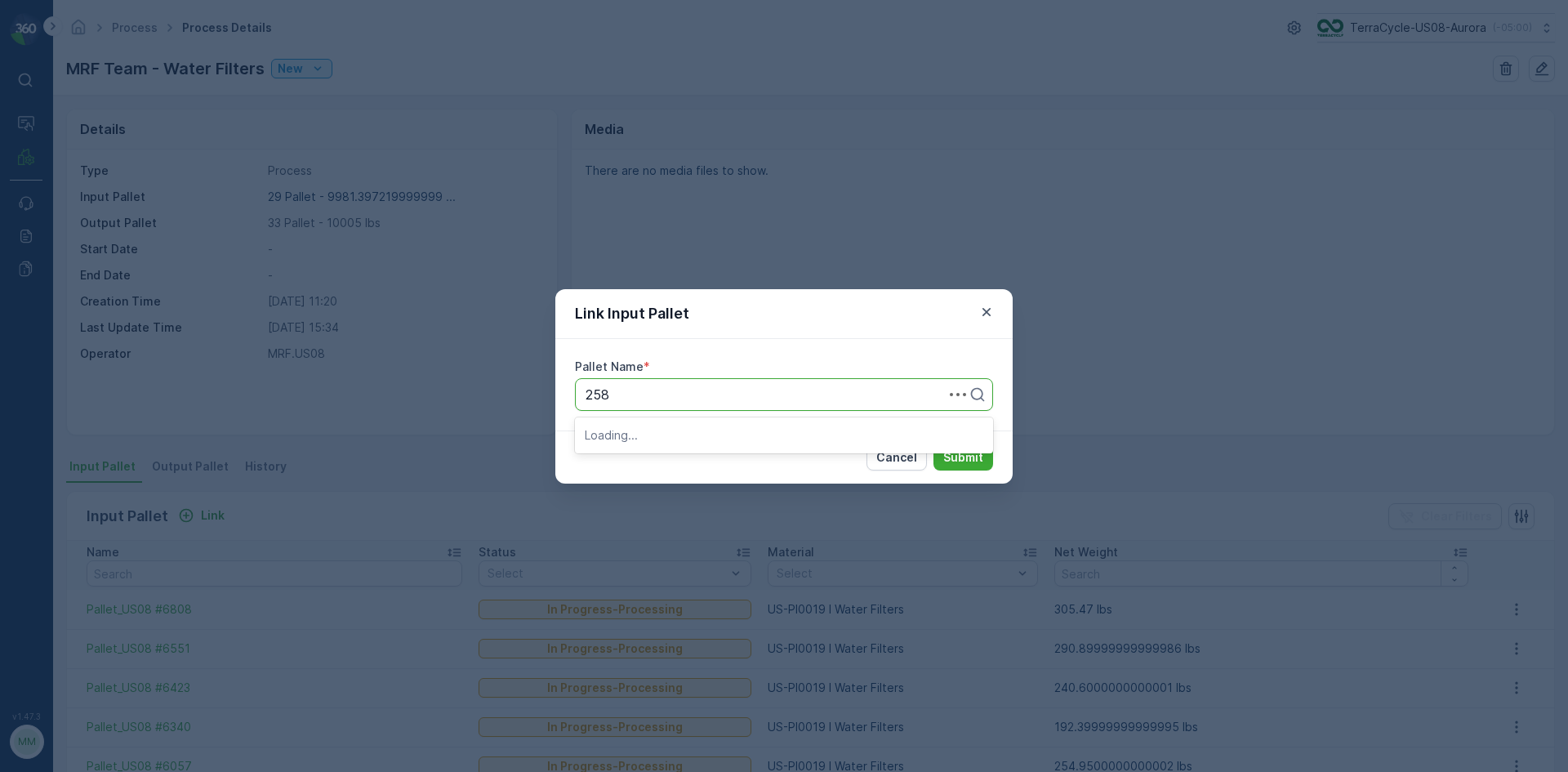
type input "2587"
click at [671, 459] on span "Pallet_US08 #2587" at bounding box center [643, 462] width 117 height 15
click at [987, 464] on button "Submit" at bounding box center [963, 457] width 60 height 26
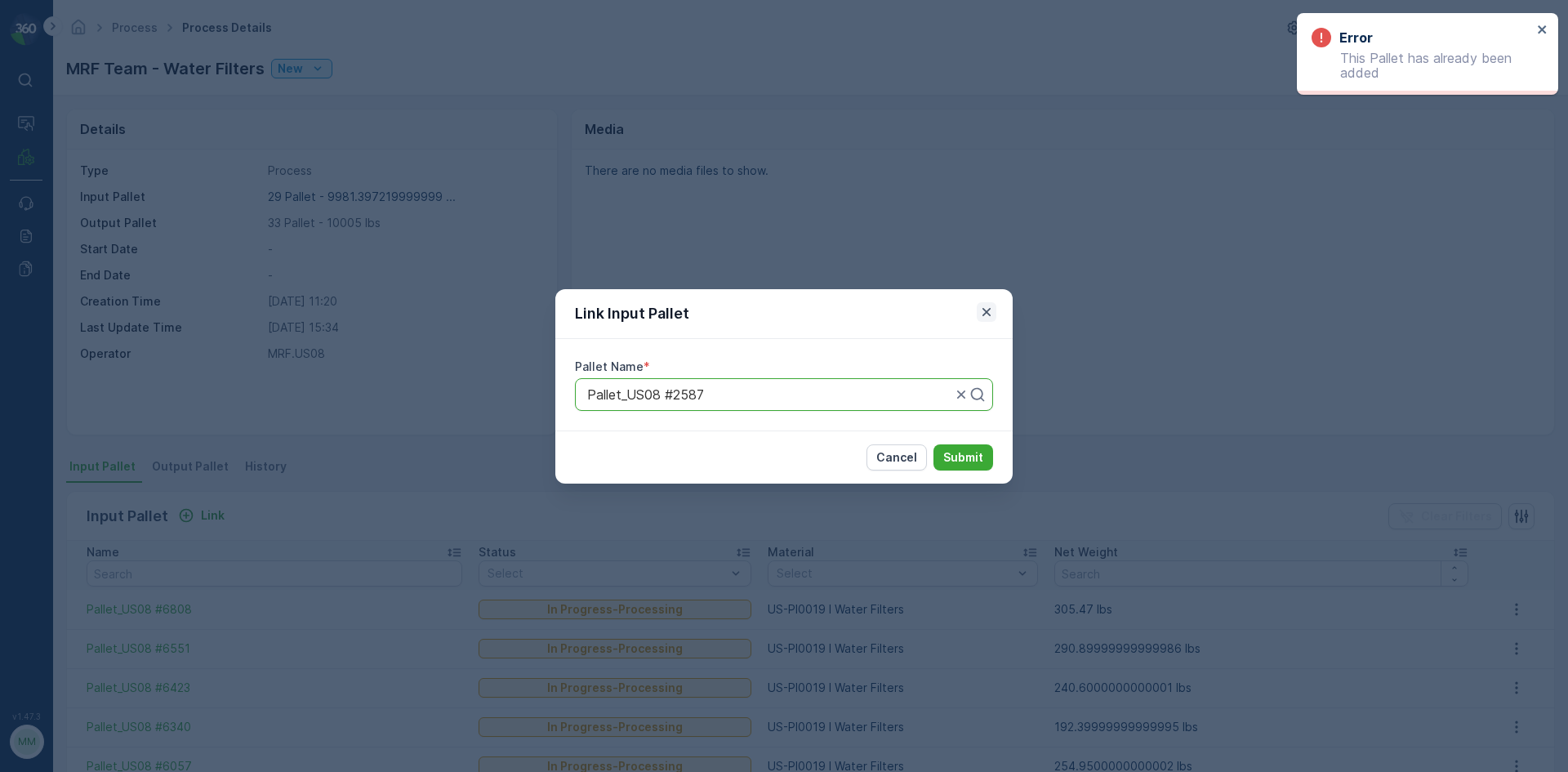
click at [991, 314] on icon "button" at bounding box center [987, 311] width 16 height 16
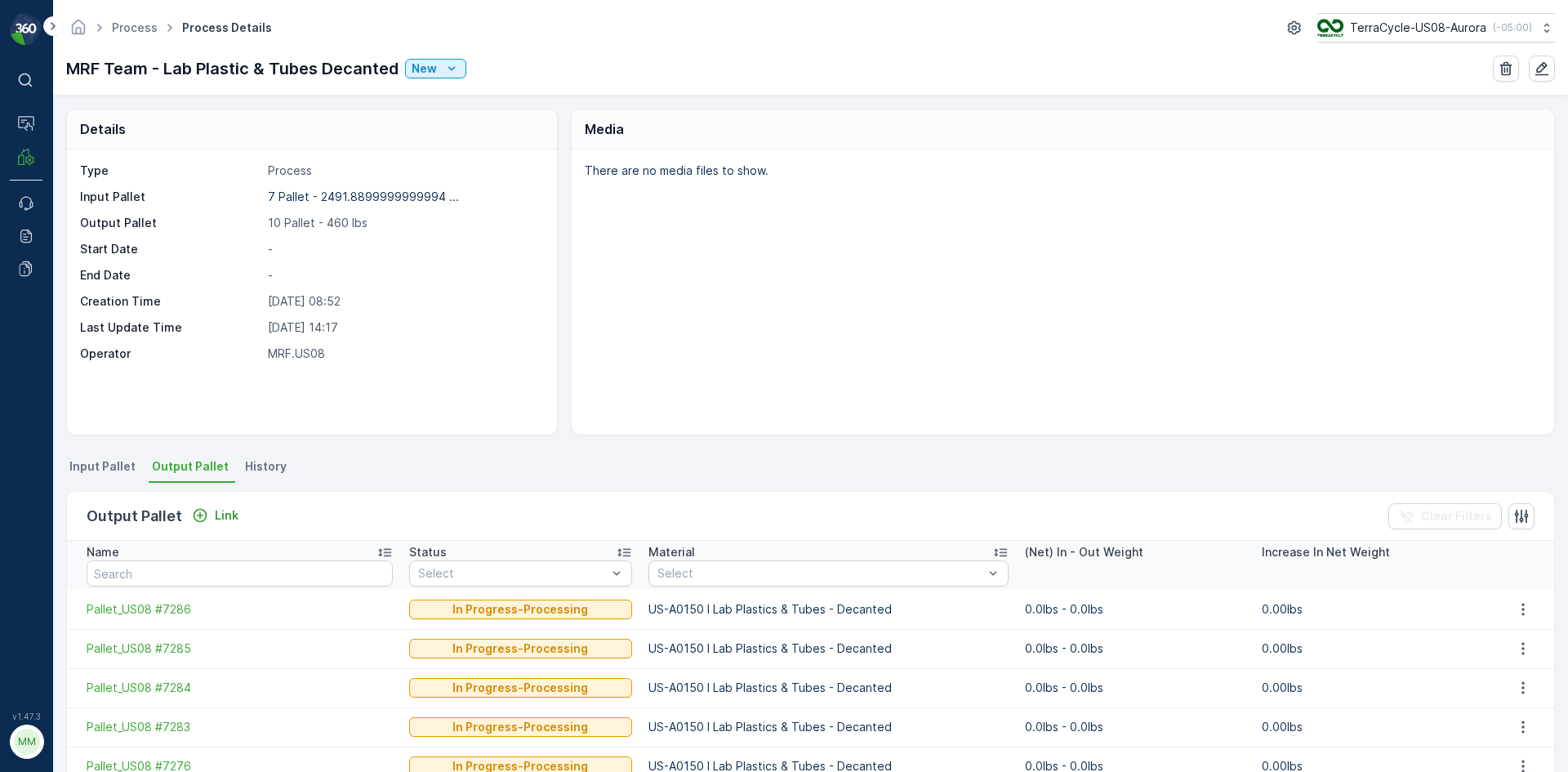
click at [97, 467] on span "Input Pallet" at bounding box center [102, 466] width 67 height 16
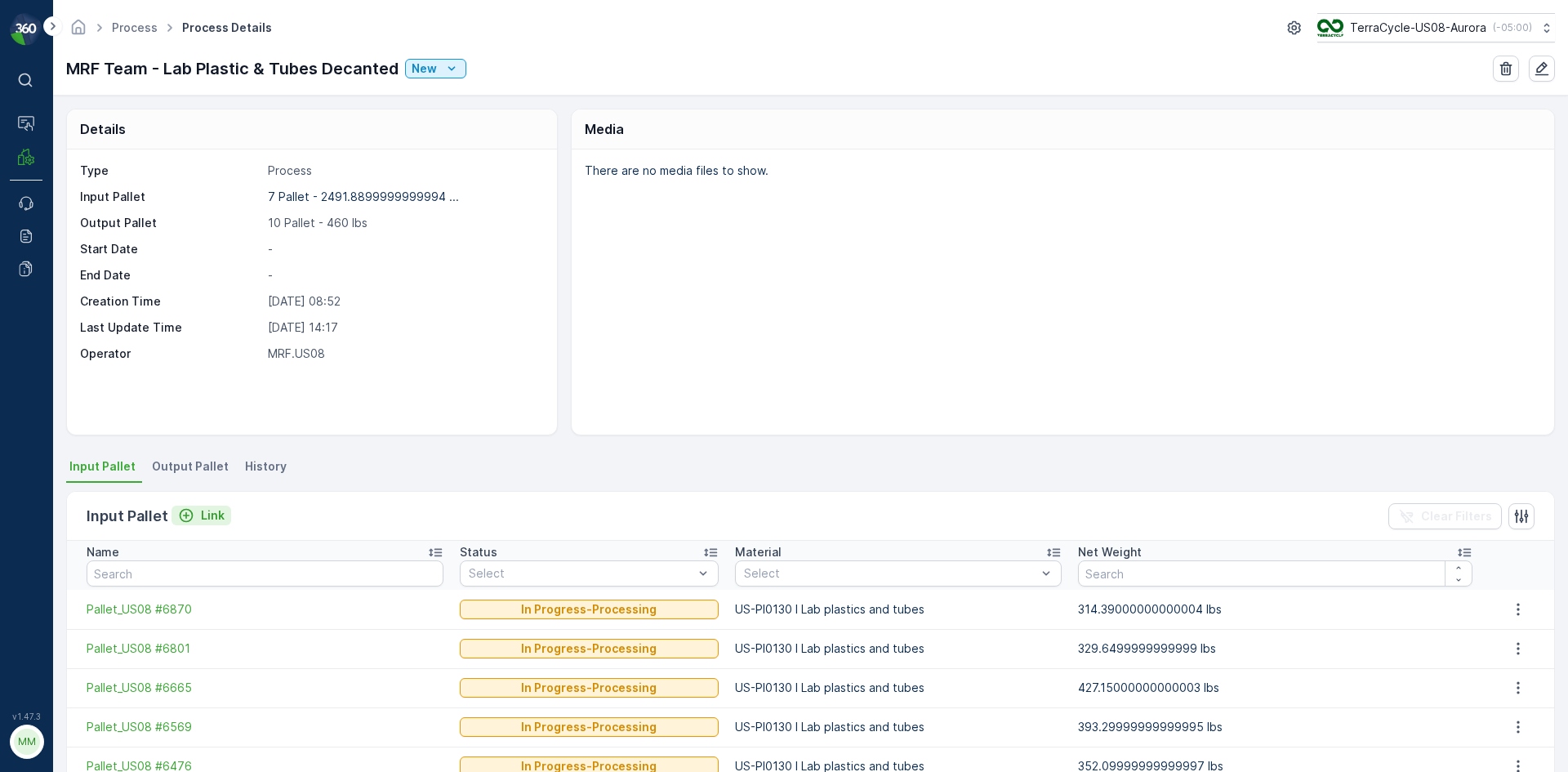
click at [197, 519] on div "Link" at bounding box center [201, 515] width 47 height 16
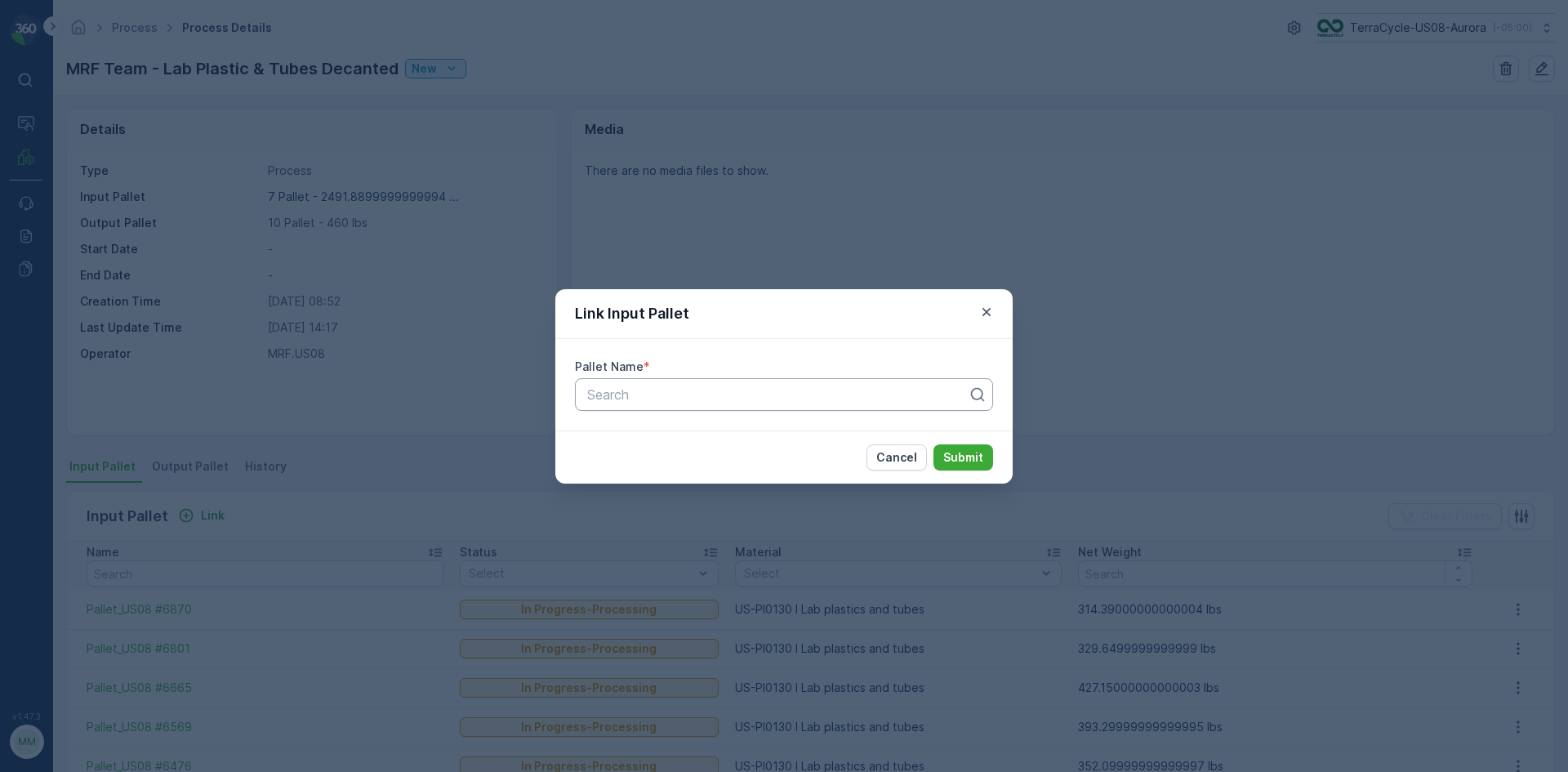
click at [648, 394] on div at bounding box center [778, 394] width 384 height 15
type input "7022"
click at [671, 438] on span "Pallet_US08 #7022" at bounding box center [643, 434] width 116 height 15
click at [947, 458] on p "Submit" at bounding box center [963, 457] width 40 height 16
